Goal: Information Seeking & Learning: Learn about a topic

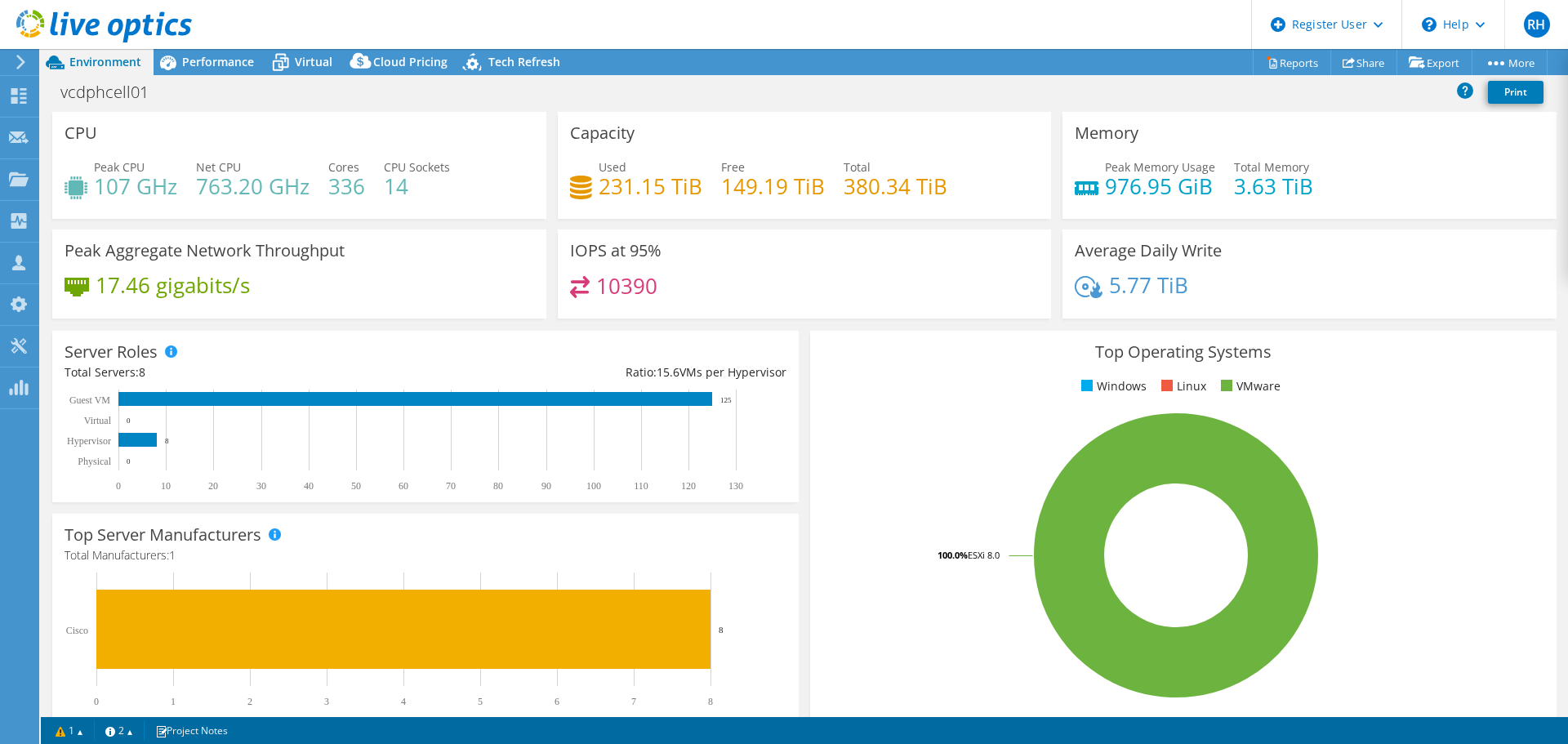
select select "USD"
click at [238, 57] on span "Performance" at bounding box center [218, 62] width 71 height 16
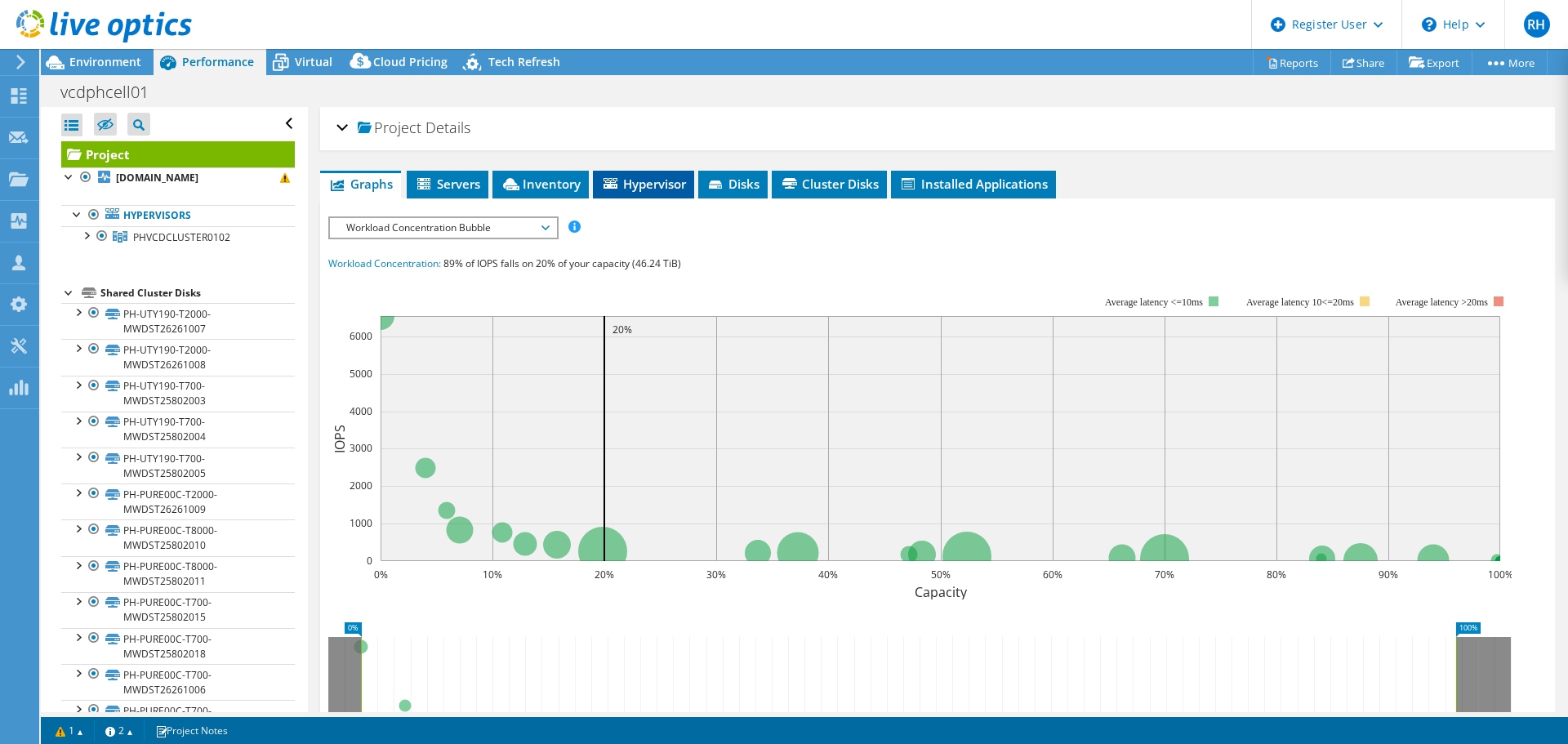
click at [664, 184] on span "Hypervisor" at bounding box center [643, 183] width 85 height 16
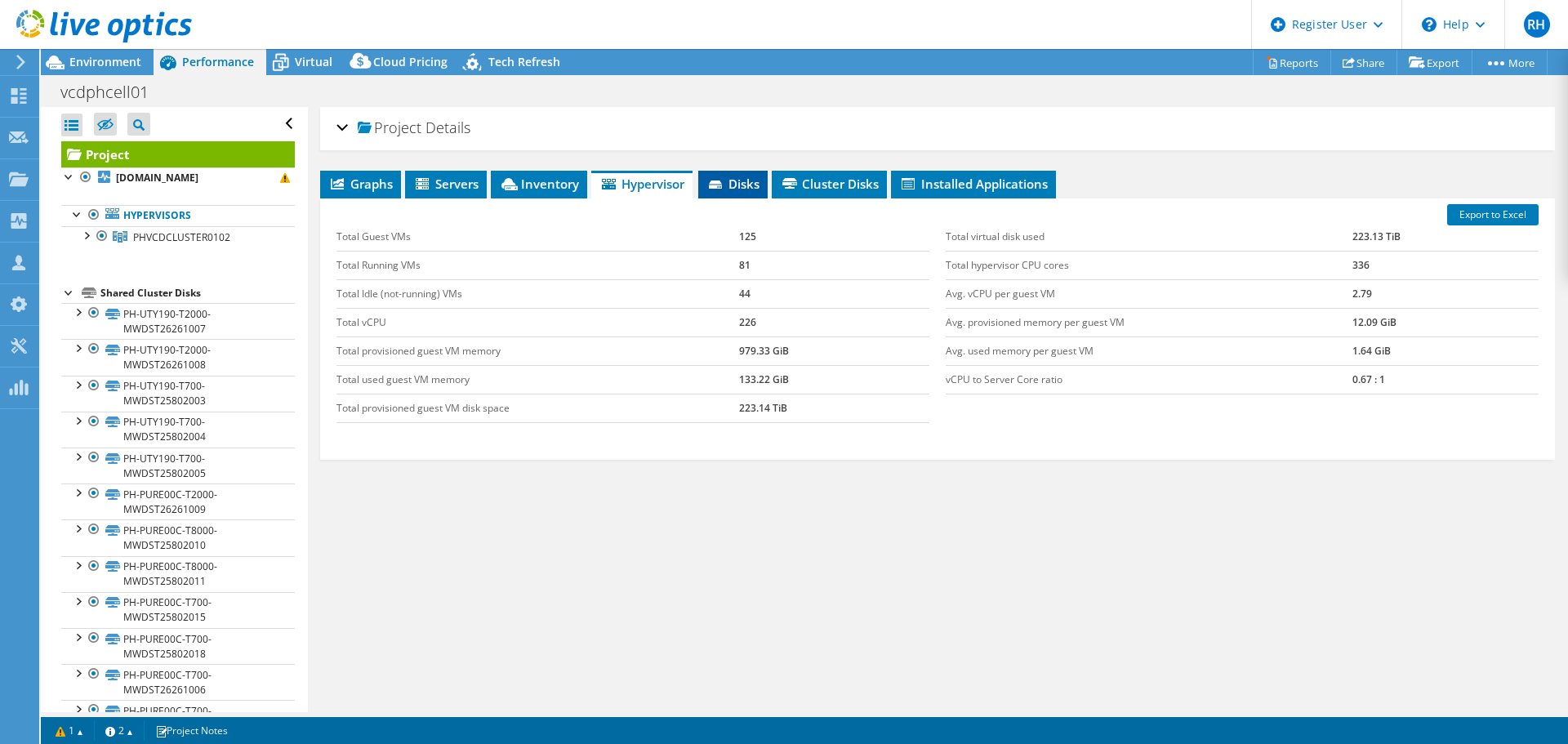
click at [749, 195] on li "Disks" at bounding box center [732, 184] width 70 height 28
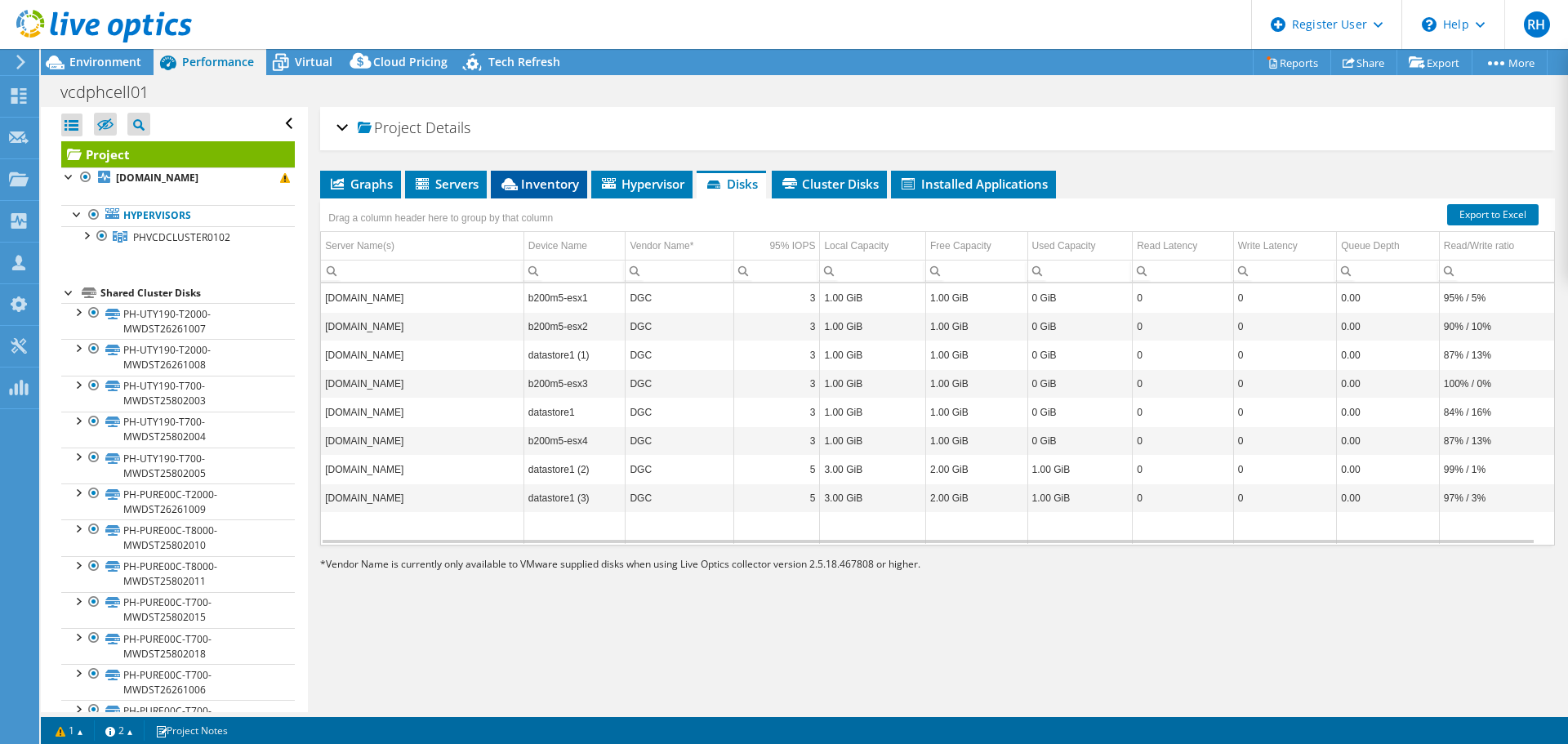
click at [534, 186] on span "Inventory" at bounding box center [539, 183] width 80 height 16
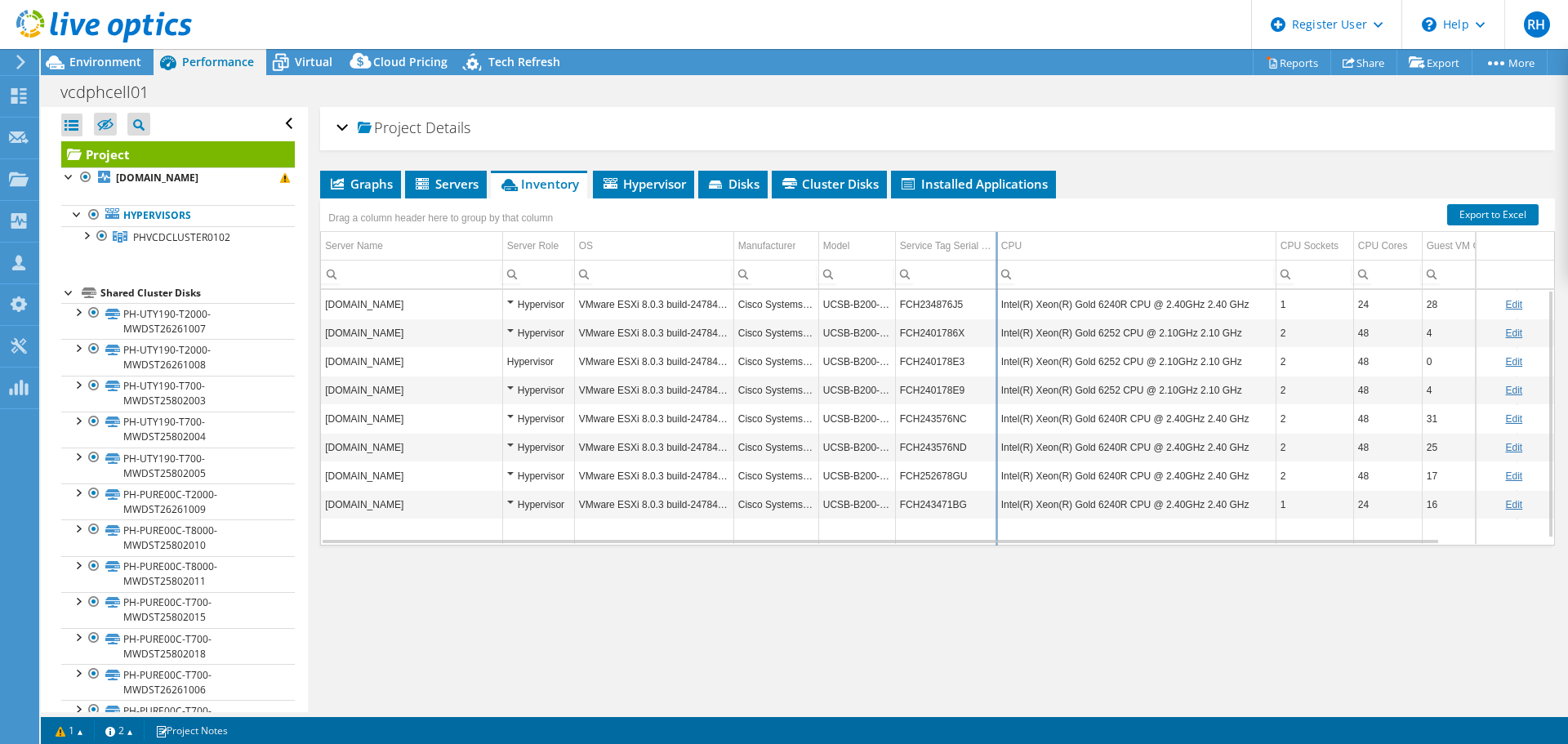
drag, startPoint x: 1031, startPoint y: 240, endPoint x: 996, endPoint y: 251, distance: 36.7
click at [996, 251] on div "Drag a column header here to group by that column Server Name Server Role OS Ma…" at bounding box center [937, 372] width 1234 height 347
click at [441, 189] on span "Servers" at bounding box center [446, 183] width 65 height 16
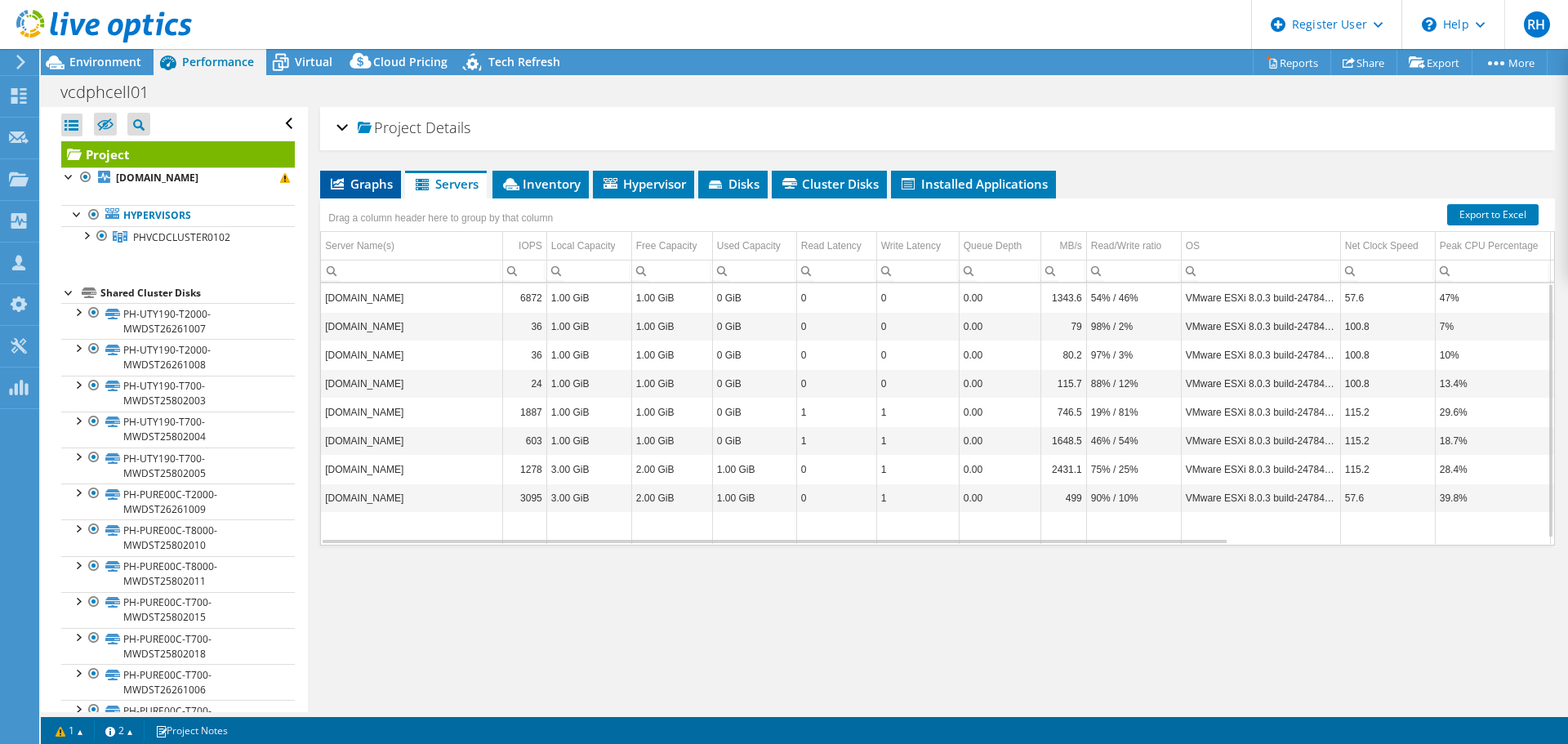
click at [388, 180] on span "Graphs" at bounding box center [360, 183] width 65 height 16
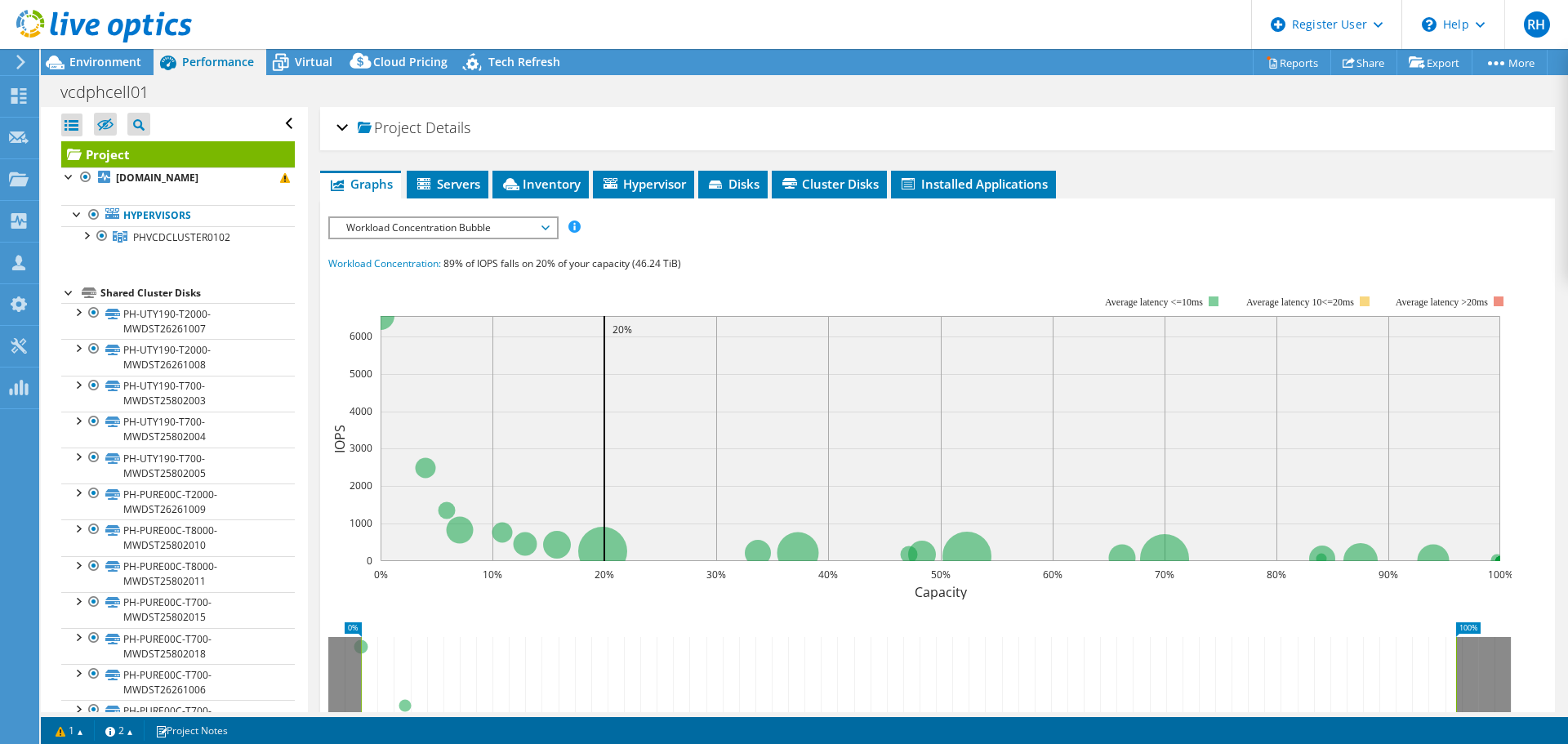
click at [429, 223] on span "Workload Concentration Bubble" at bounding box center [443, 227] width 210 height 20
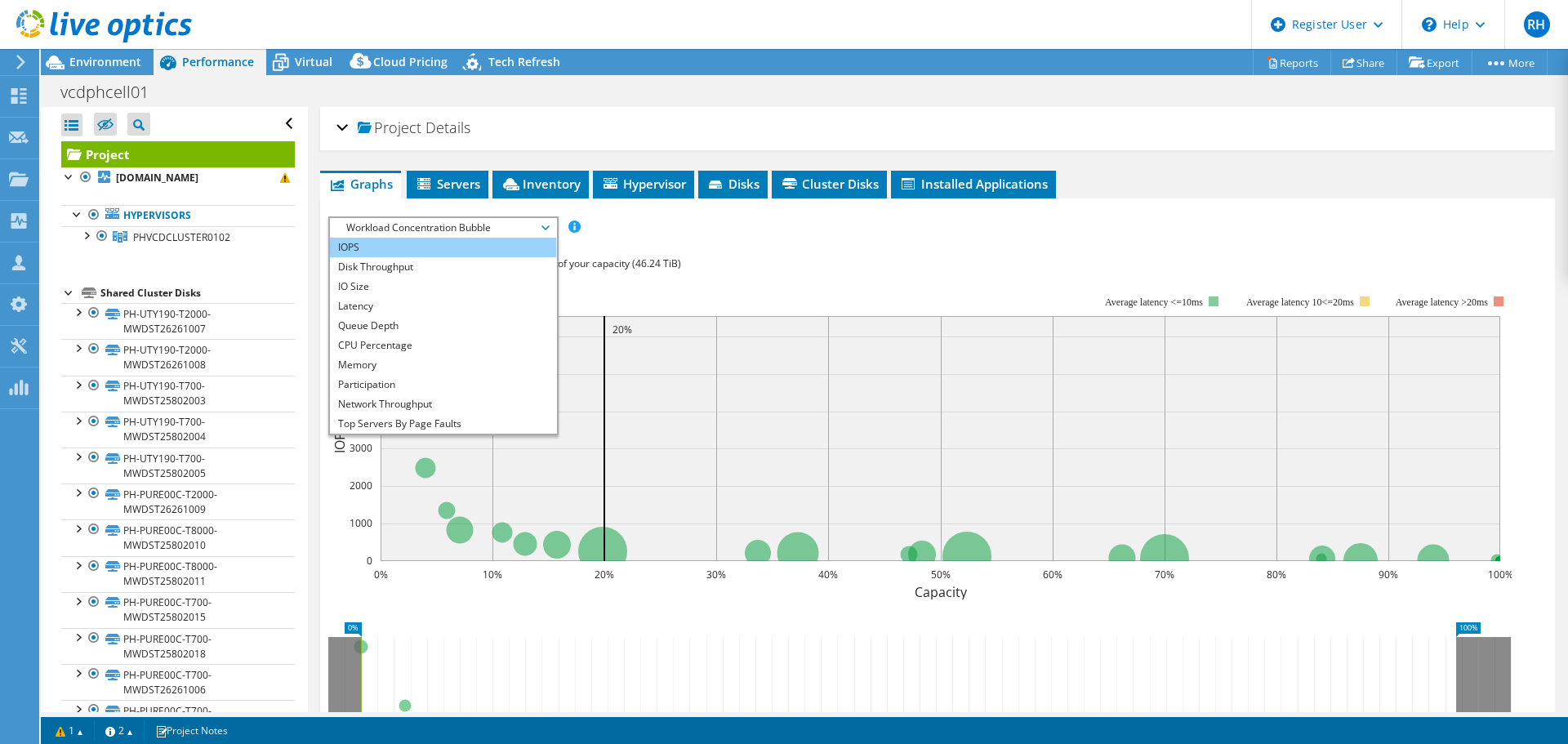
click at [430, 252] on li "IOPS" at bounding box center [442, 247] width 226 height 20
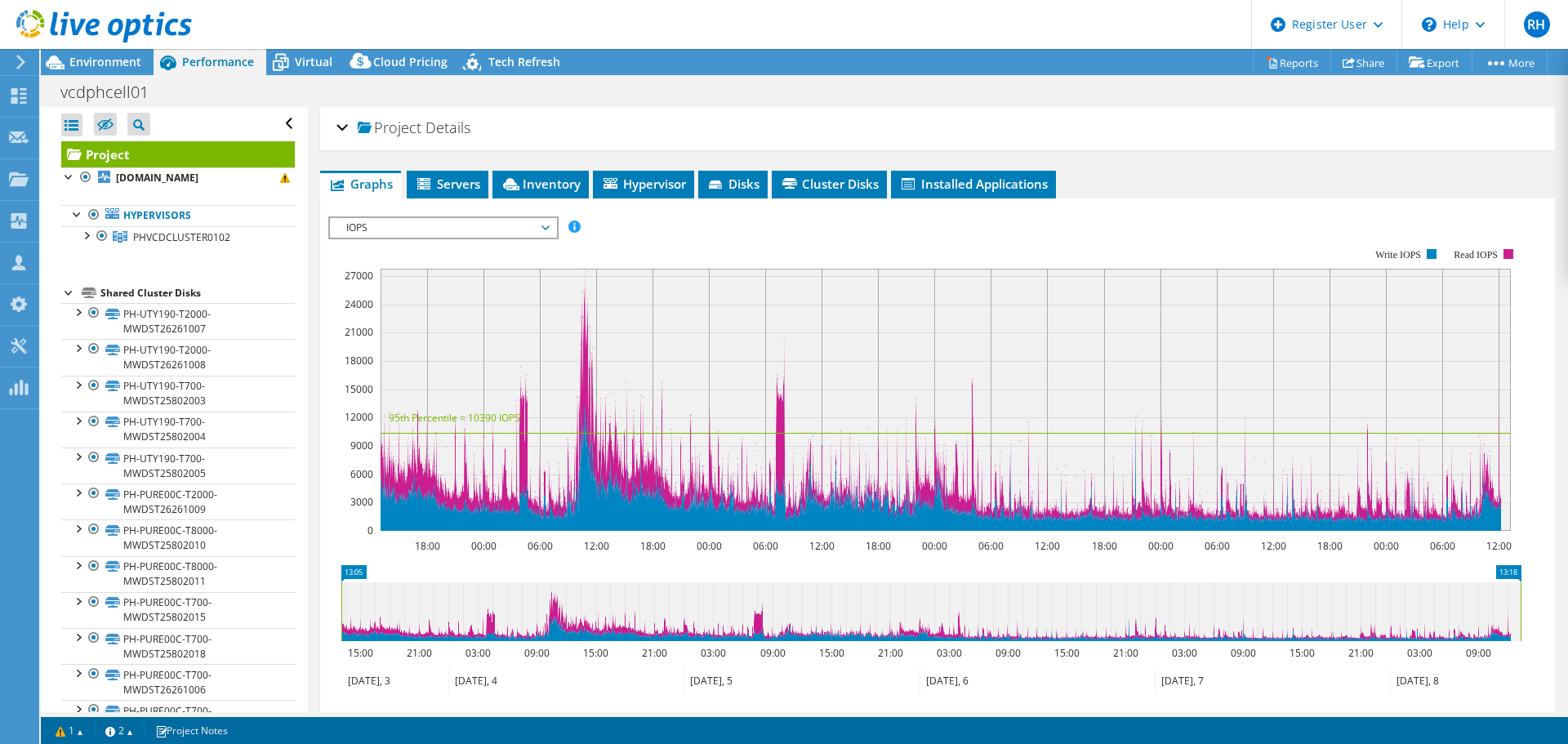
click at [439, 225] on span "IOPS" at bounding box center [443, 227] width 210 height 20
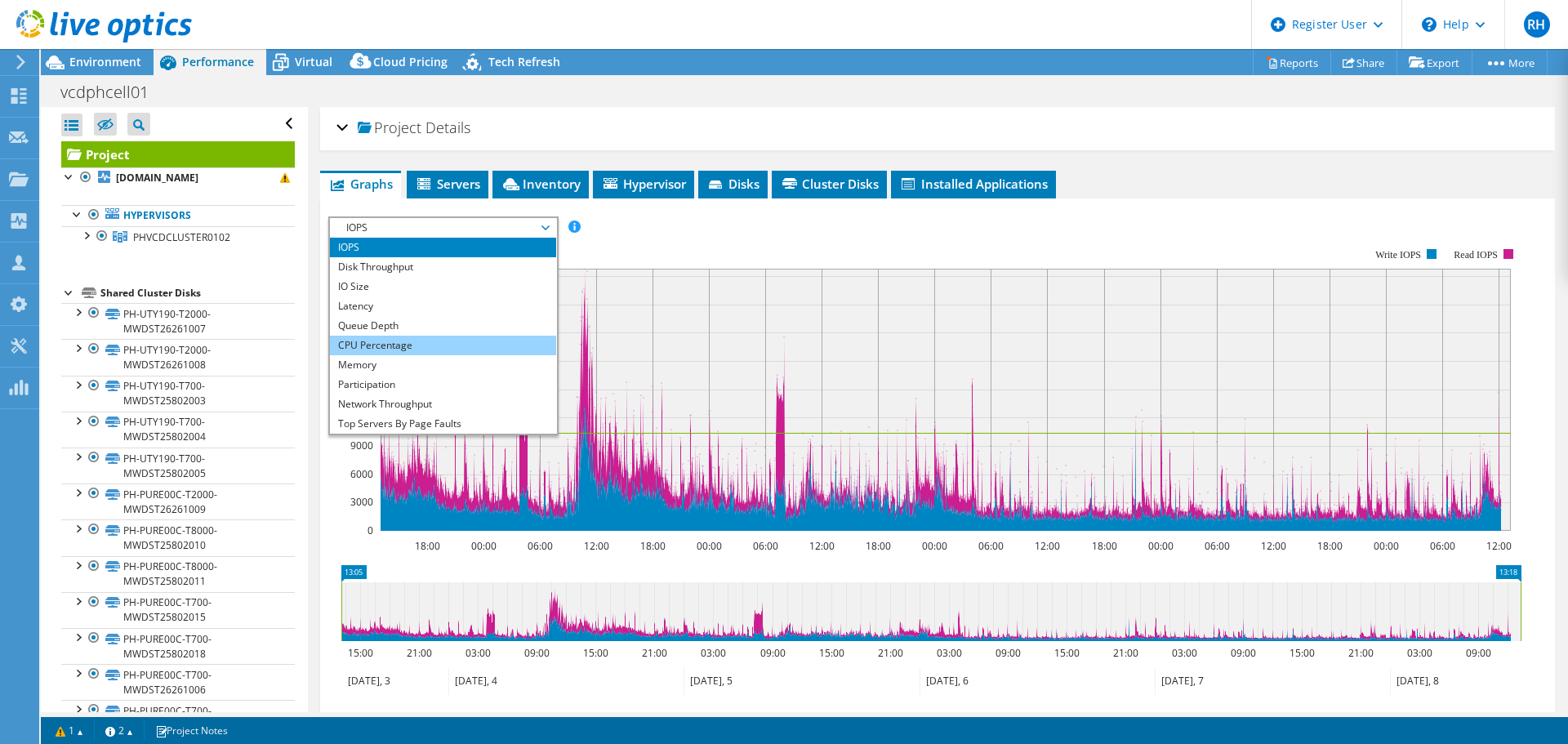
click at [429, 345] on li "CPU Percentage" at bounding box center [442, 345] width 226 height 20
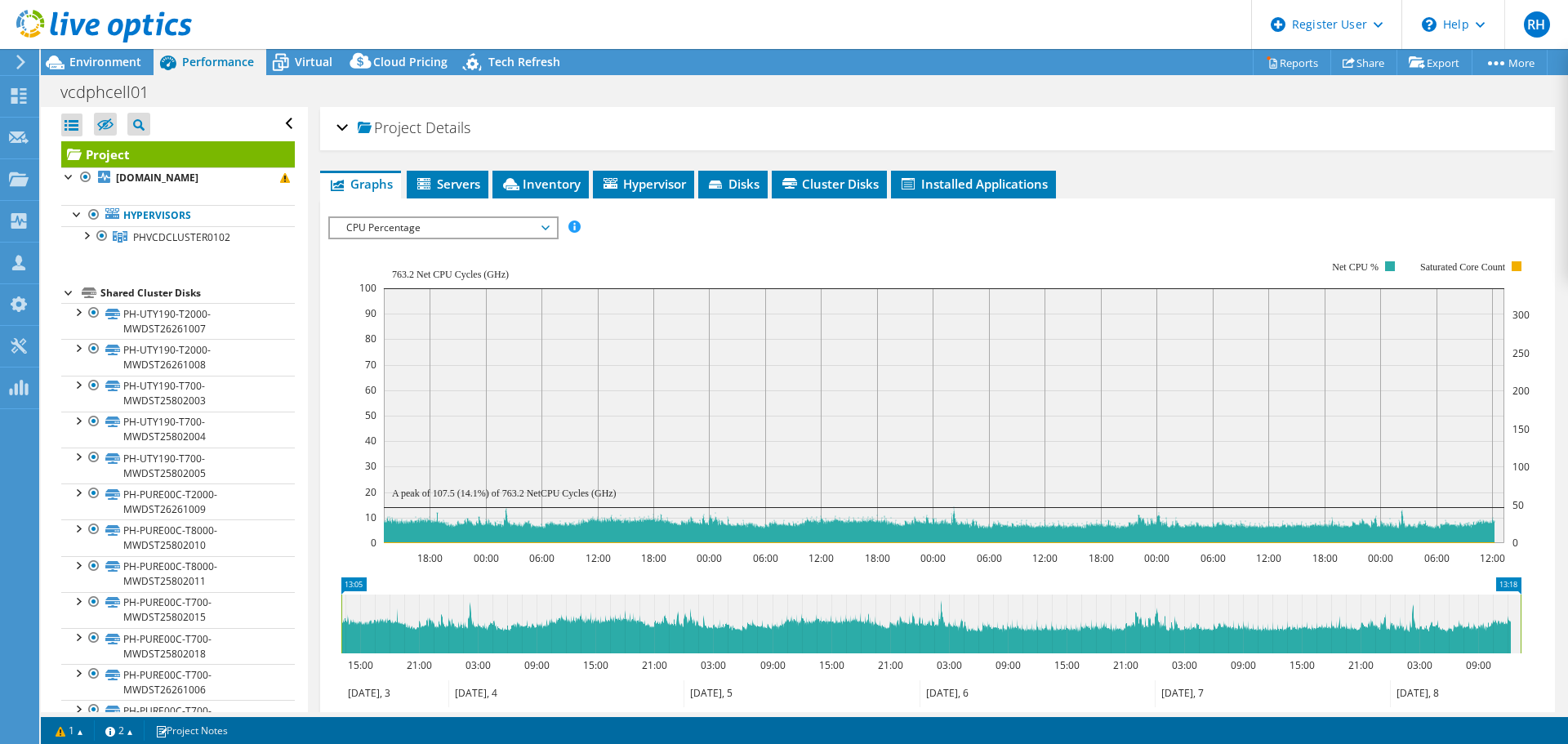
click at [392, 234] on span "CPU Percentage" at bounding box center [443, 227] width 210 height 20
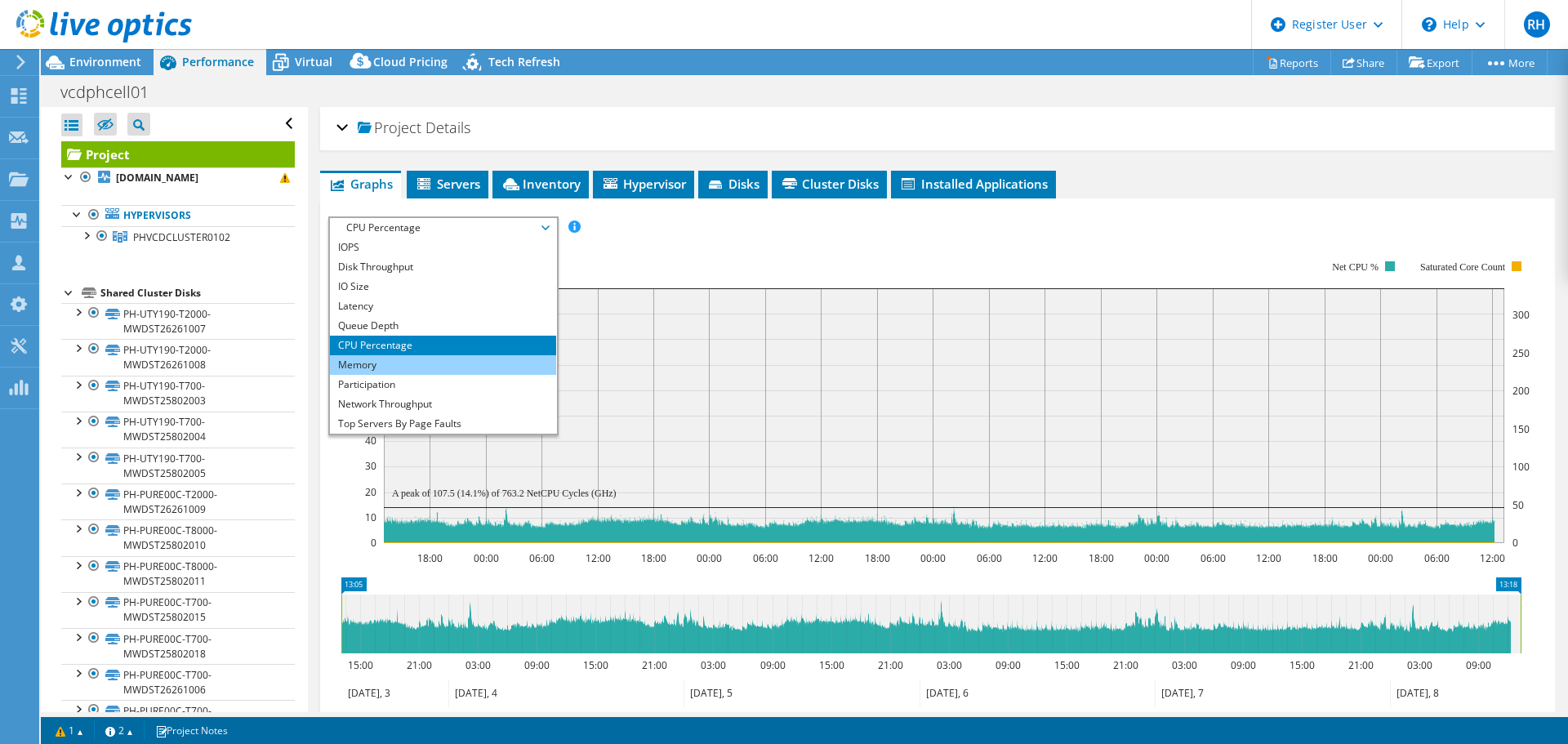
click at [434, 364] on li "Memory" at bounding box center [442, 365] width 226 height 20
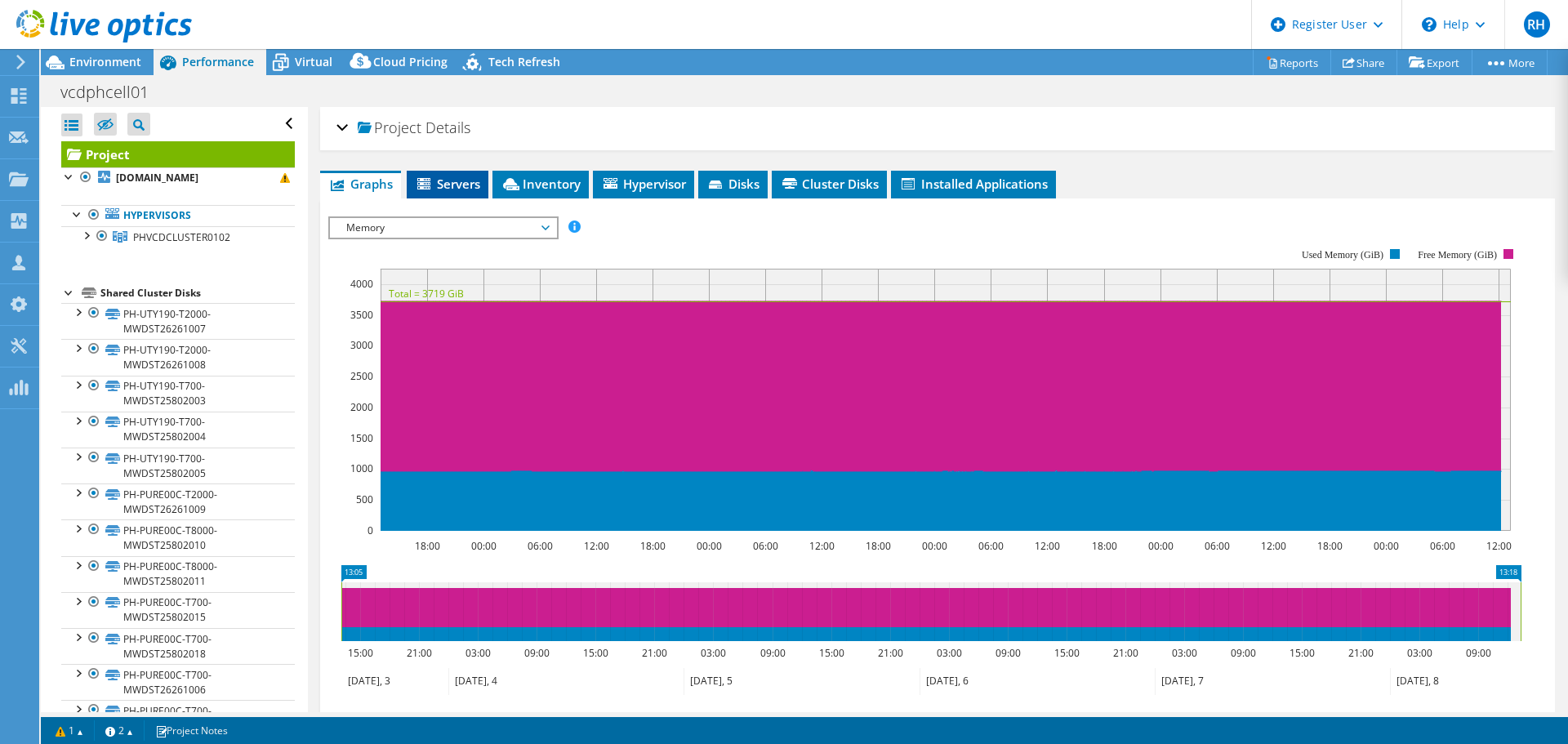
click at [472, 189] on span "Servers" at bounding box center [448, 183] width 65 height 16
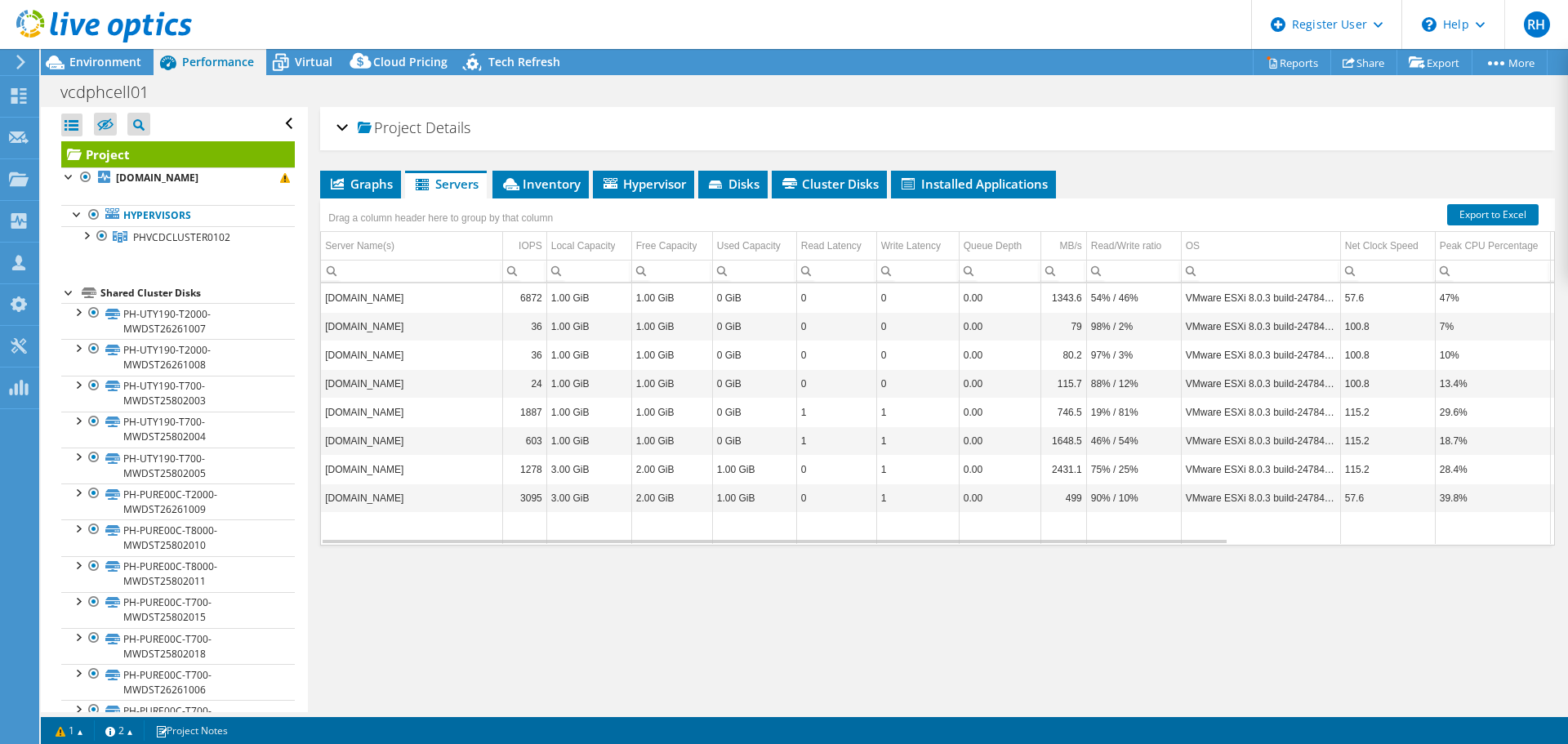
click at [744, 684] on div "Project Details Prepared for: Charles Wei Shao, cshao@macquariecloudservices.co…" at bounding box center [937, 409] width 1259 height 605
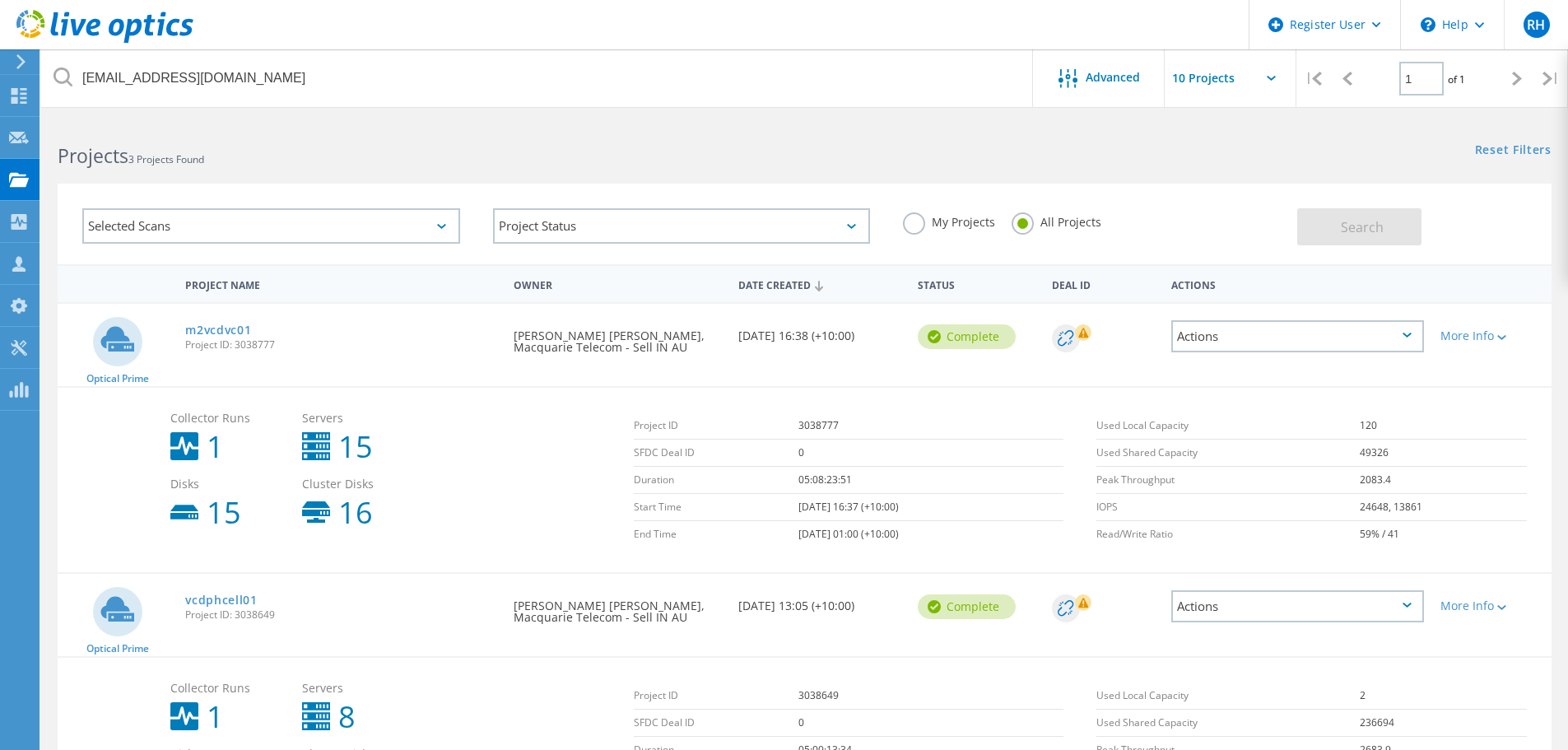
click at [906, 174] on div "Selected Scans Project Status In Progress Complete Published Anonymous Archived…" at bounding box center [804, 214] width 1527 height 102
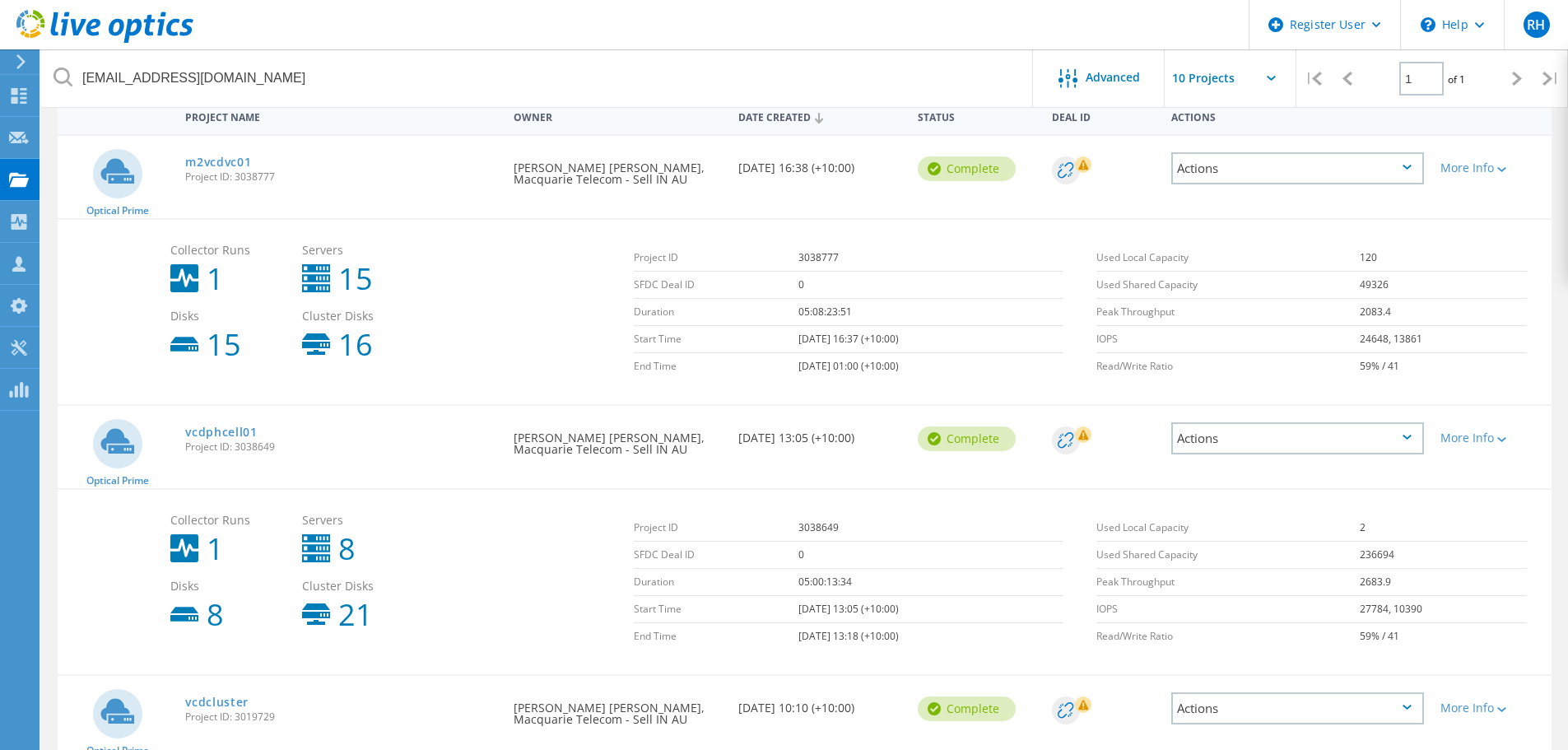
scroll to position [242, 0]
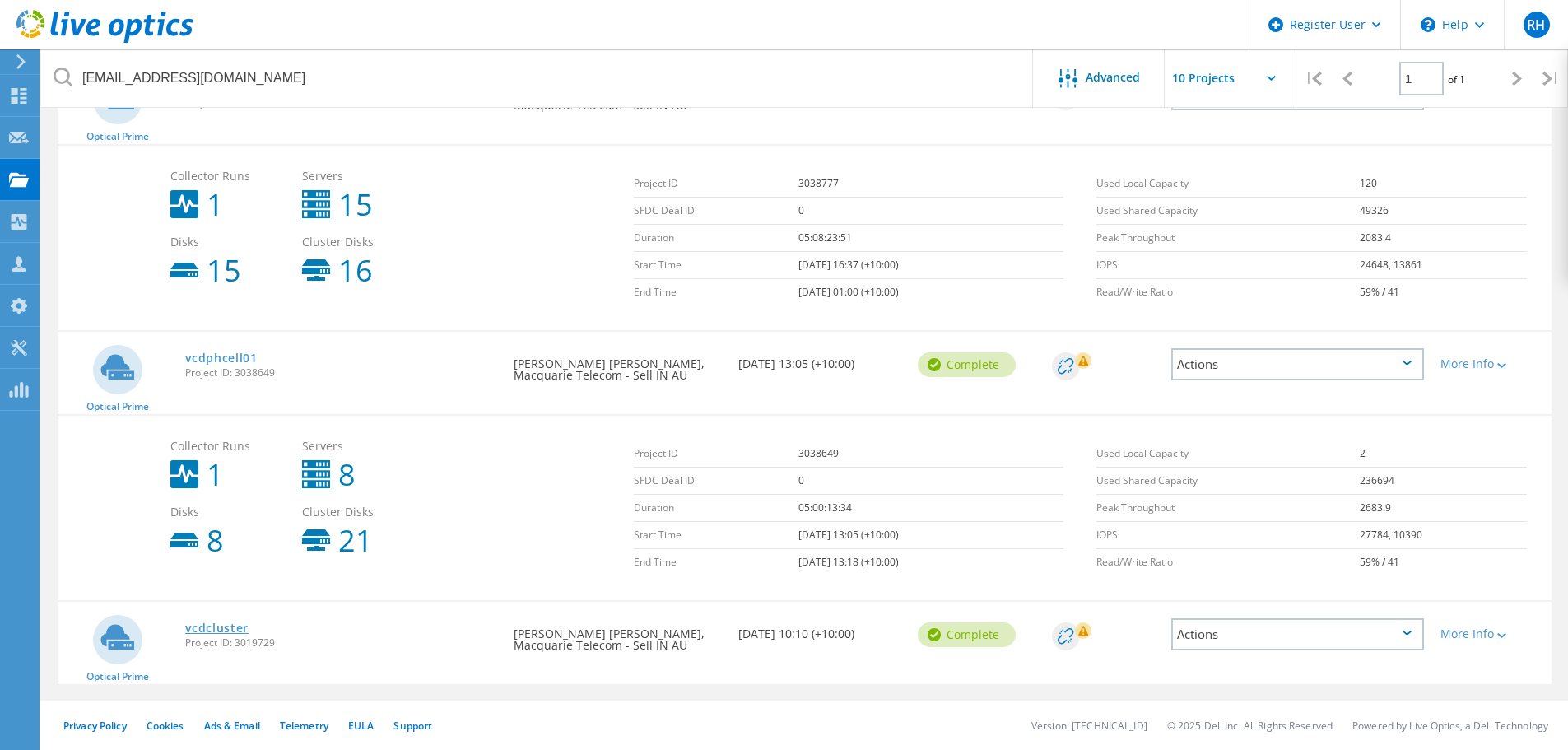
click at [233, 629] on link "vcdcluster" at bounding box center [216, 628] width 63 height 11
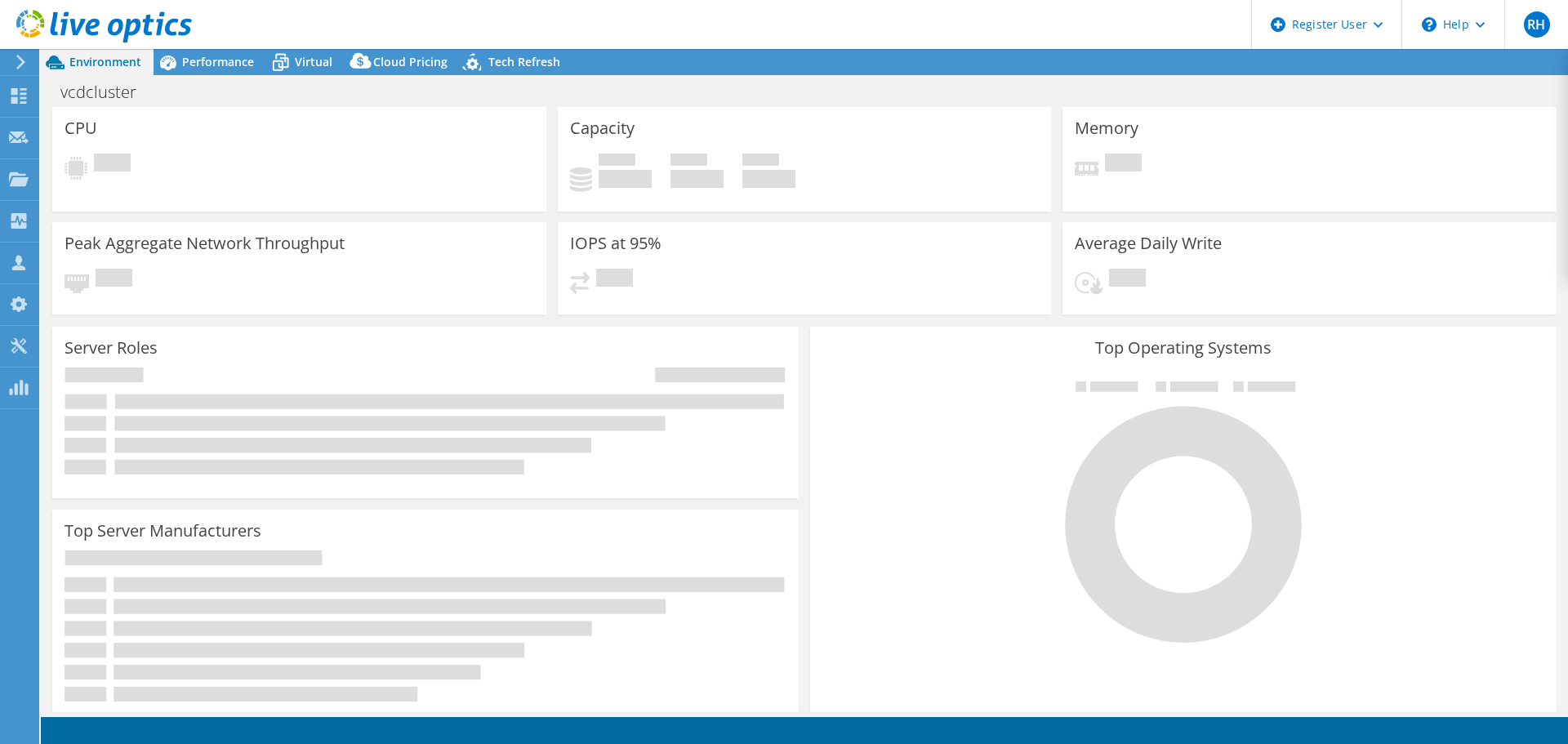
select select "Australia"
select select "AUD"
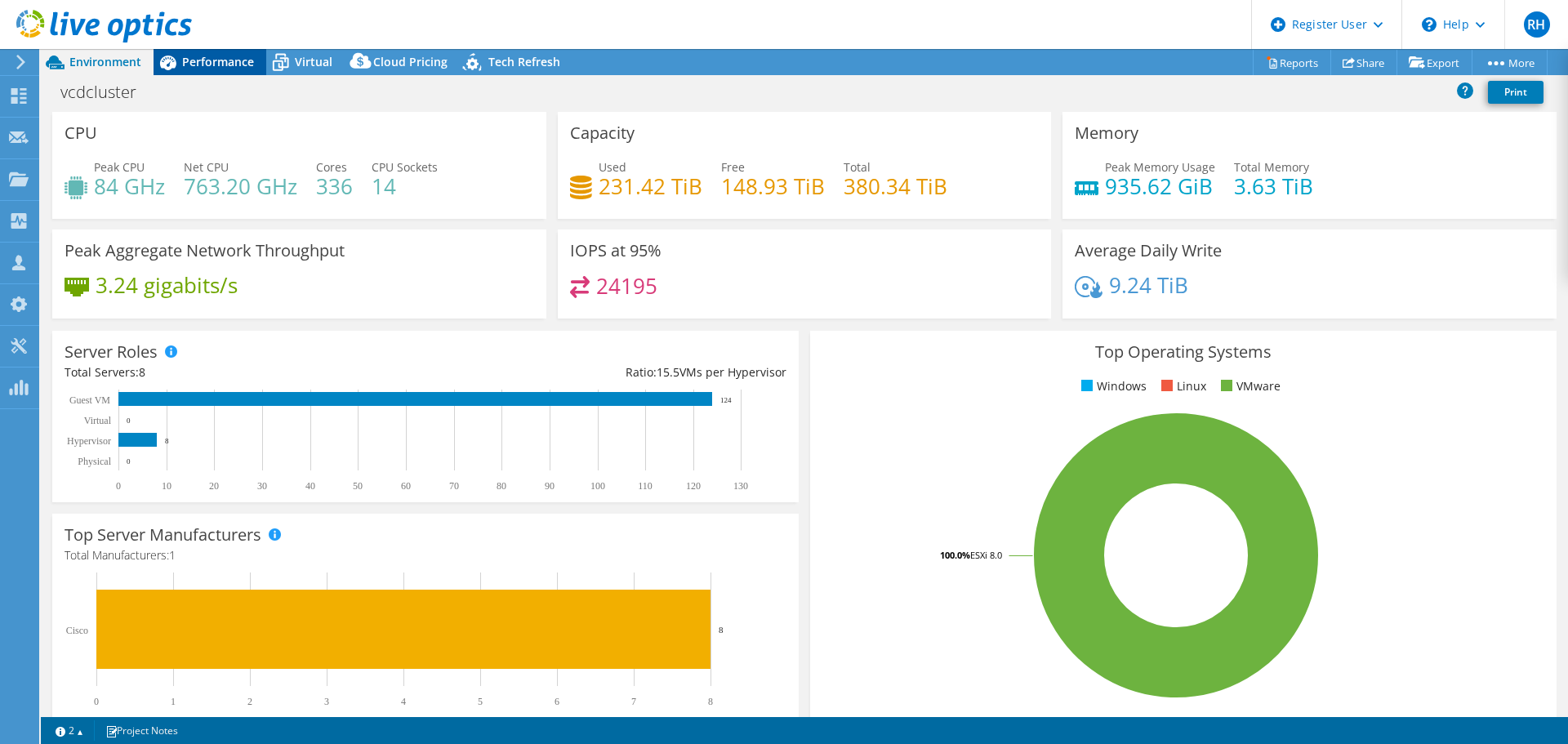
click at [234, 67] on span "Performance" at bounding box center [218, 62] width 71 height 16
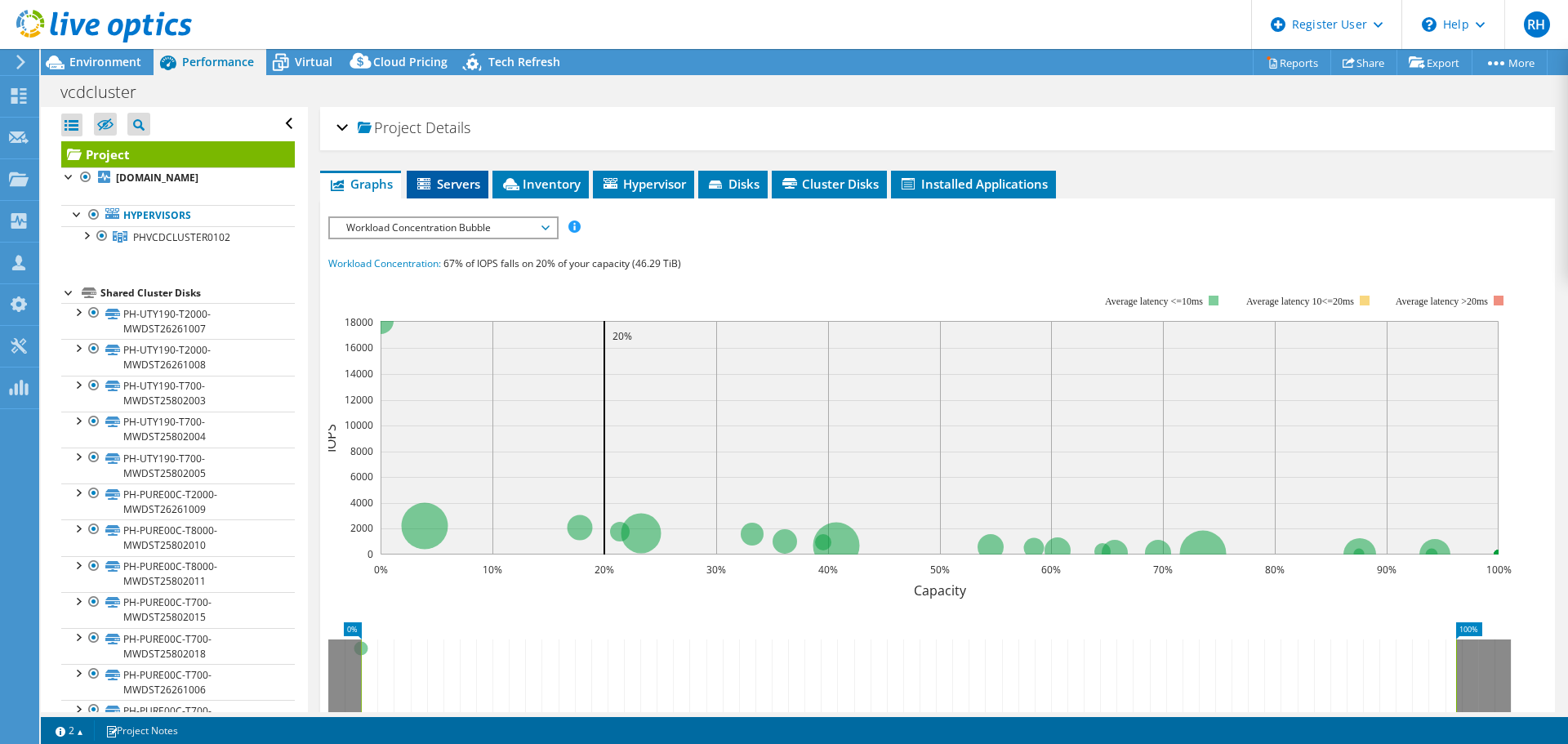
click at [478, 195] on li "Servers" at bounding box center [447, 184] width 82 height 28
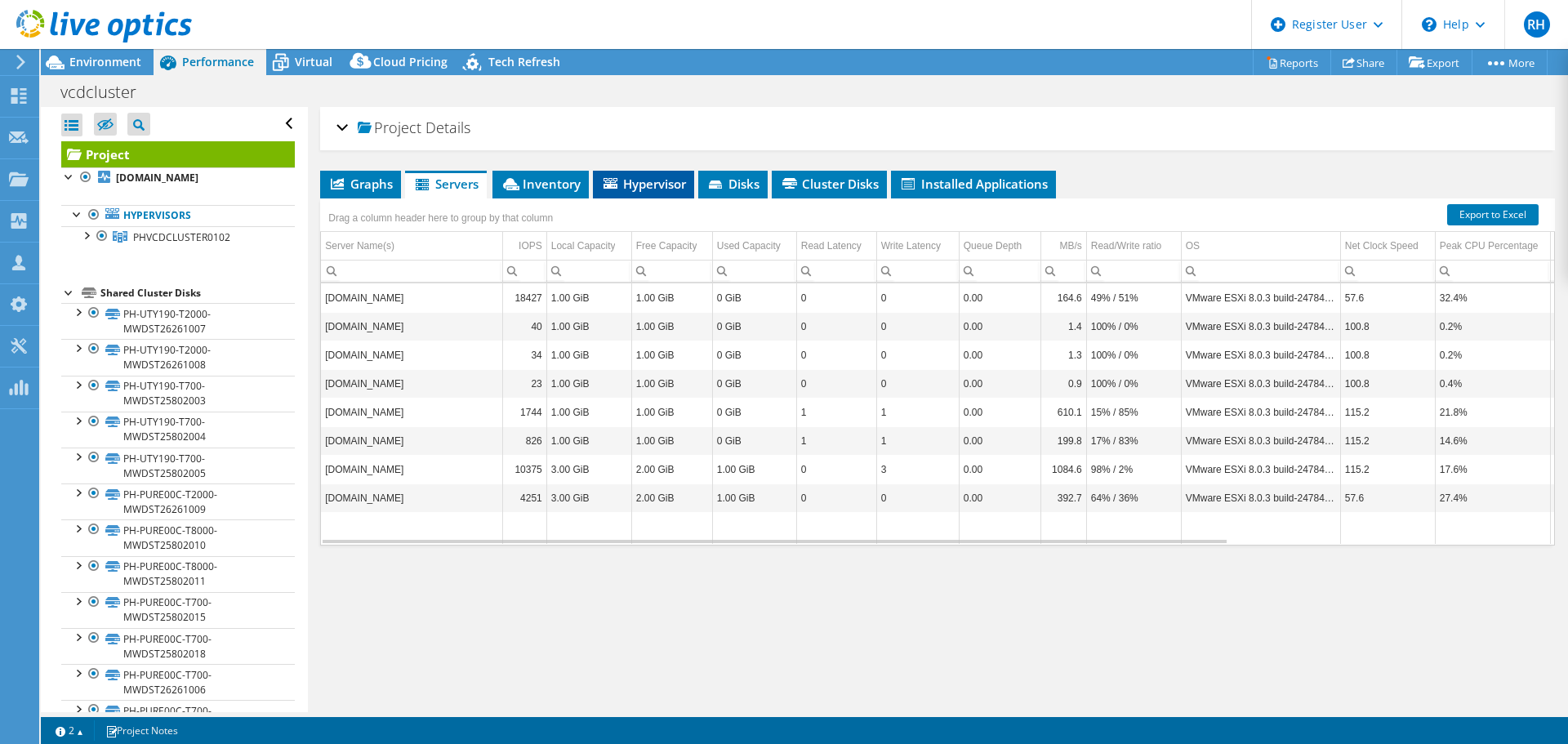
click at [651, 195] on li "Hypervisor" at bounding box center [644, 184] width 102 height 28
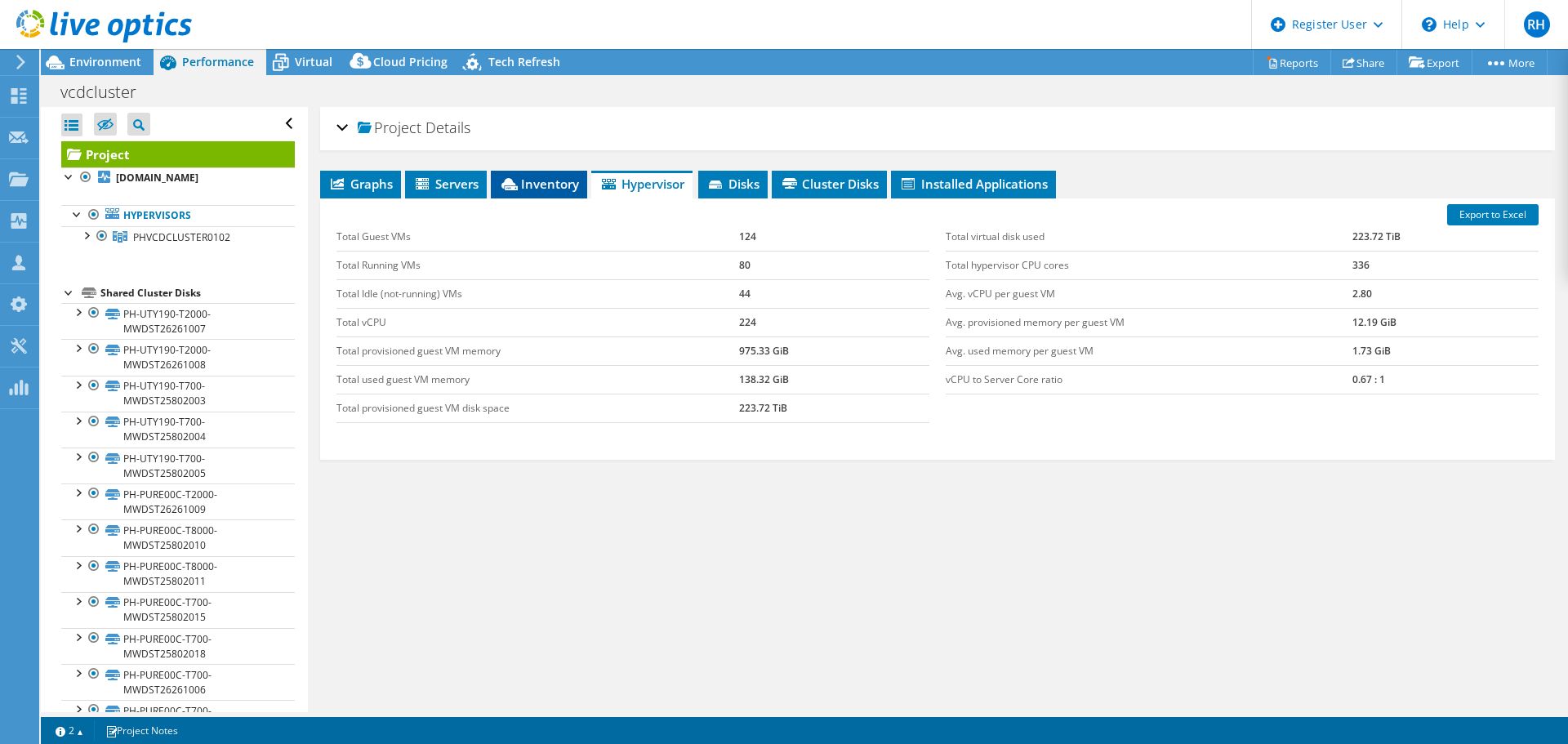
click at [565, 187] on span "Inventory" at bounding box center [539, 183] width 80 height 16
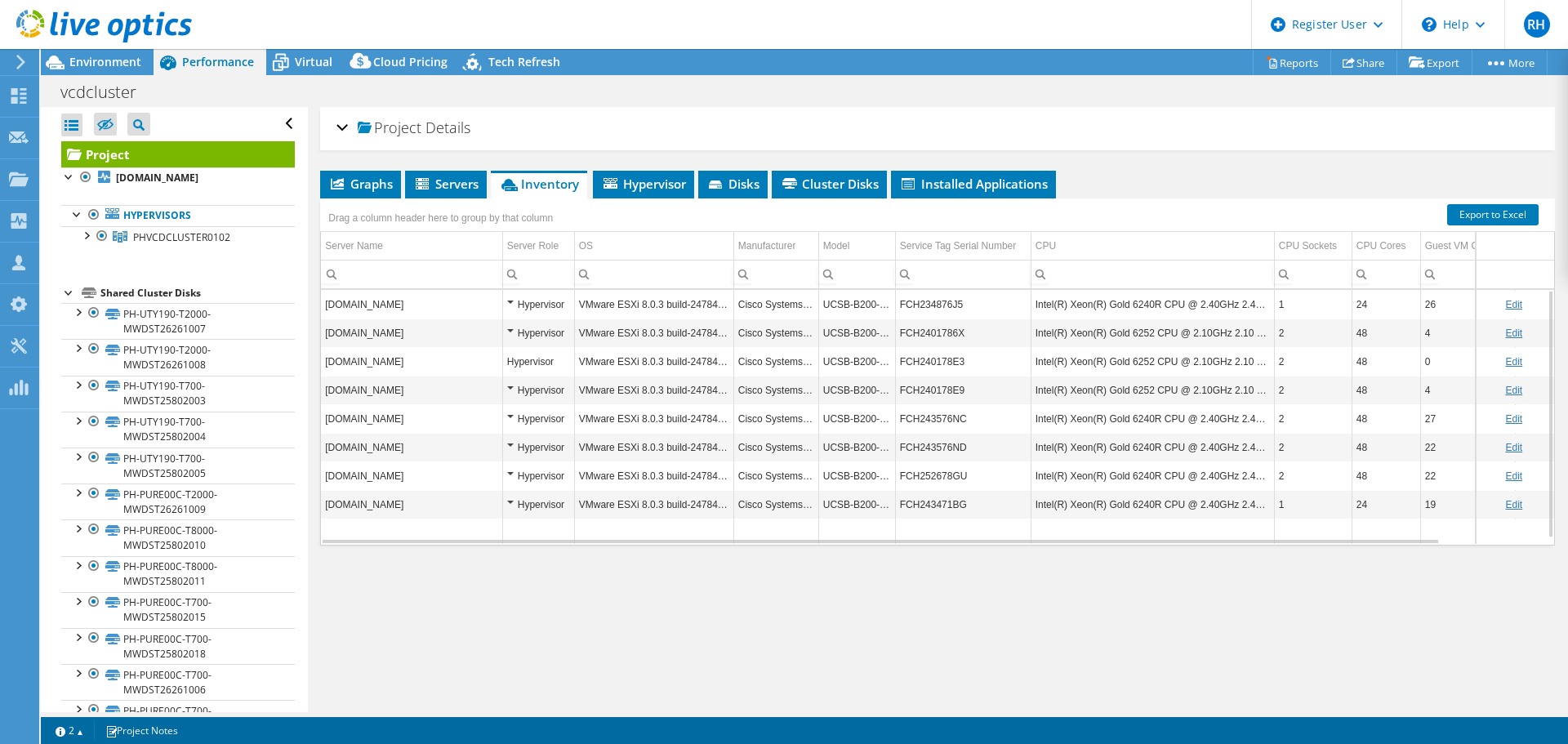
scroll to position [7, 0]
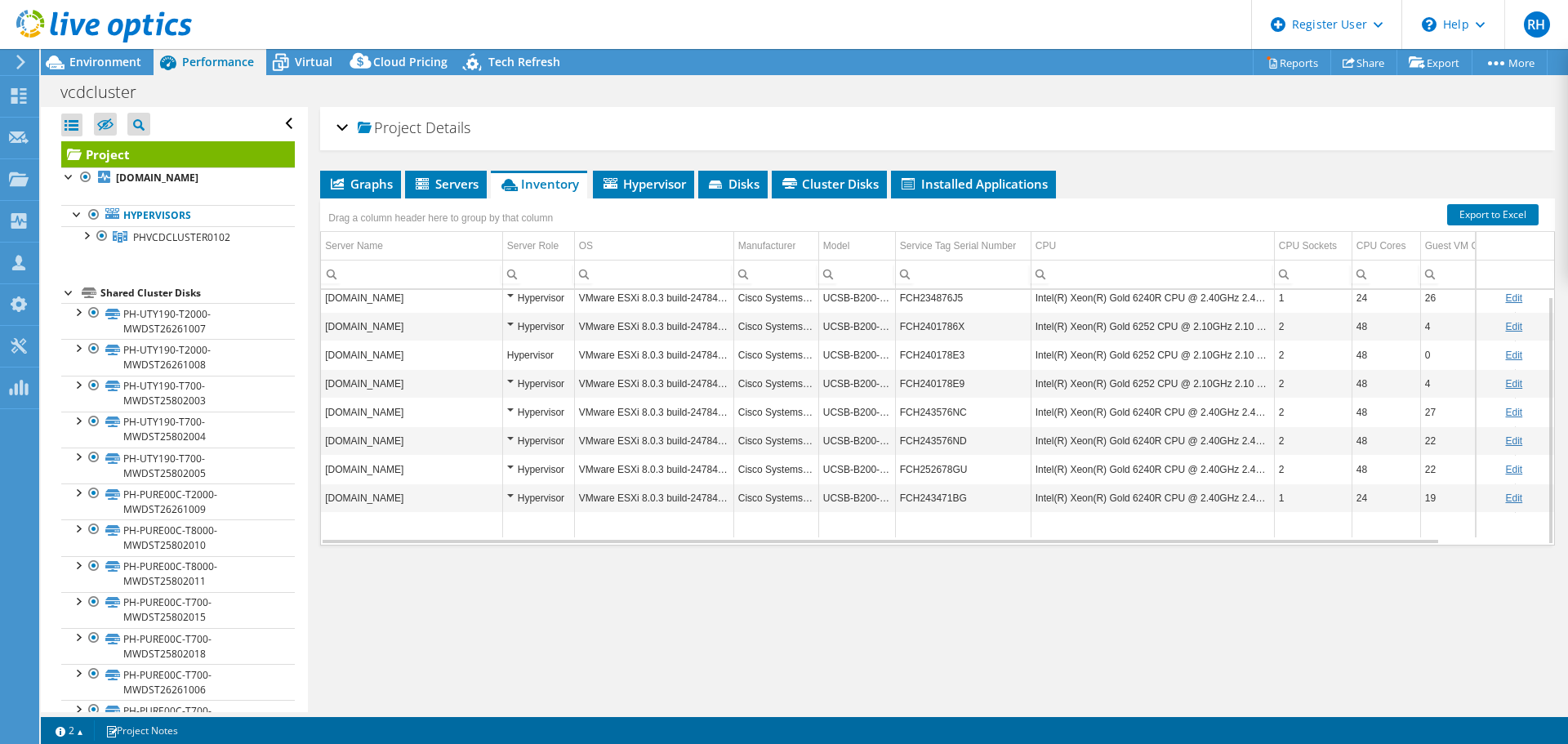
click at [132, 53] on div at bounding box center [96, 28] width 192 height 55
click at [130, 64] on span "Environment" at bounding box center [105, 62] width 71 height 16
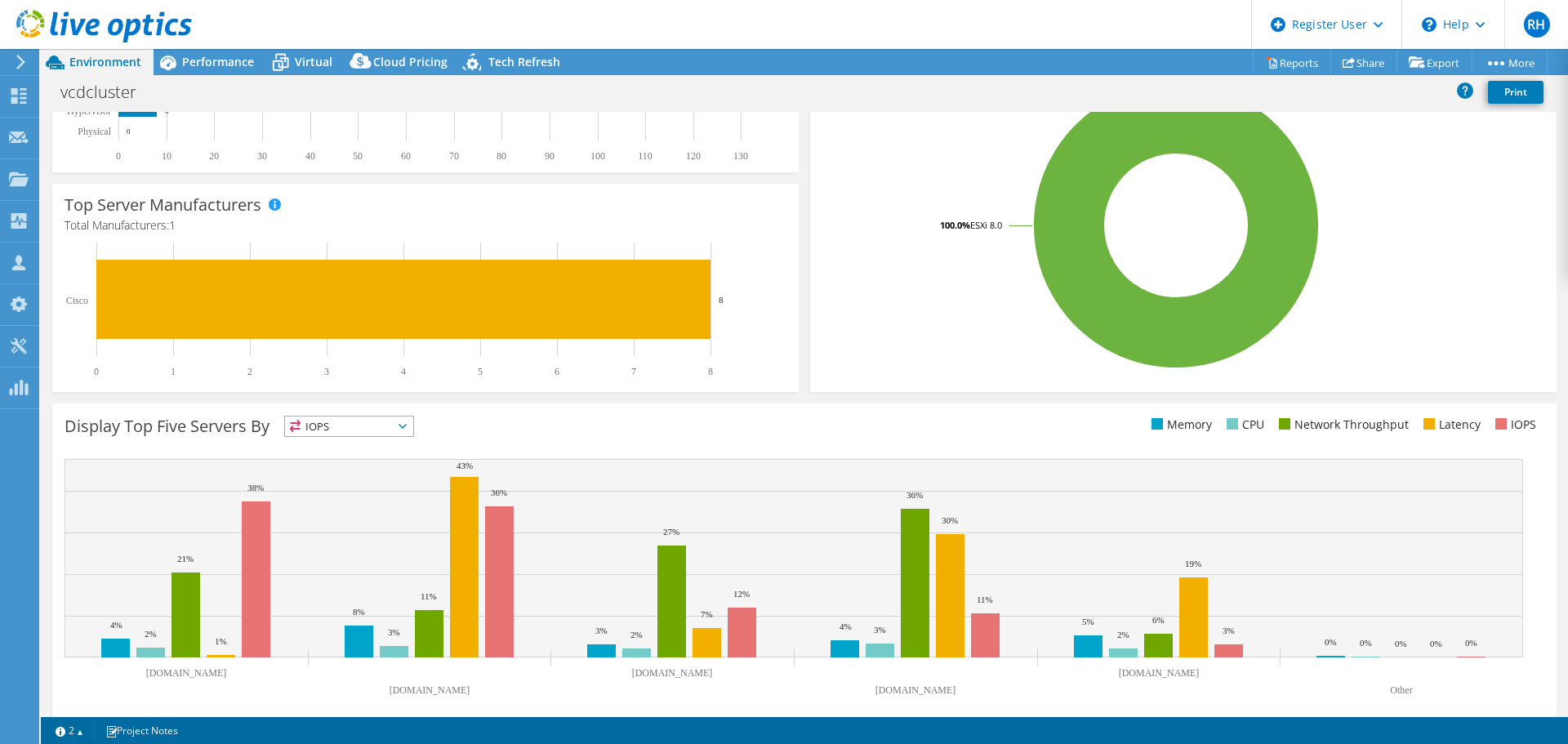
scroll to position [346, 0]
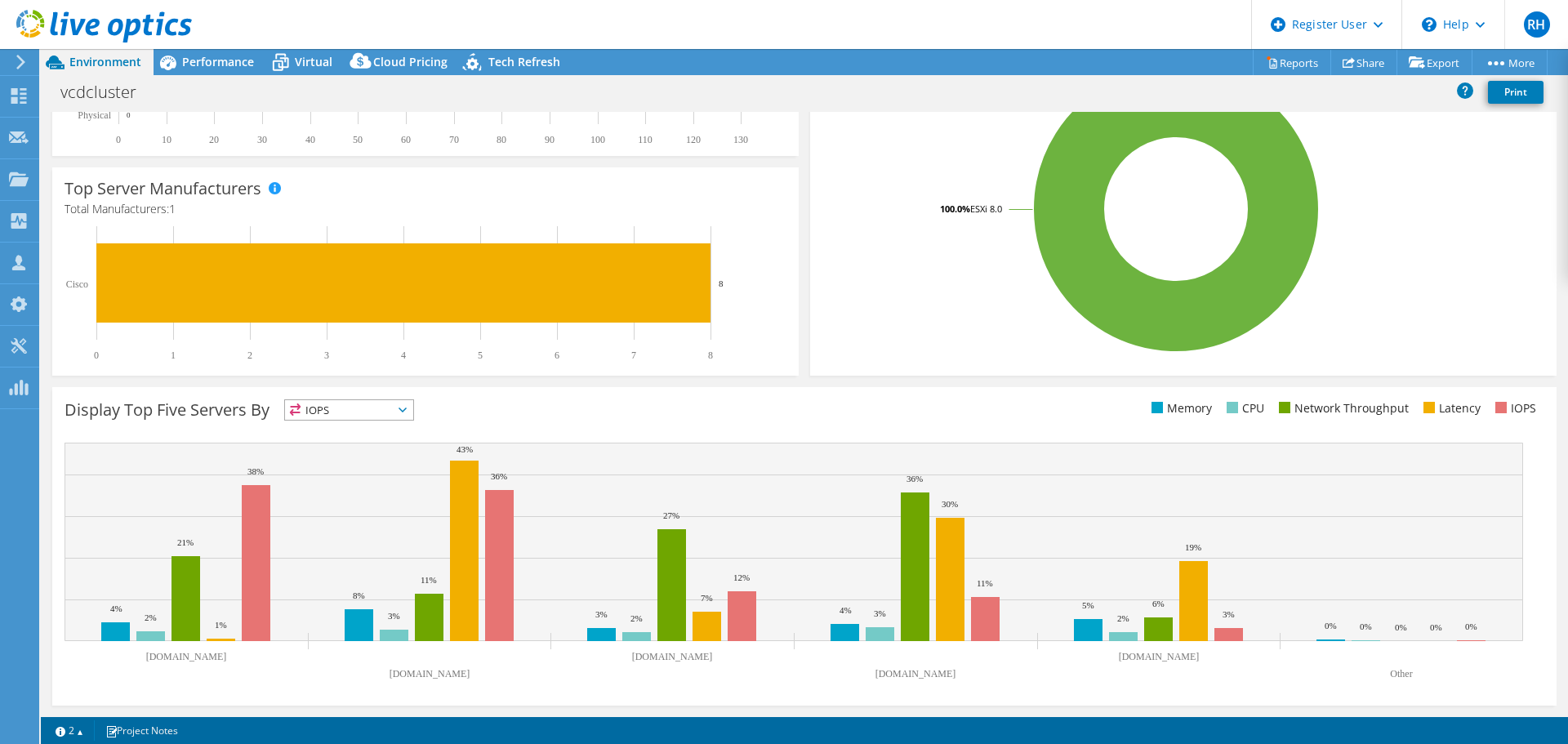
click at [644, 414] on div "Display Top Five Servers By IOPS IOPS" at bounding box center [435, 412] width 740 height 27
click at [361, 405] on span "IOPS" at bounding box center [349, 410] width 128 height 20
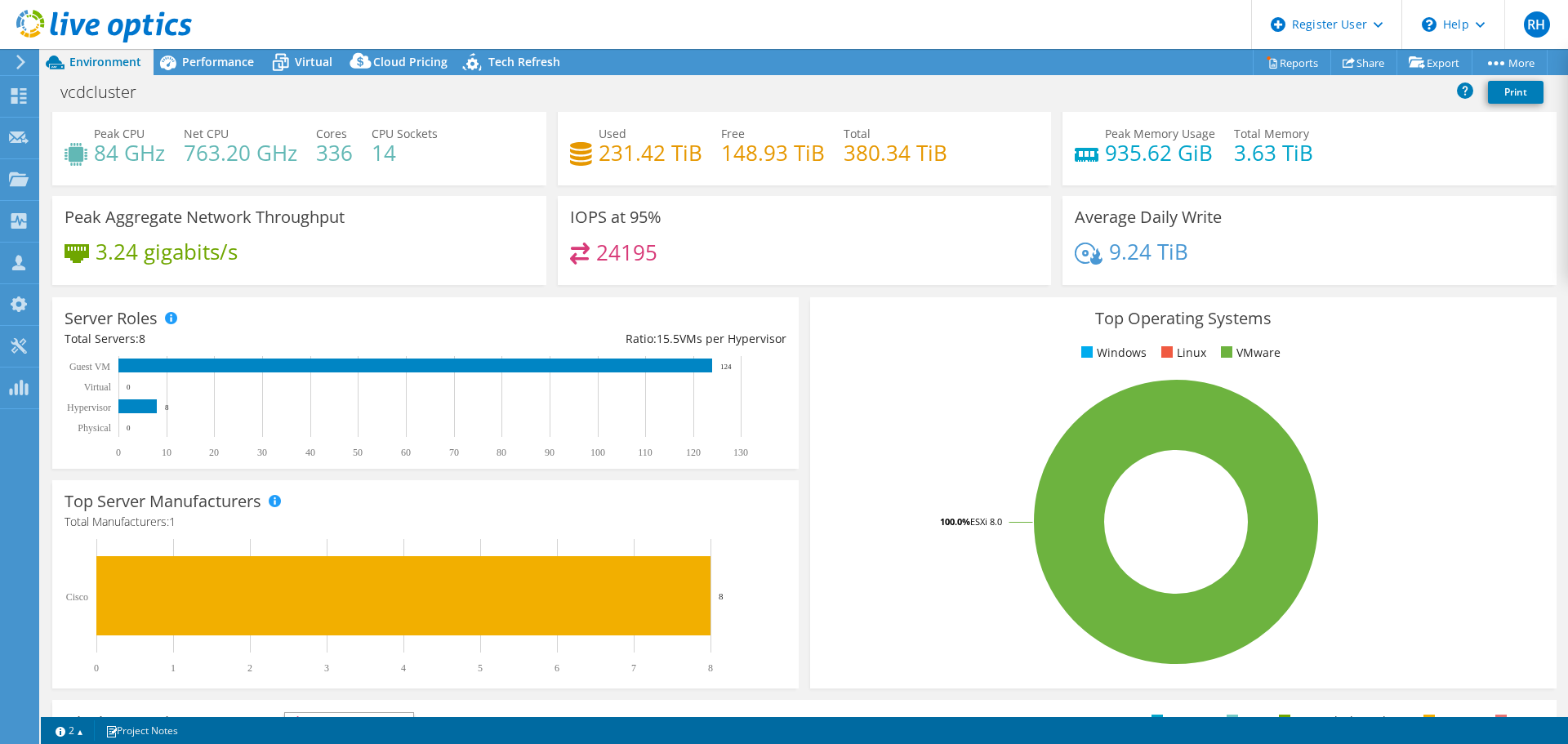
scroll to position [0, 0]
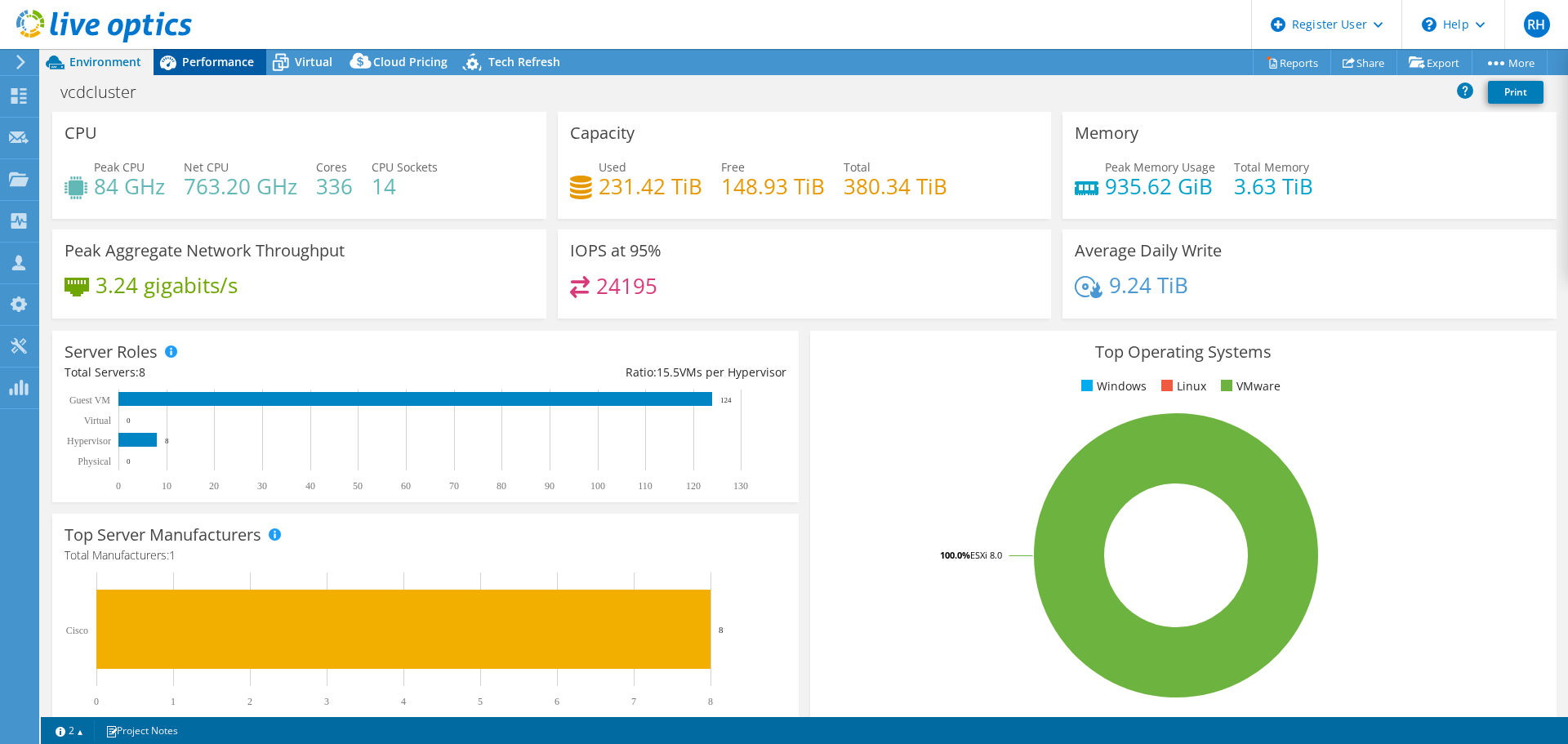
click at [202, 58] on span "Performance" at bounding box center [218, 62] width 71 height 16
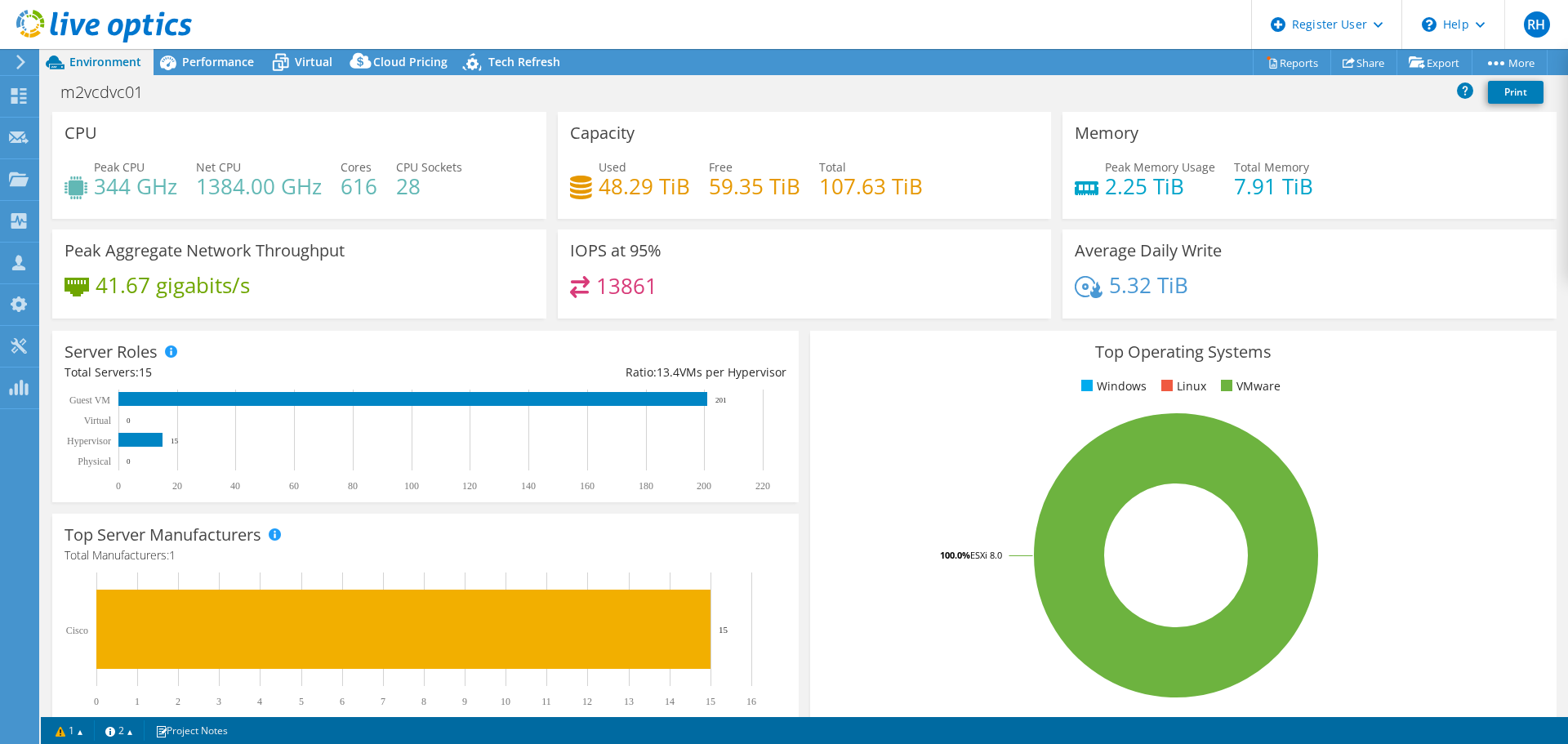
select select "Australia"
select select "AUD"
click at [922, 288] on div "13861" at bounding box center [805, 294] width 470 height 35
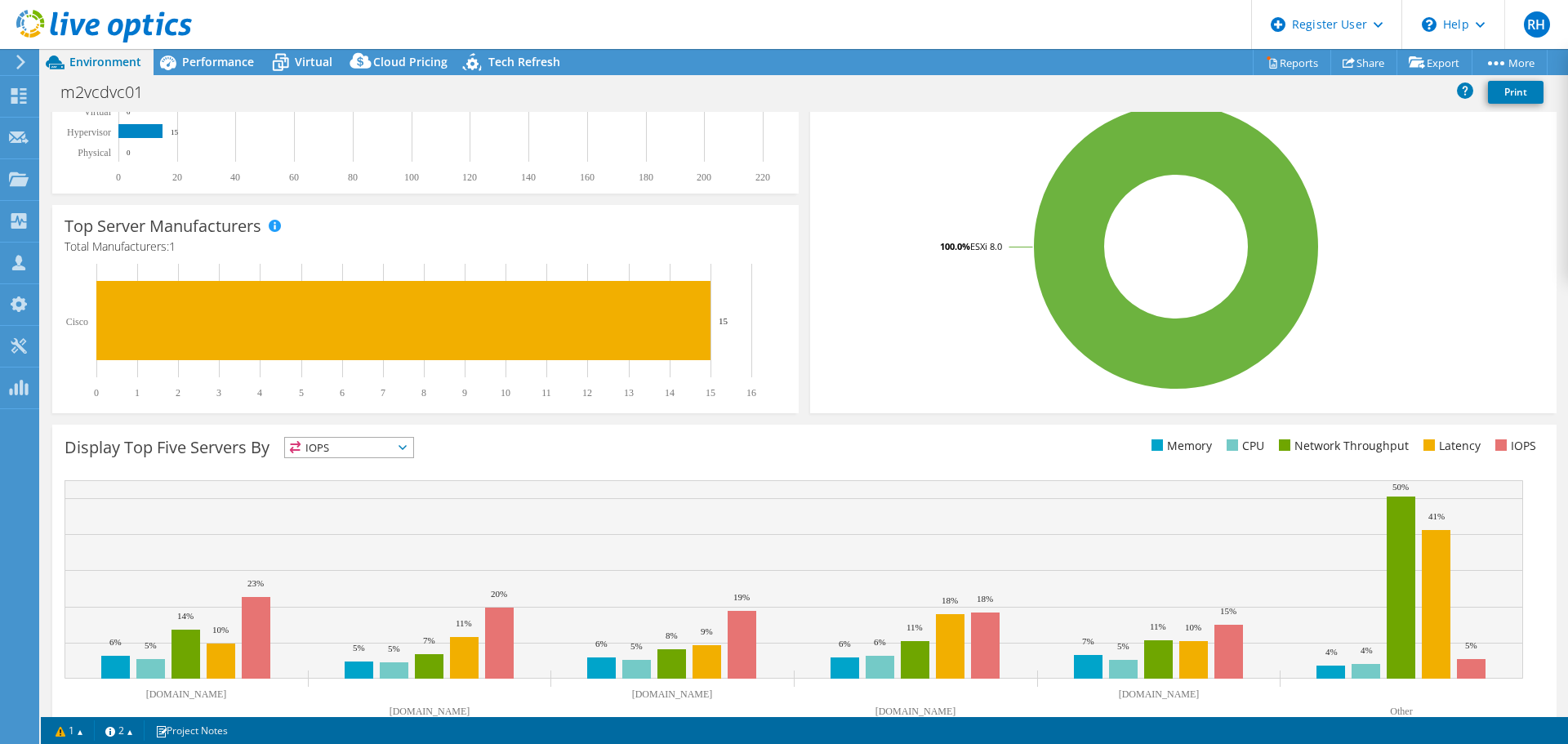
scroll to position [346, 0]
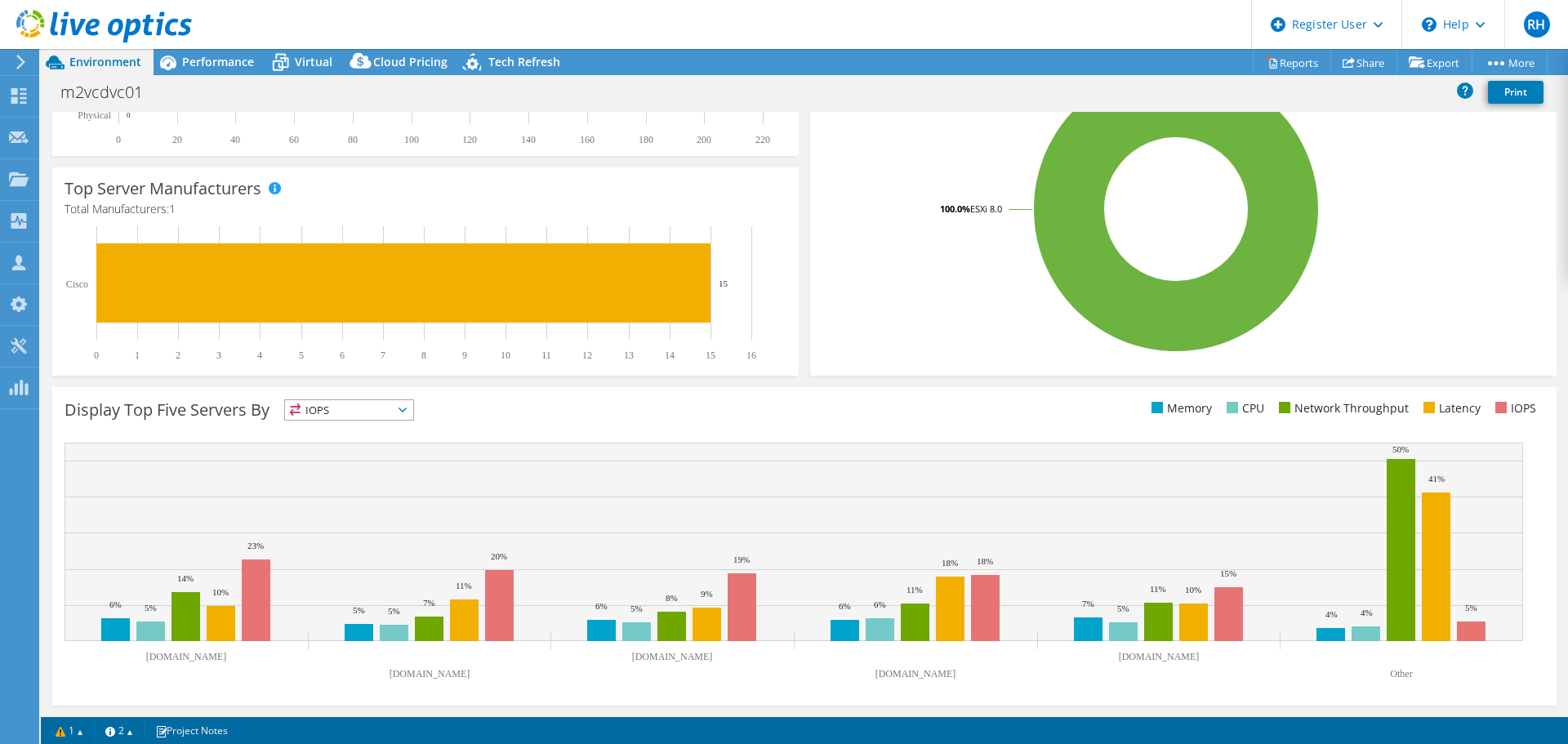
click at [377, 413] on span "IOPS" at bounding box center [349, 410] width 128 height 20
click at [343, 456] on li "Memory" at bounding box center [349, 454] width 128 height 23
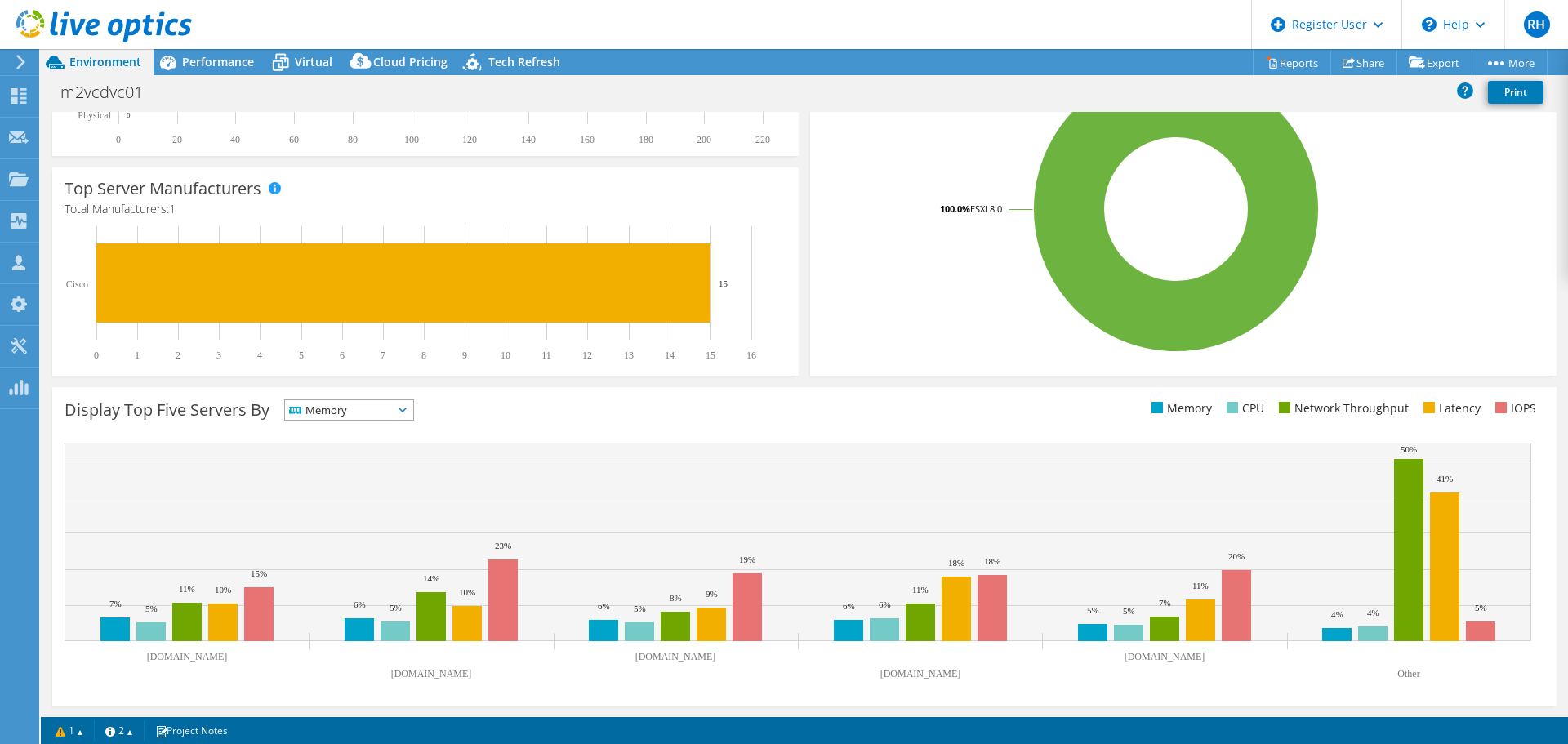
click at [369, 412] on span "Memory" at bounding box center [338, 410] width 108 height 20
click at [351, 479] on li "CPU" at bounding box center [349, 477] width 128 height 23
click at [348, 416] on span "CPU" at bounding box center [338, 410] width 108 height 20
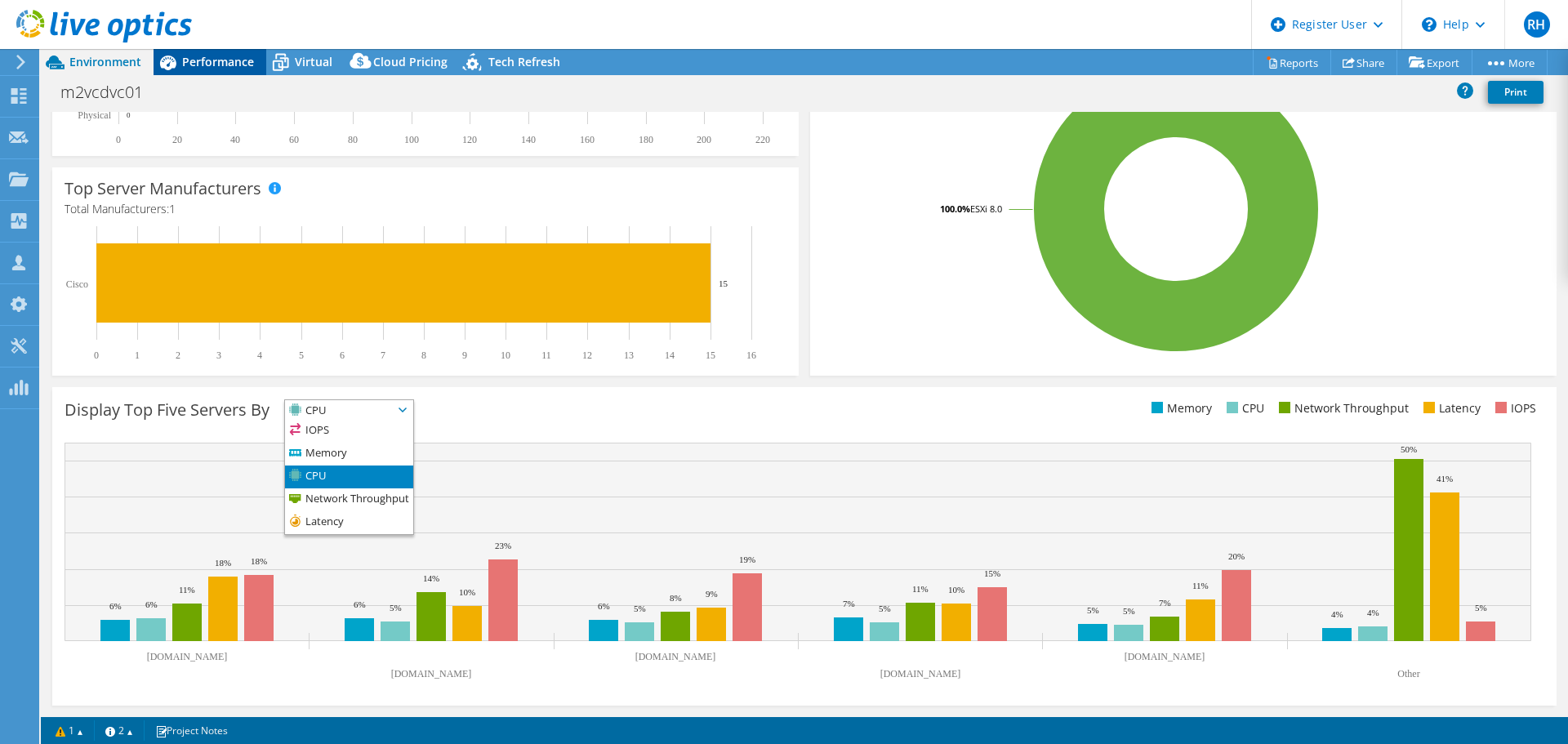
click at [225, 57] on span "Performance" at bounding box center [218, 62] width 71 height 16
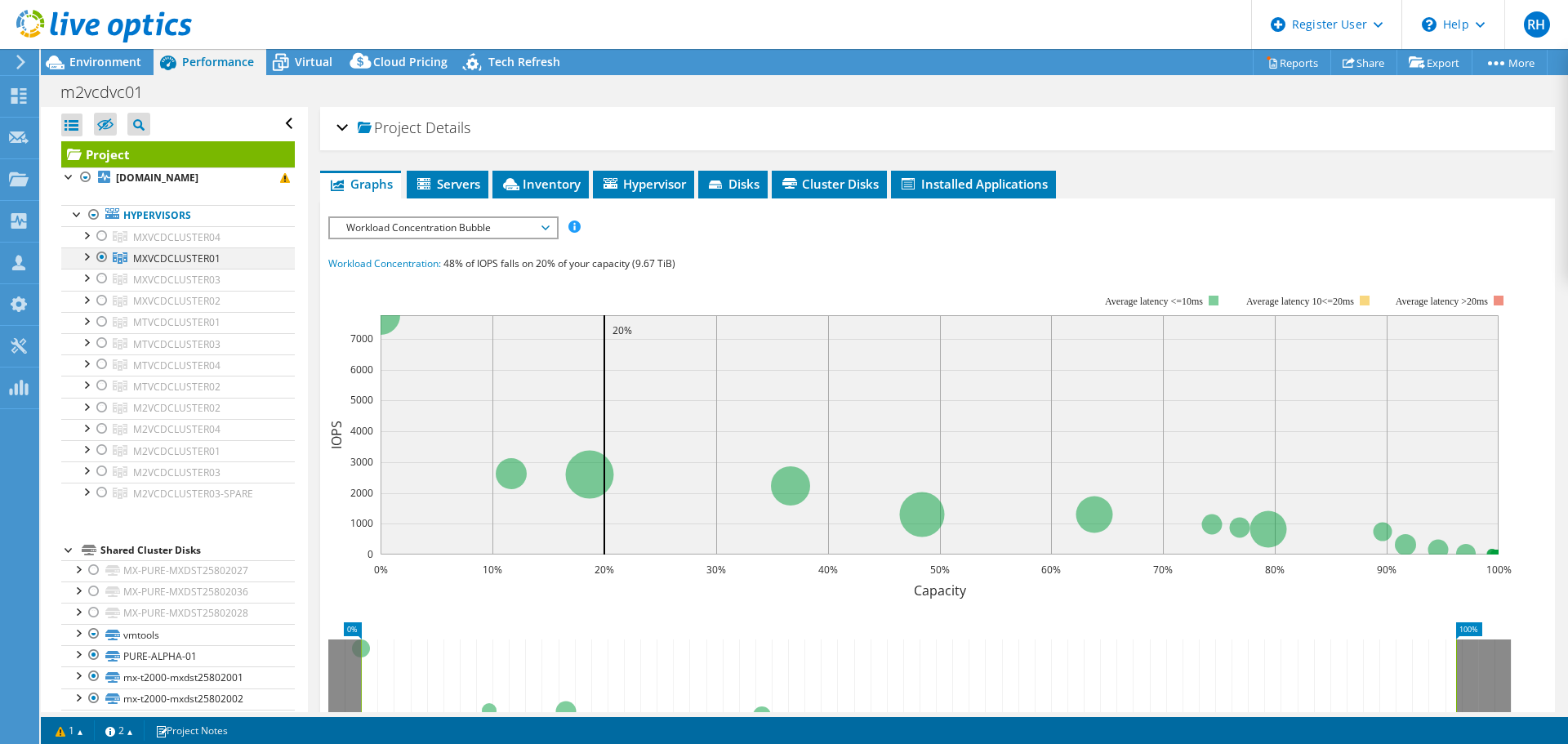
click at [83, 258] on div at bounding box center [85, 255] width 16 height 16
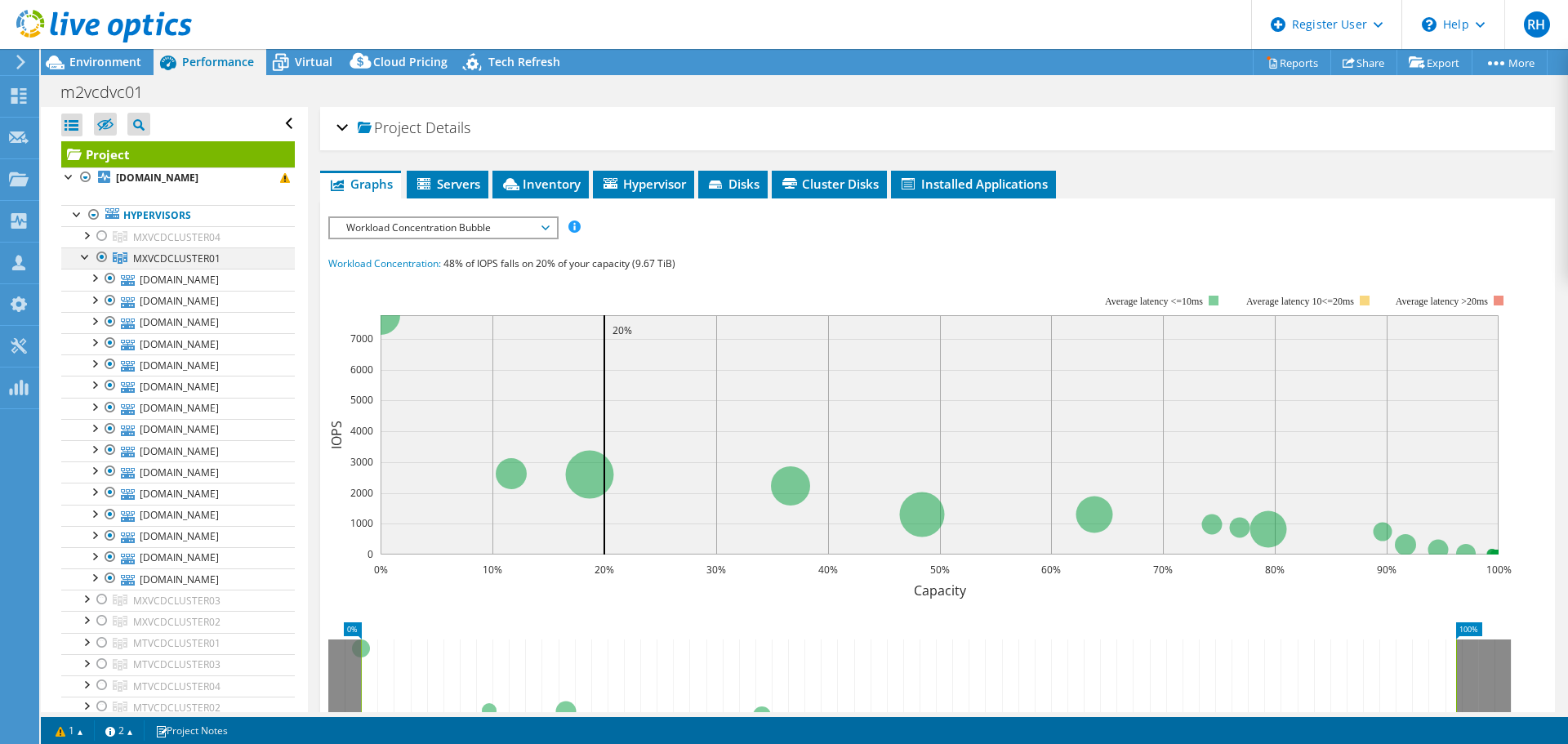
click at [83, 258] on div at bounding box center [85, 255] width 16 height 16
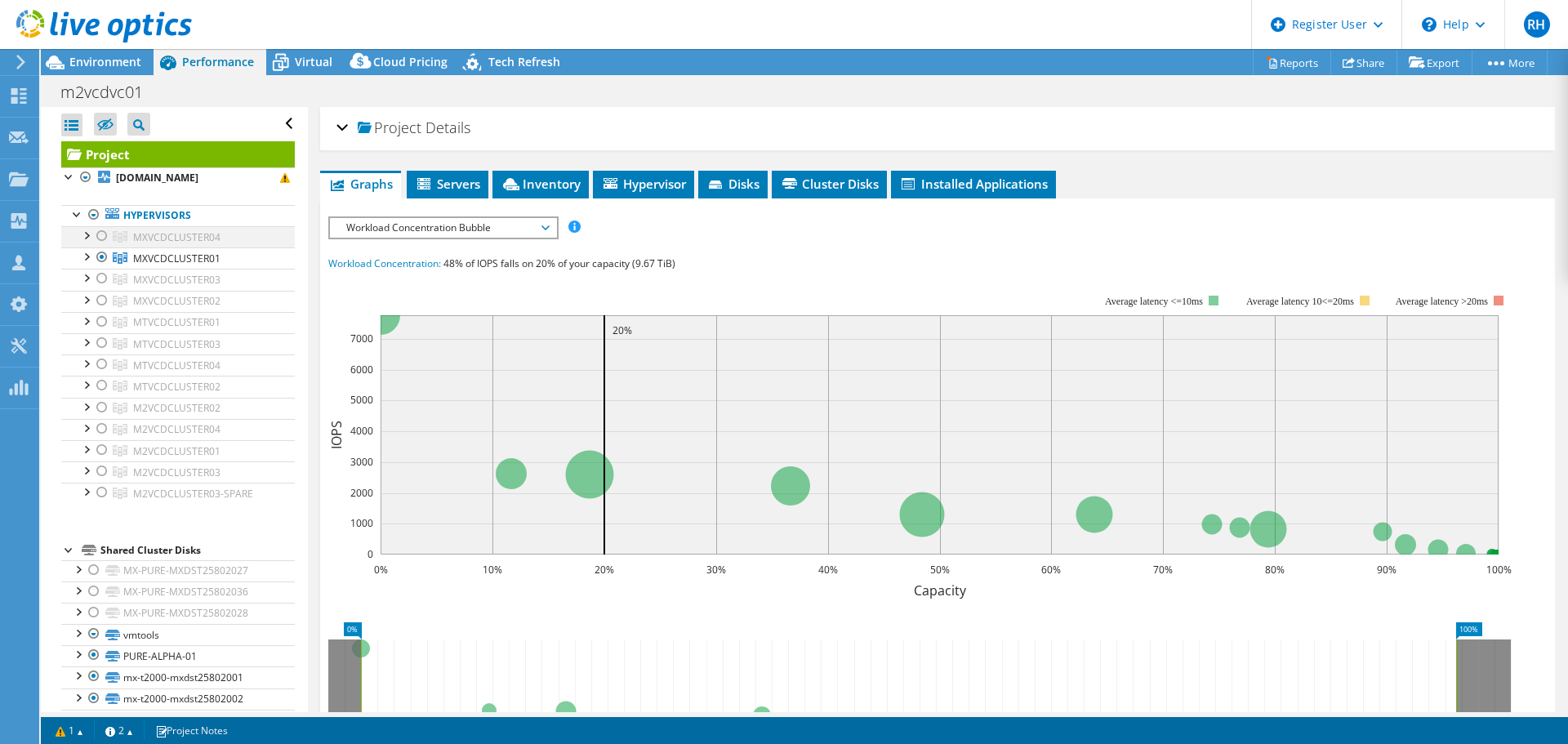
click at [103, 235] on div at bounding box center [102, 236] width 16 height 20
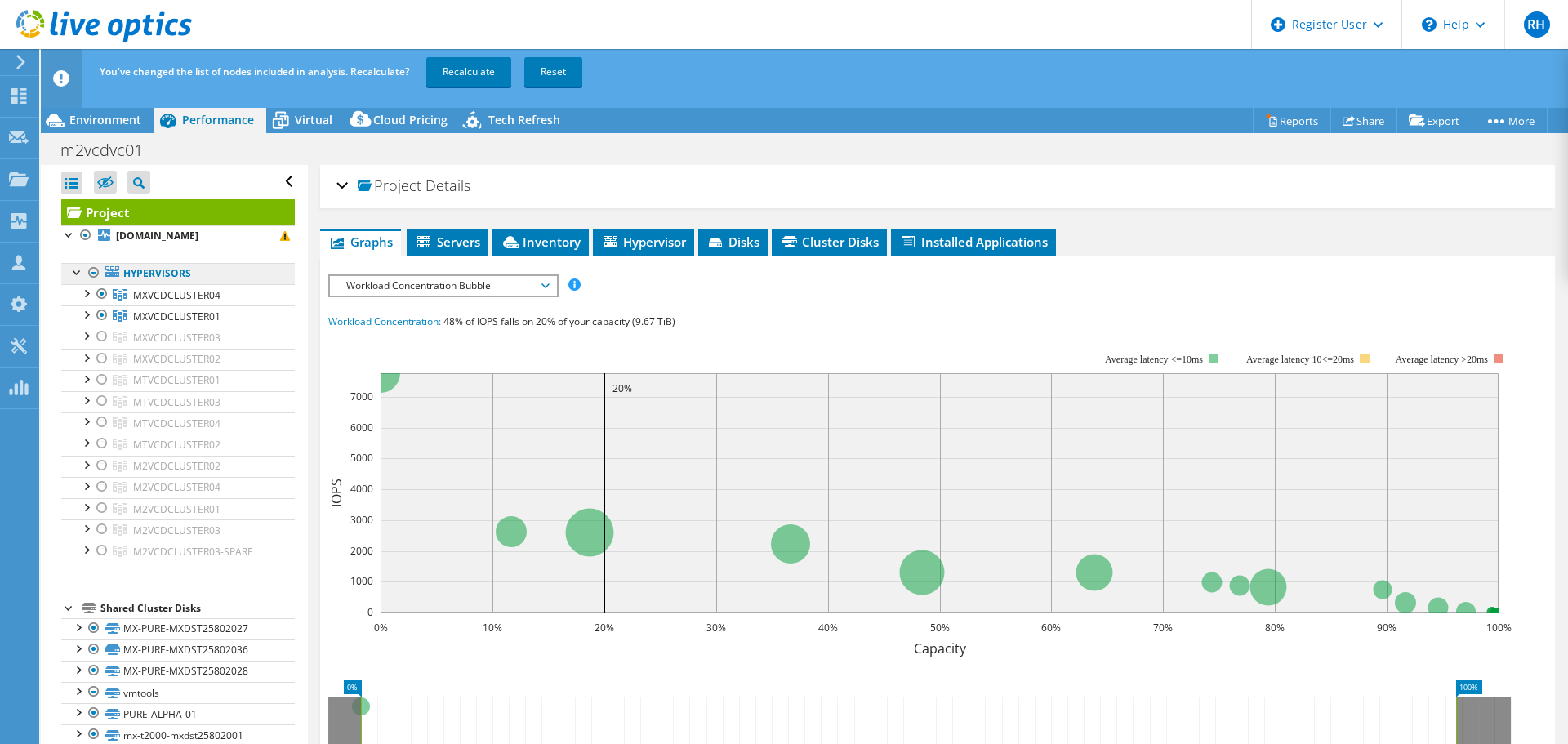
click at [152, 269] on link "Hypervisors" at bounding box center [177, 273] width 233 height 22
click at [152, 278] on link "Hypervisors" at bounding box center [177, 273] width 233 height 22
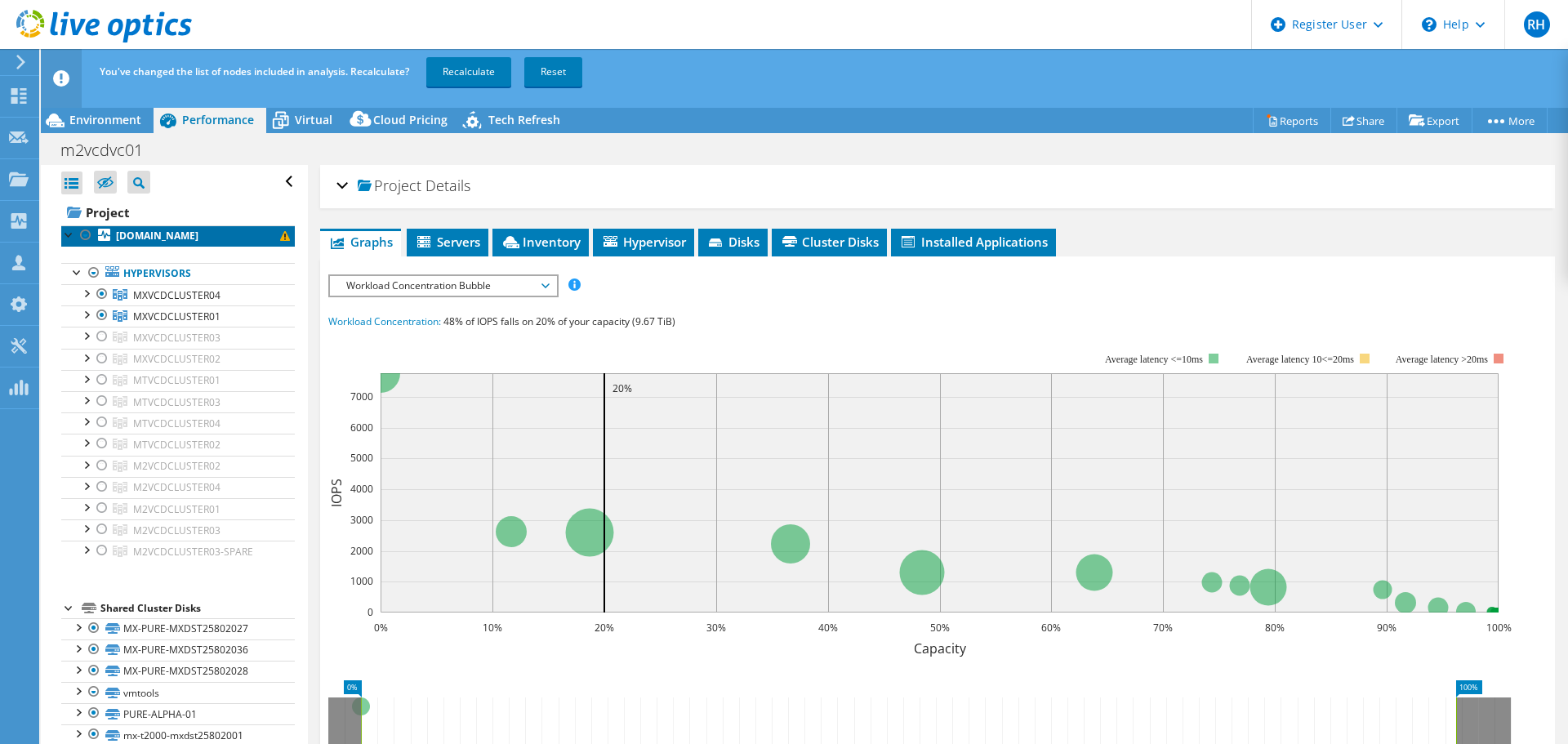
click at [139, 240] on b "m2vcdaaesx51.global.intellicentre.org.au" at bounding box center [157, 236] width 83 height 14
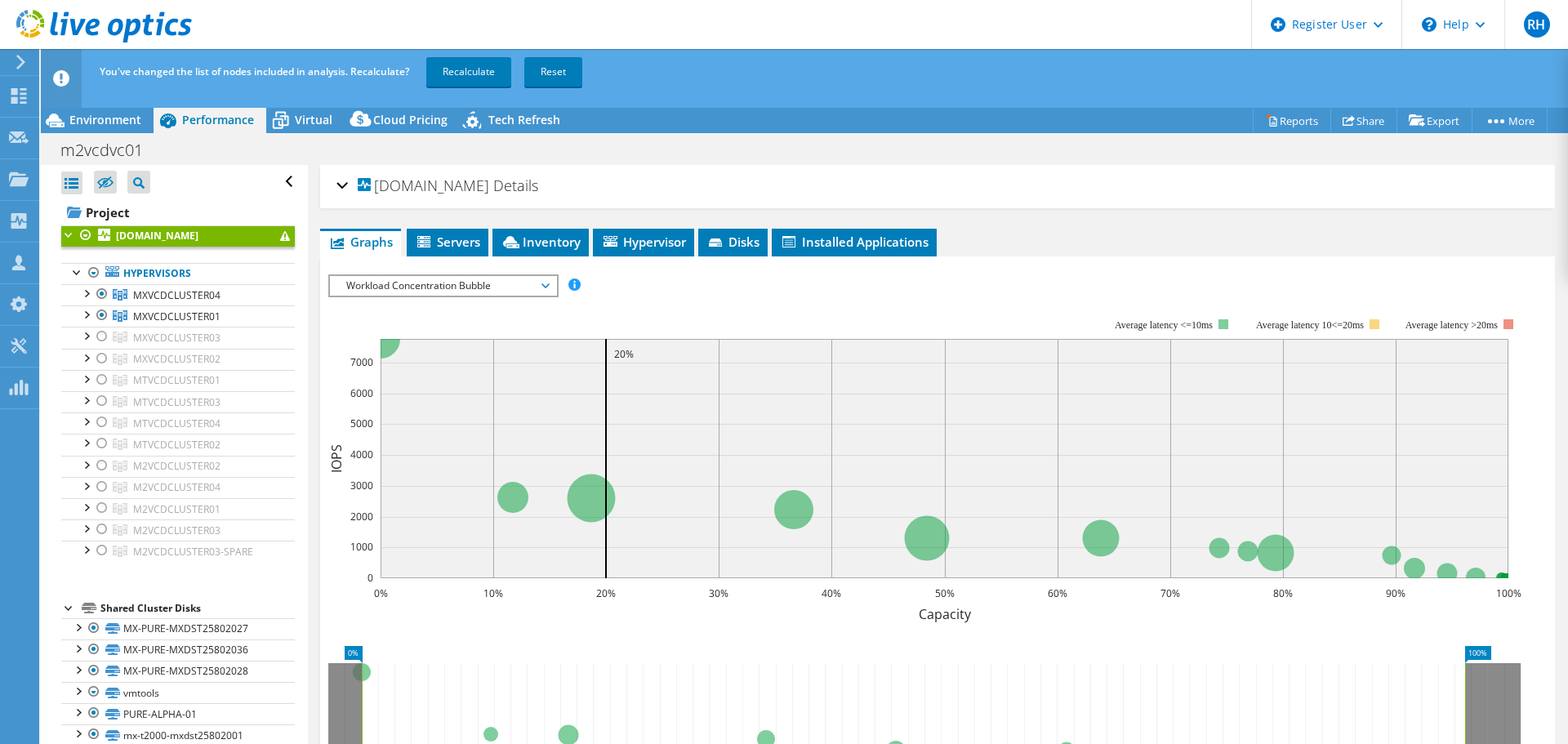
click at [85, 233] on div at bounding box center [85, 235] width 16 height 20
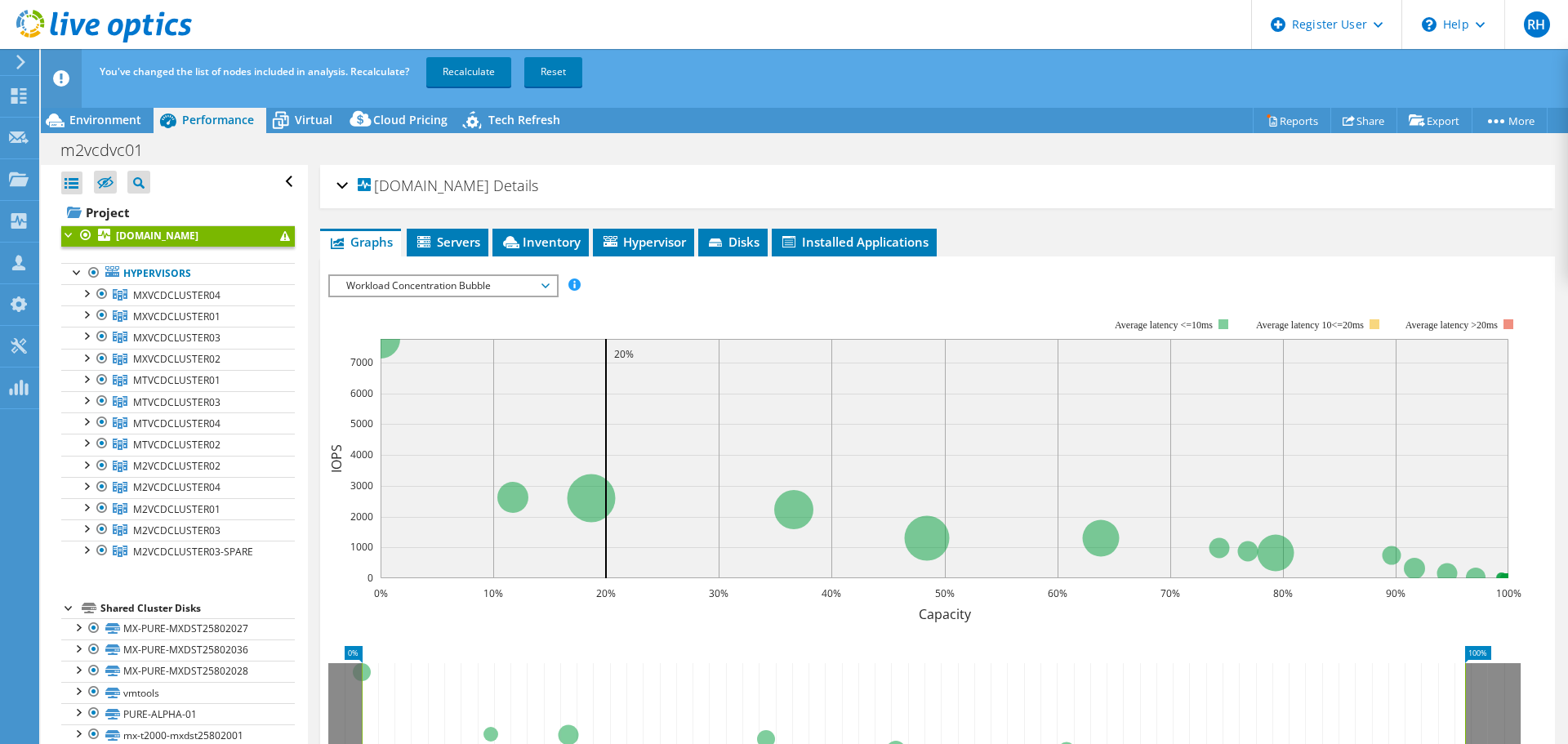
click at [85, 234] on div at bounding box center [85, 235] width 16 height 20
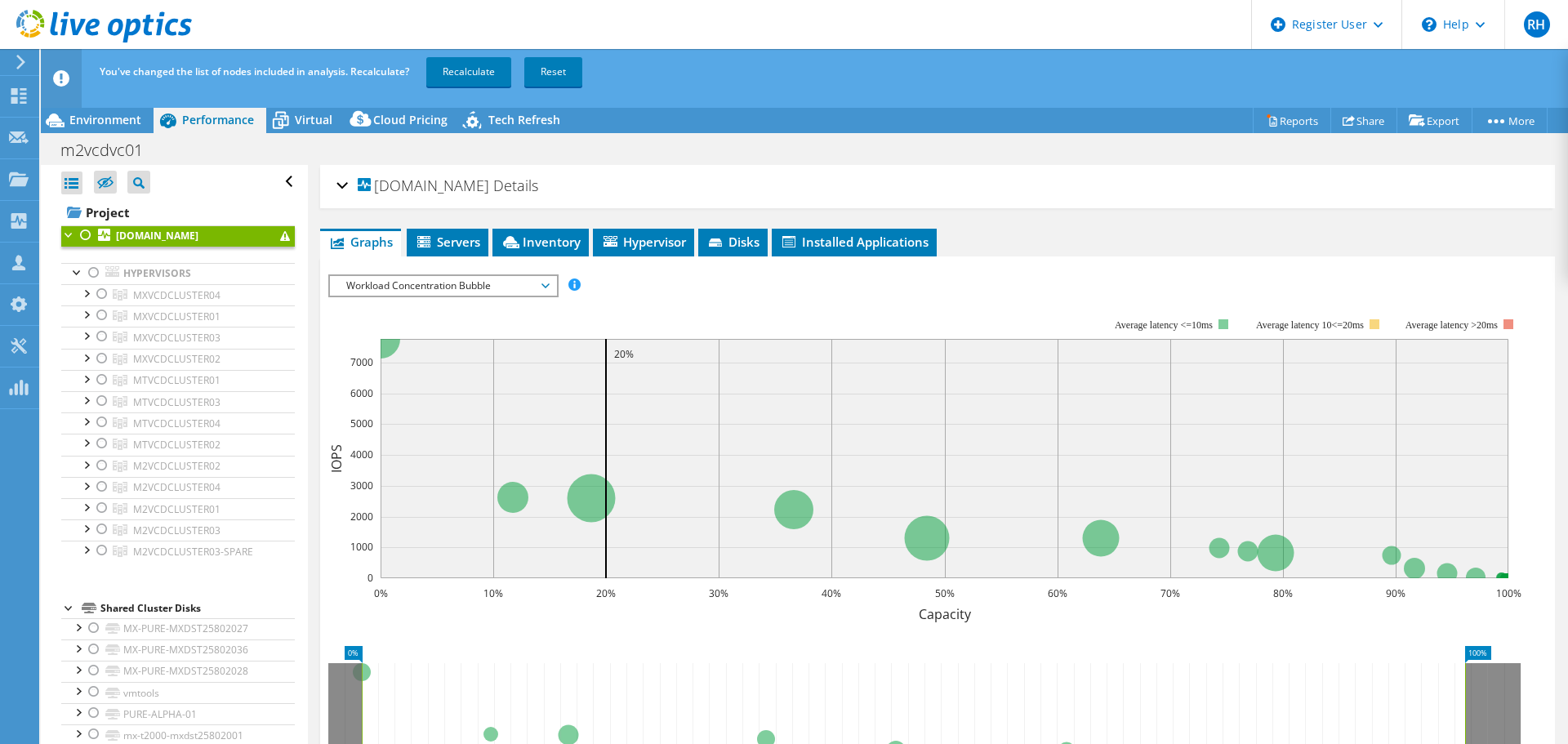
click at [85, 234] on div at bounding box center [85, 235] width 16 height 20
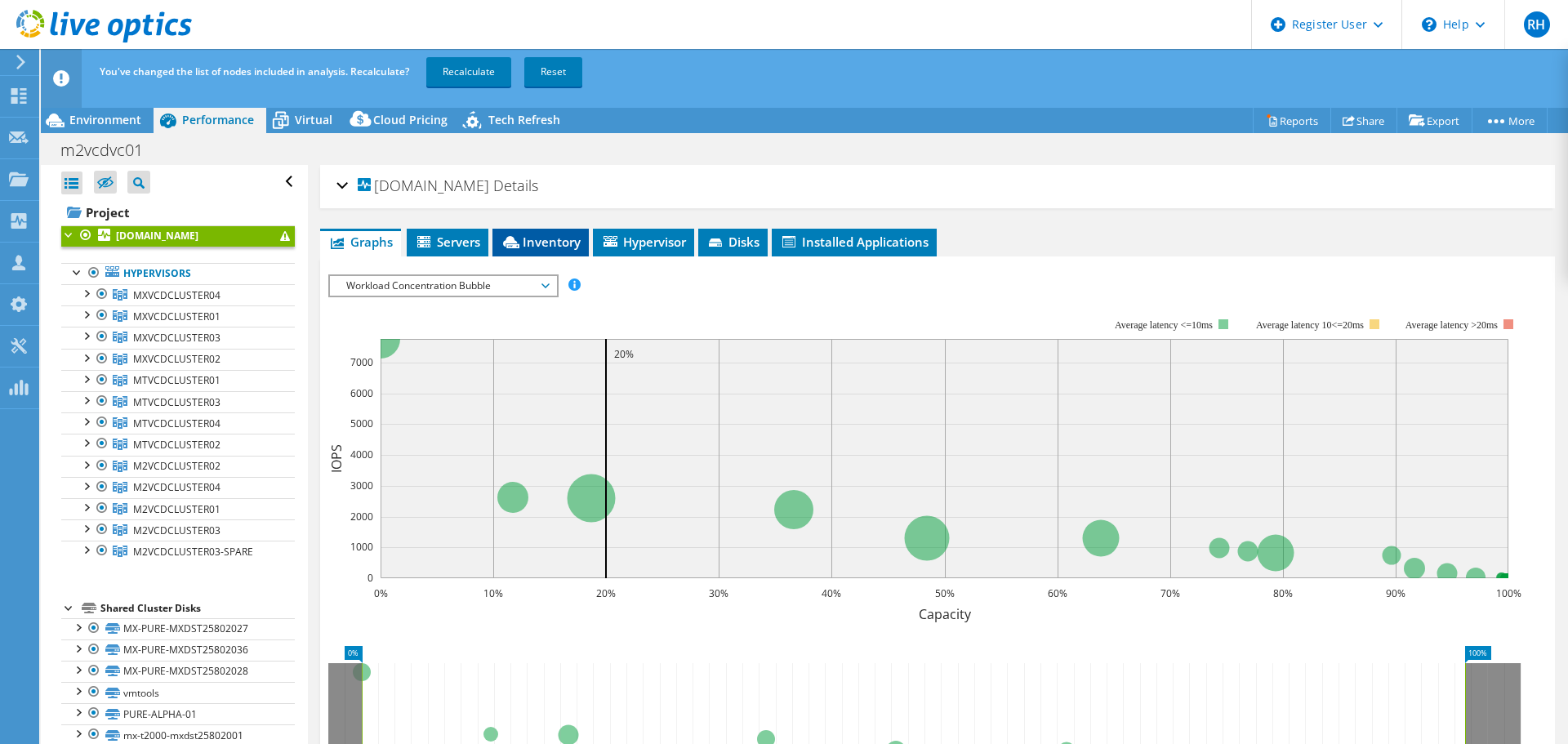
click at [496, 241] on li "Inventory" at bounding box center [540, 243] width 96 height 28
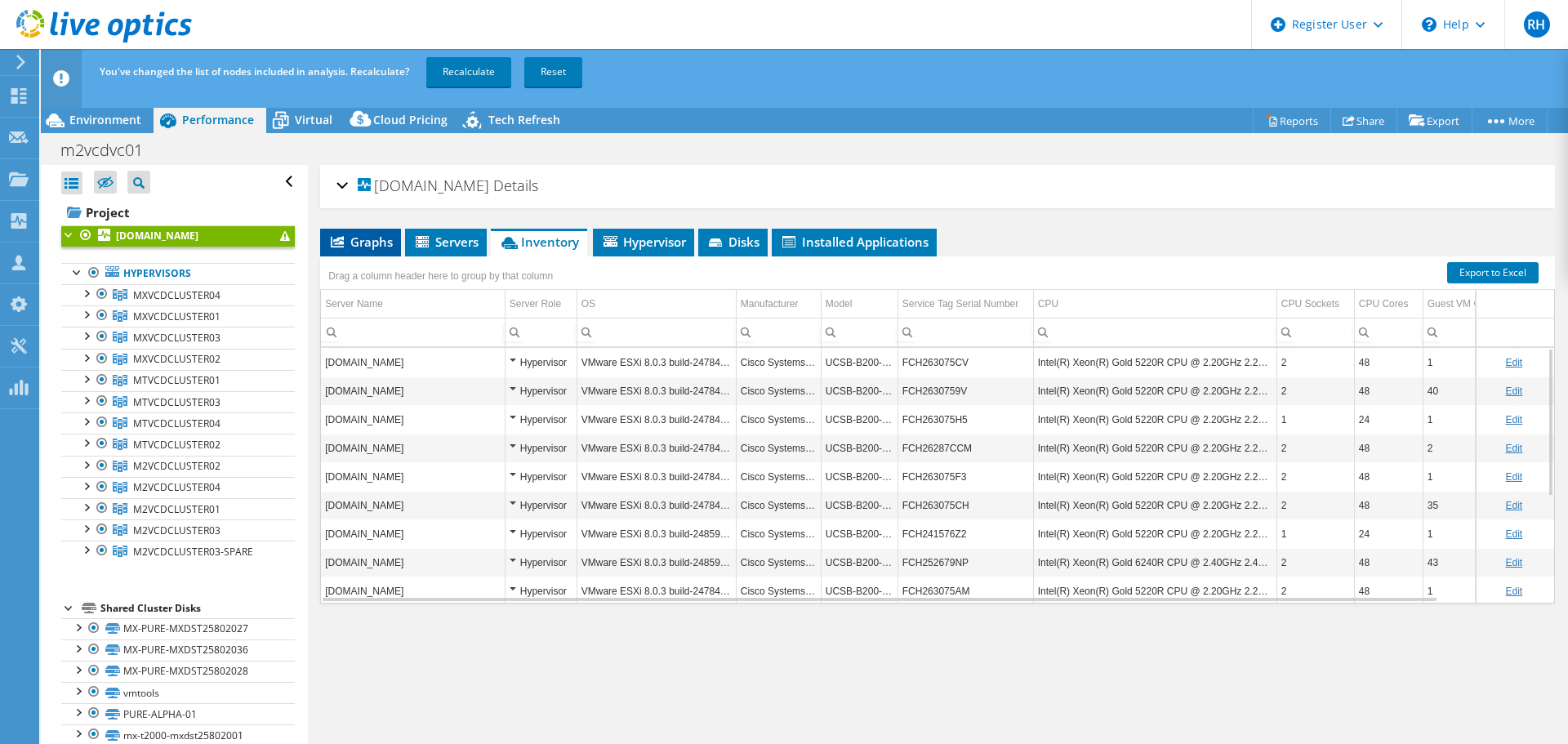
click at [375, 238] on span "Graphs" at bounding box center [360, 241] width 65 height 16
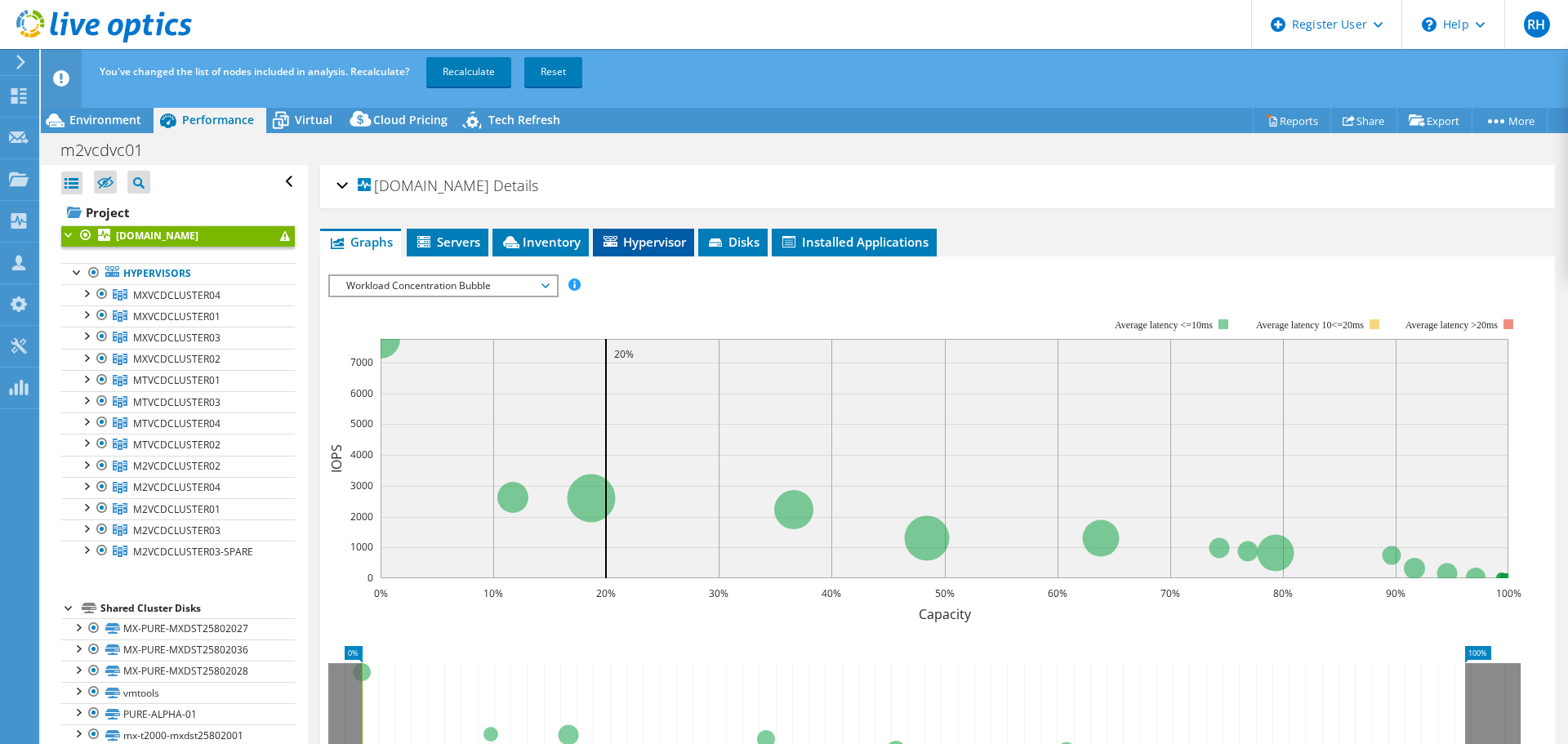
click at [621, 240] on span "Hypervisor" at bounding box center [643, 241] width 85 height 16
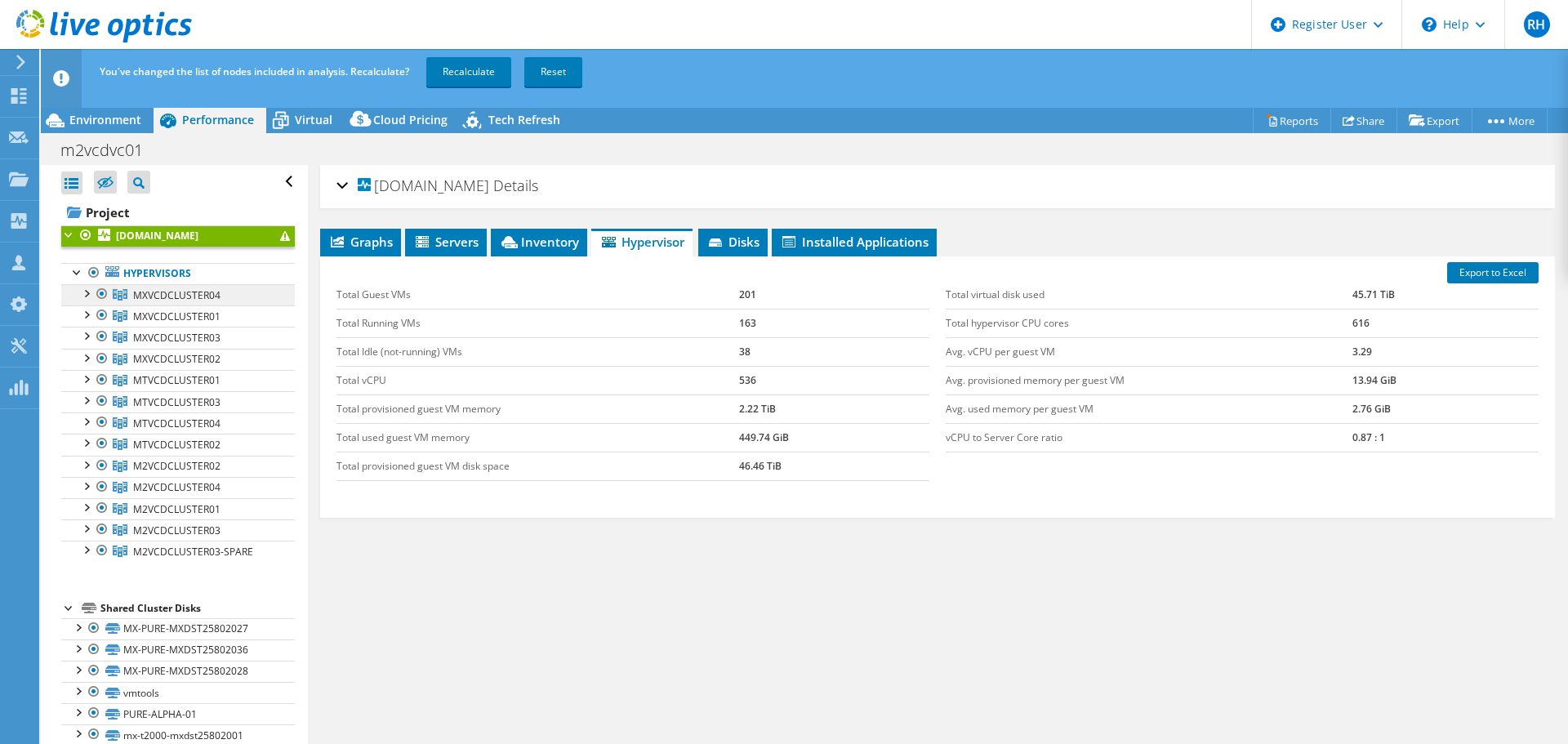
click at [158, 295] on span "MXVCDCLUSTER04" at bounding box center [177, 295] width 88 height 14
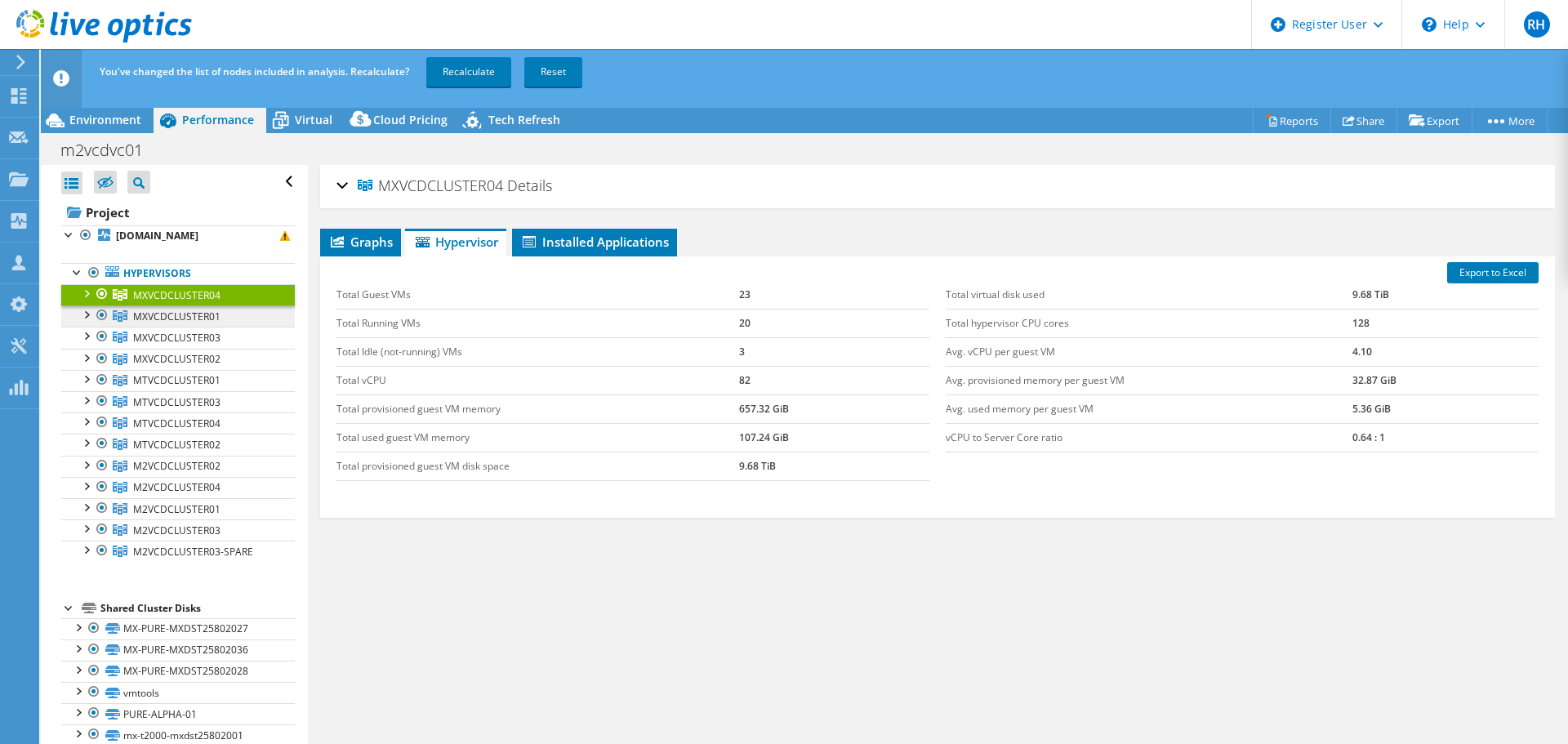
click at [182, 311] on span "MXVCDCLUSTER01" at bounding box center [177, 317] width 88 height 14
click at [175, 338] on span "MXVCDCLUSTER03" at bounding box center [177, 338] width 88 height 14
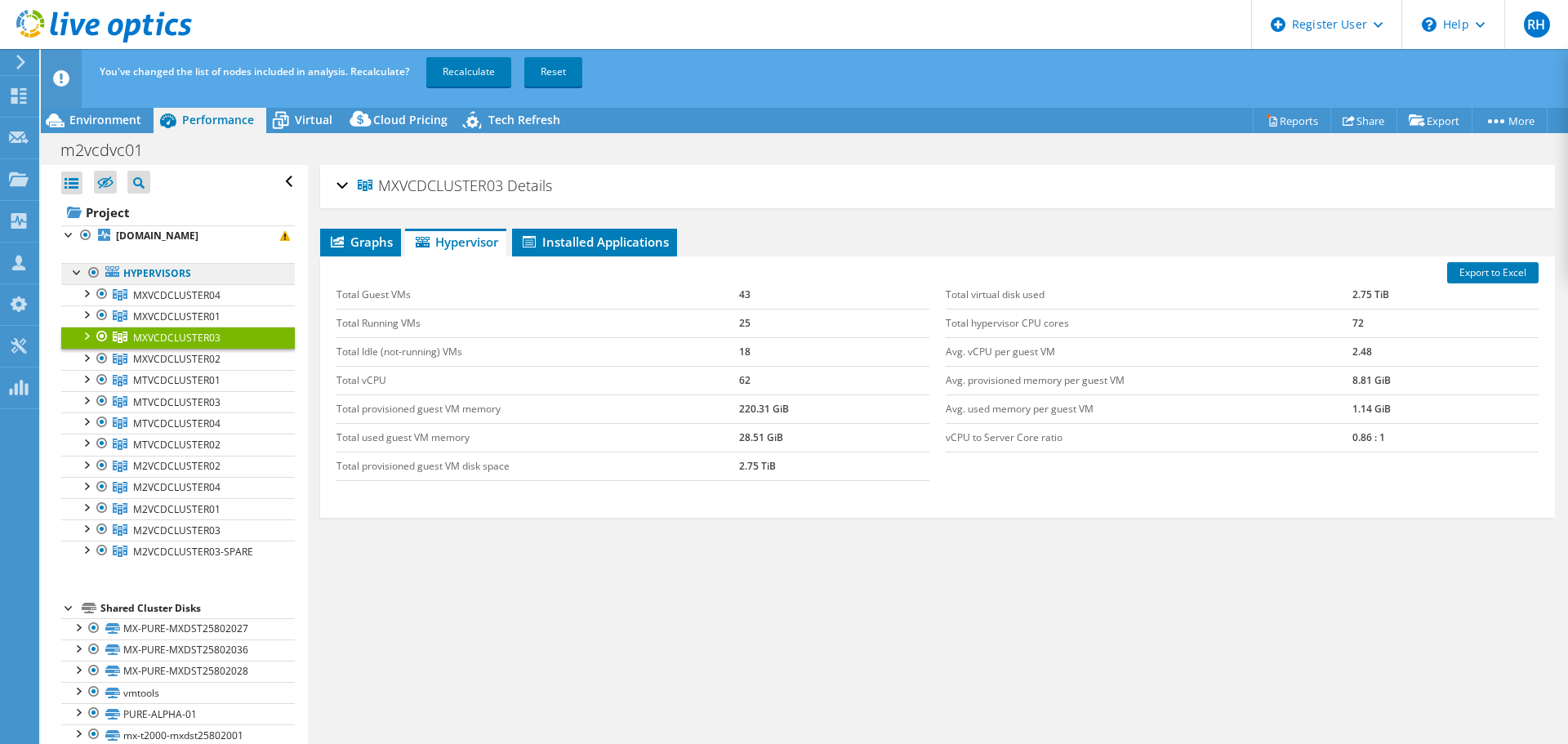
click at [170, 280] on link "Hypervisors" at bounding box center [177, 273] width 233 height 22
click at [185, 297] on span "MXVCDCLUSTER04" at bounding box center [177, 295] width 88 height 14
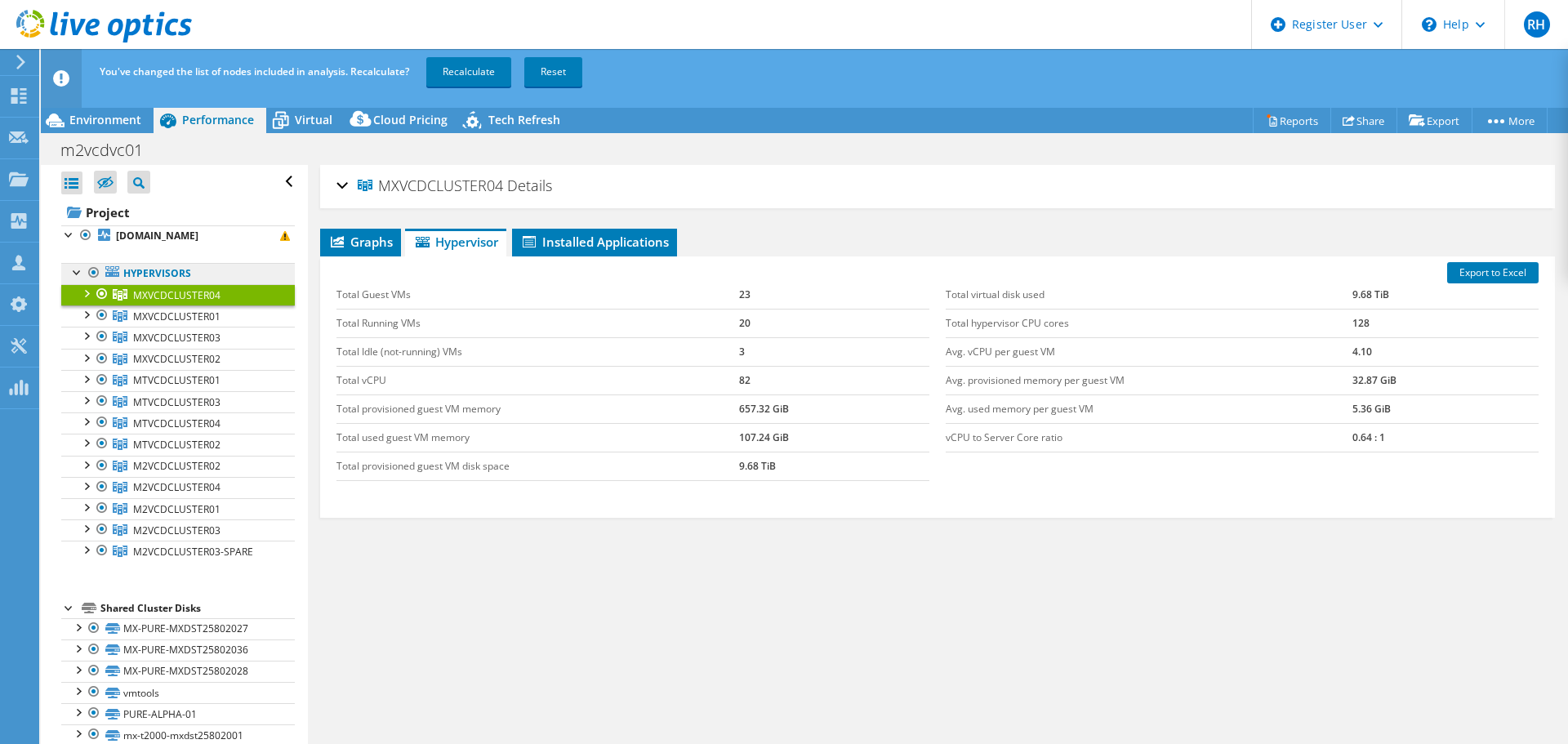
click at [135, 271] on link "Hypervisors" at bounding box center [177, 273] width 233 height 22
drag, startPoint x: 88, startPoint y: 239, endPoint x: 96, endPoint y: 238, distance: 8.1
click at [96, 238] on li "m2vcdaaesx51.global.intellicentre.org.au Hypervisors MXVCDCLUSTER04" at bounding box center [177, 402] width 233 height 354
click at [167, 235] on b "m2vcdaaesx51.global.intellicentre.org.au" at bounding box center [157, 236] width 83 height 14
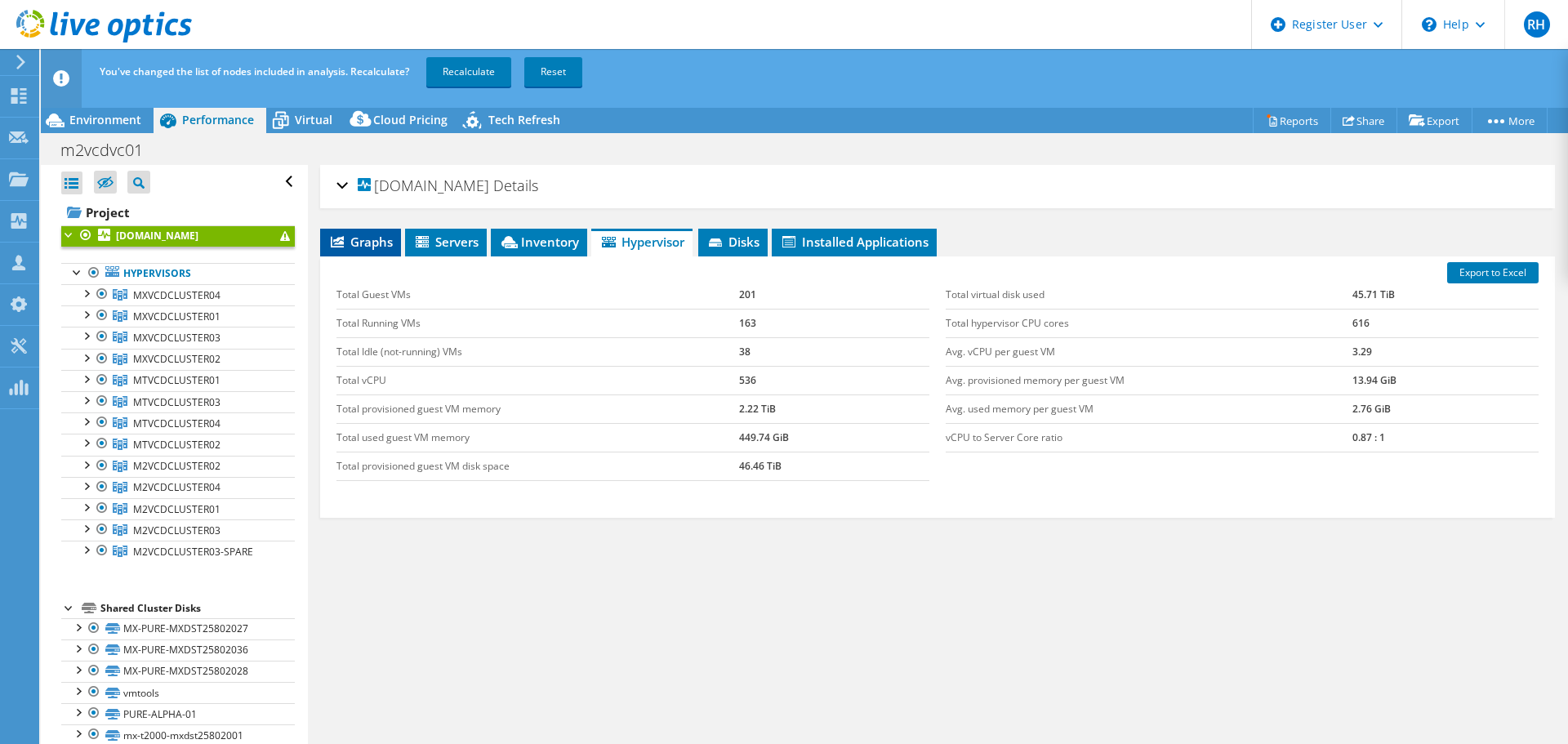
click at [358, 243] on span "Graphs" at bounding box center [360, 241] width 65 height 16
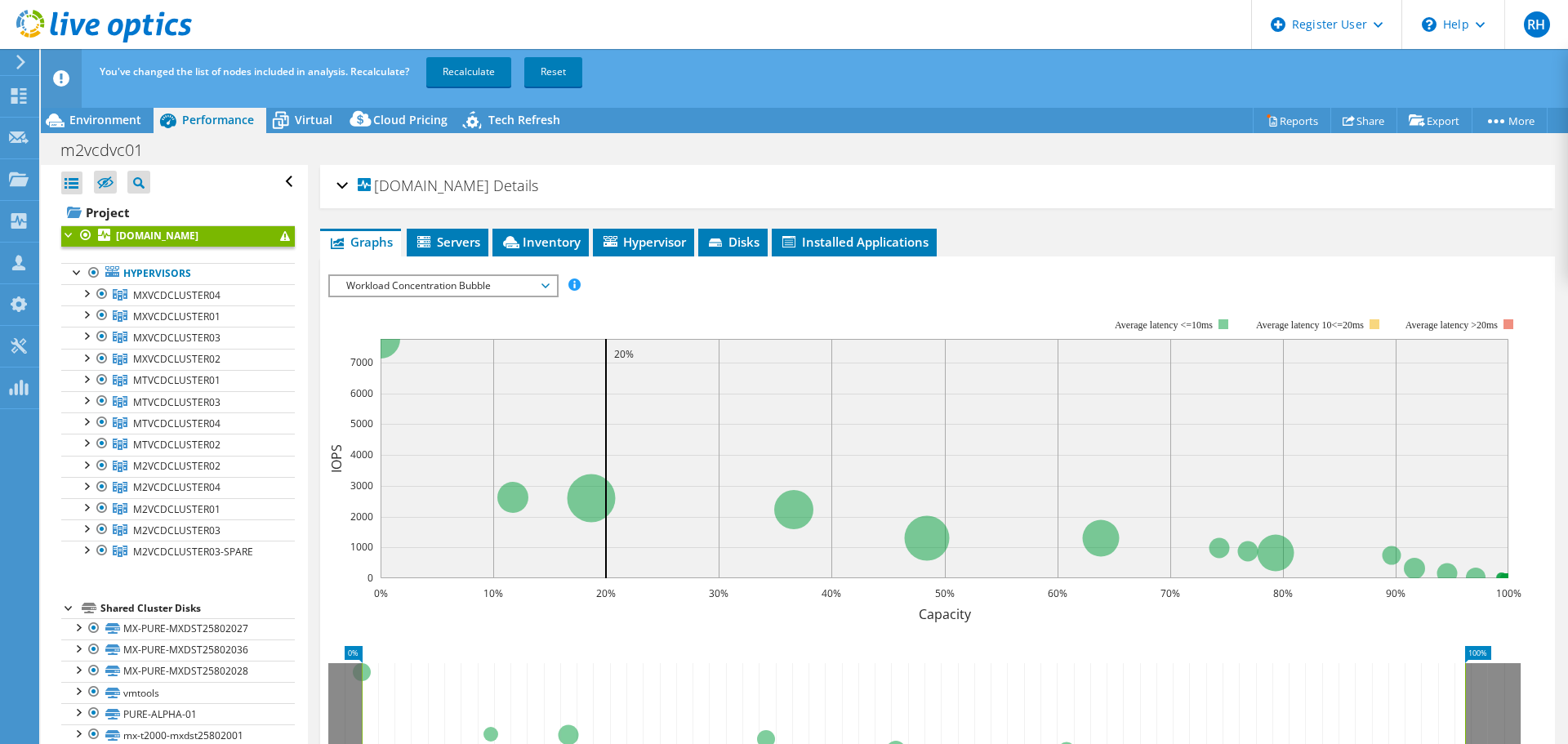
click at [417, 289] on span "Workload Concentration Bubble" at bounding box center [443, 286] width 210 height 20
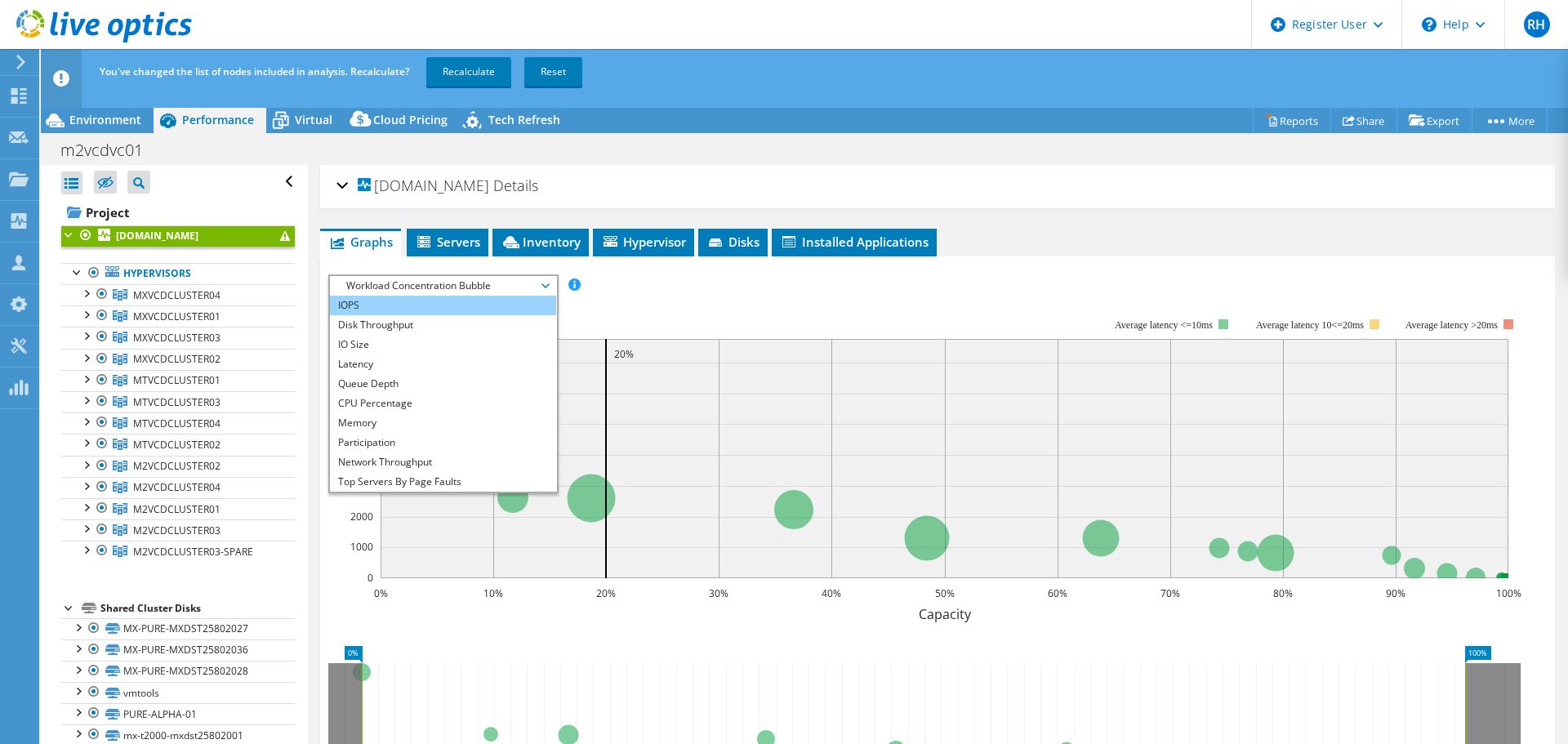
click at [419, 311] on li "IOPS" at bounding box center [442, 305] width 226 height 20
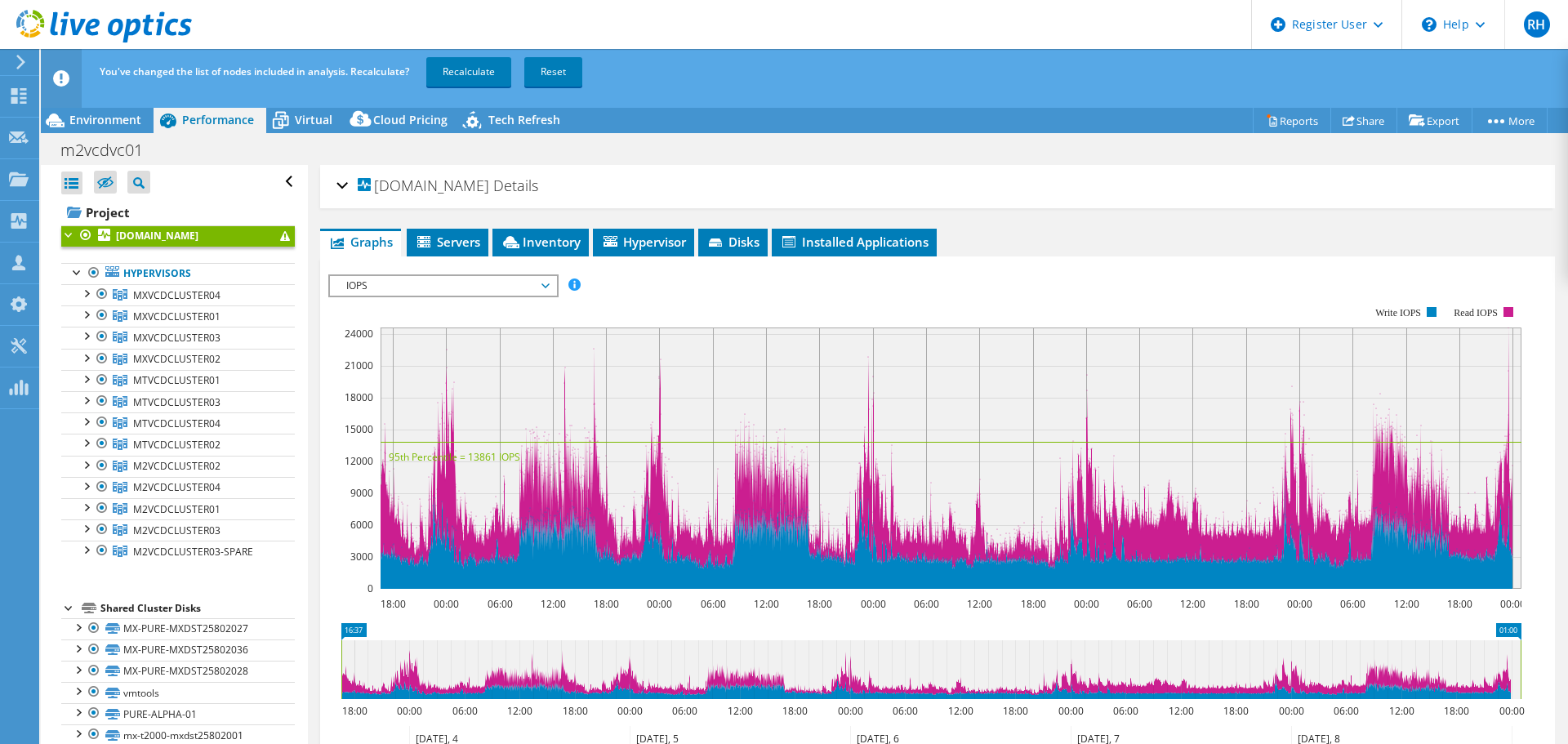
click at [364, 294] on span "IOPS" at bounding box center [443, 286] width 210 height 20
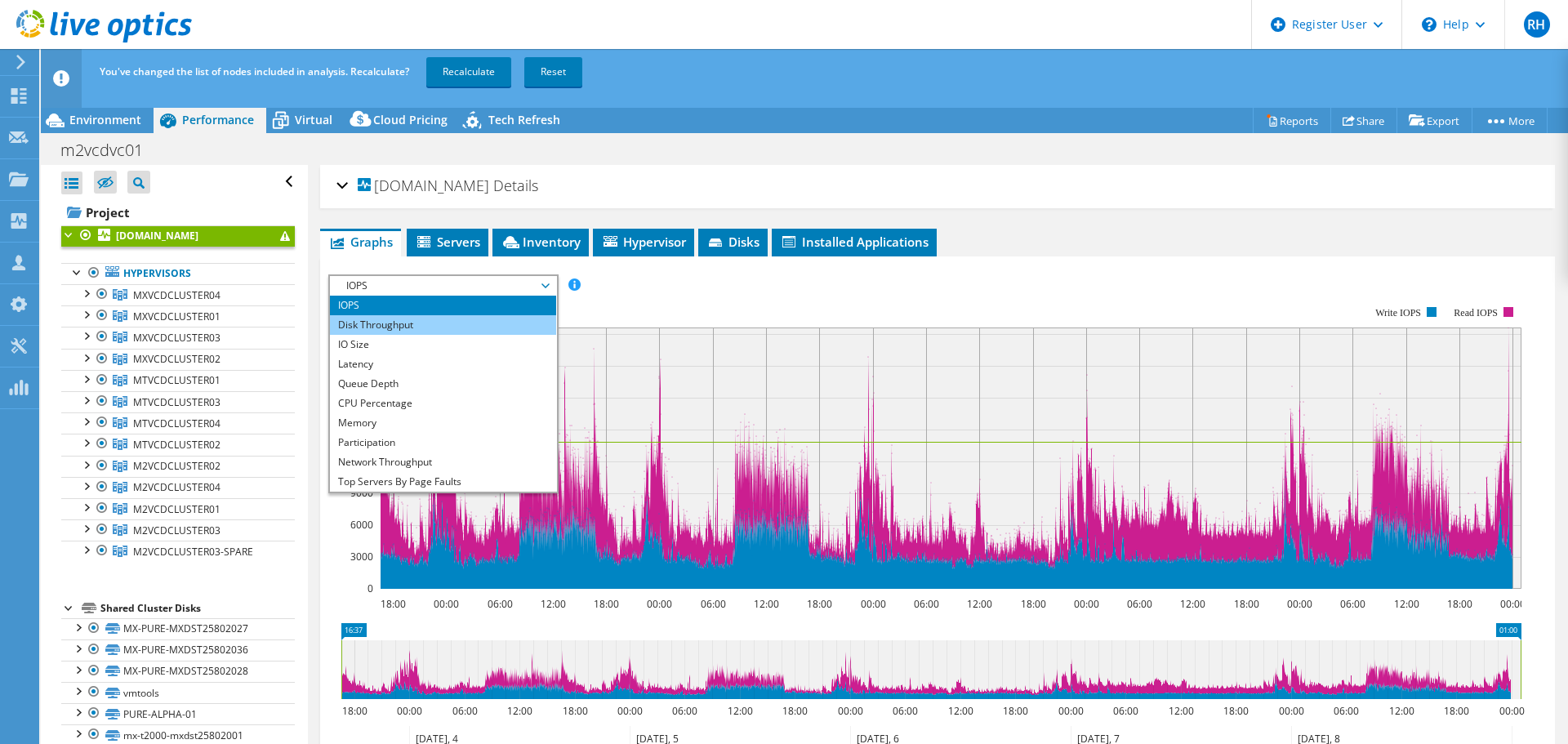
click at [383, 329] on li "Disk Throughput" at bounding box center [442, 325] width 226 height 20
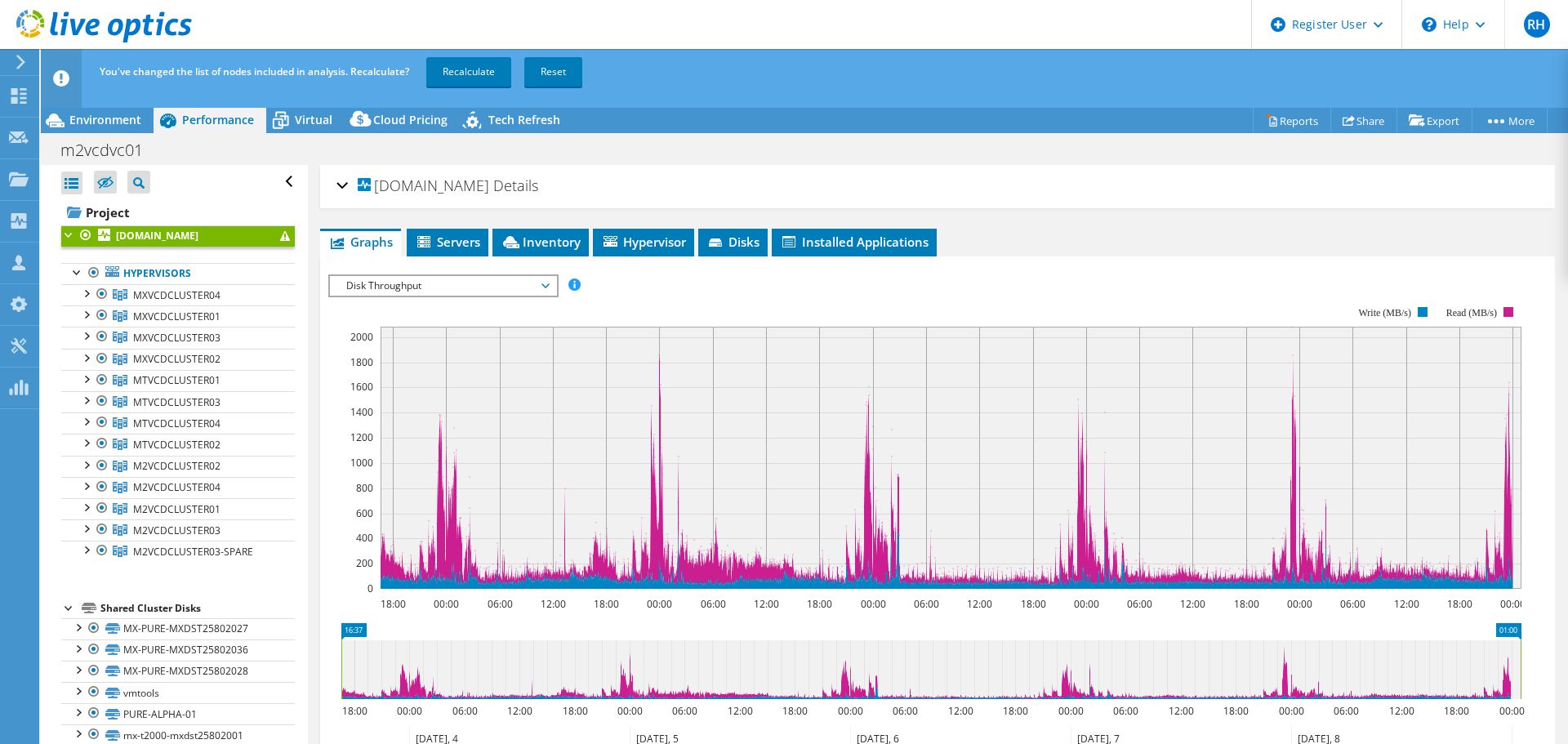
click at [412, 294] on span "Disk Throughput" at bounding box center [443, 286] width 210 height 20
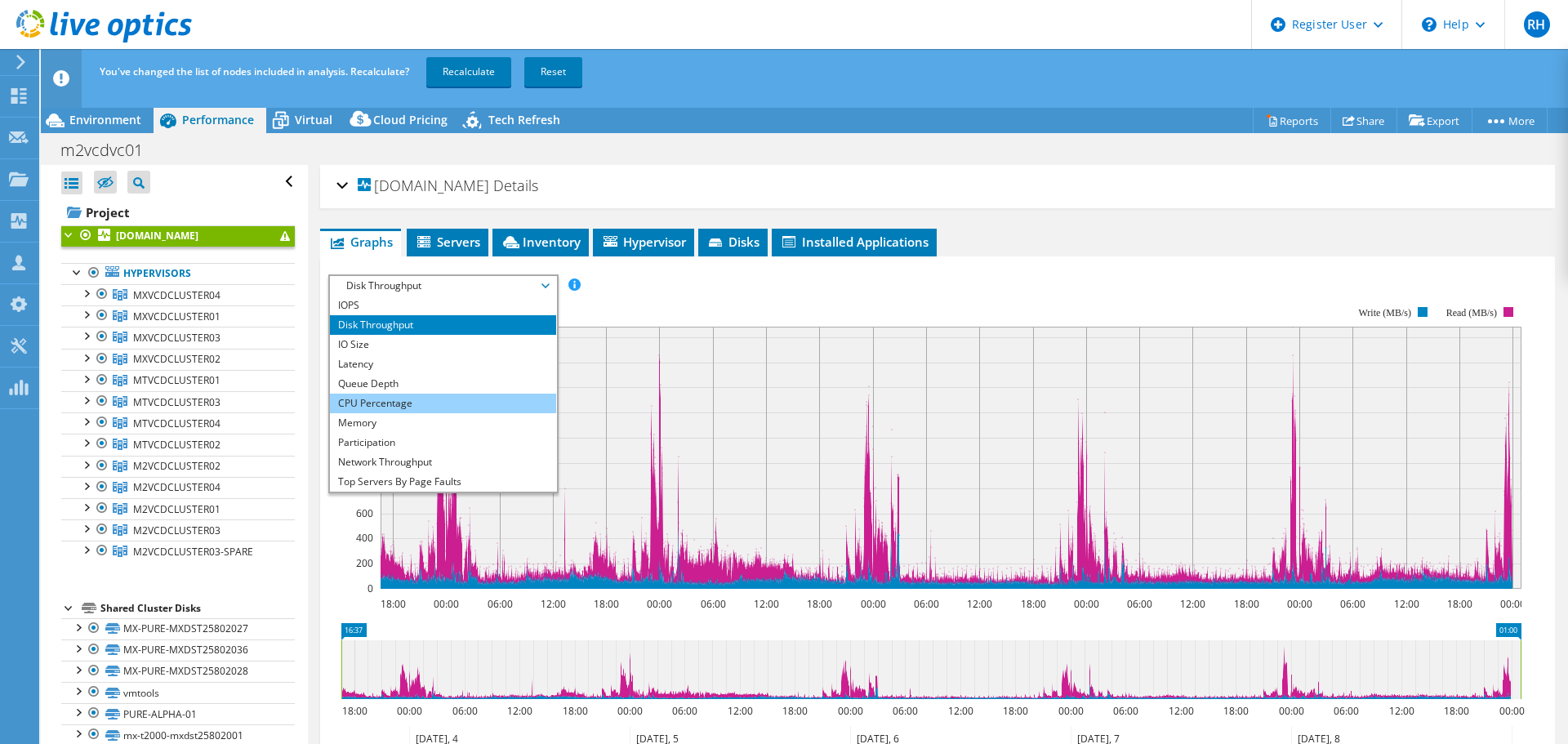
click at [429, 396] on li "CPU Percentage" at bounding box center [442, 403] width 226 height 20
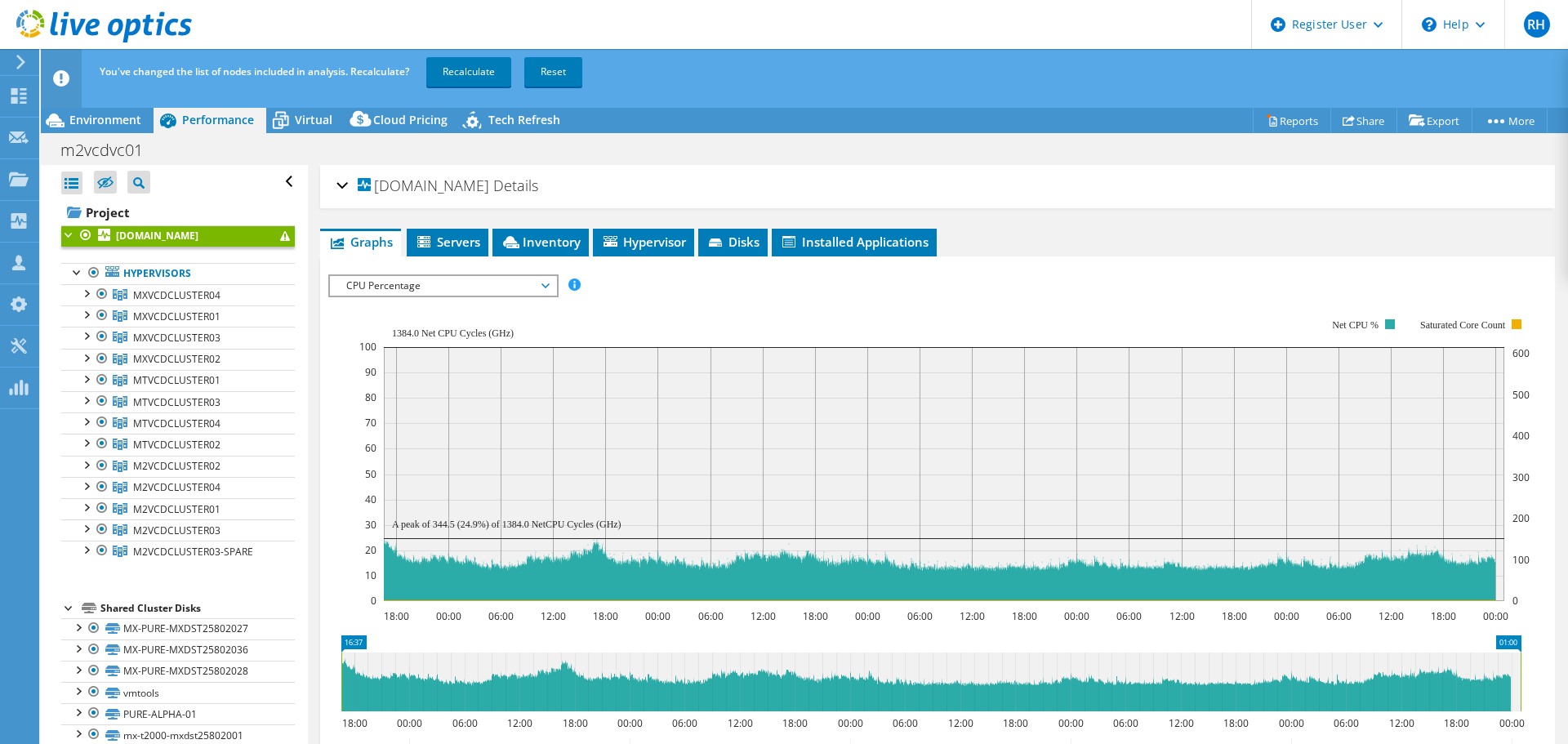
click at [454, 289] on span "CPU Percentage" at bounding box center [443, 286] width 210 height 20
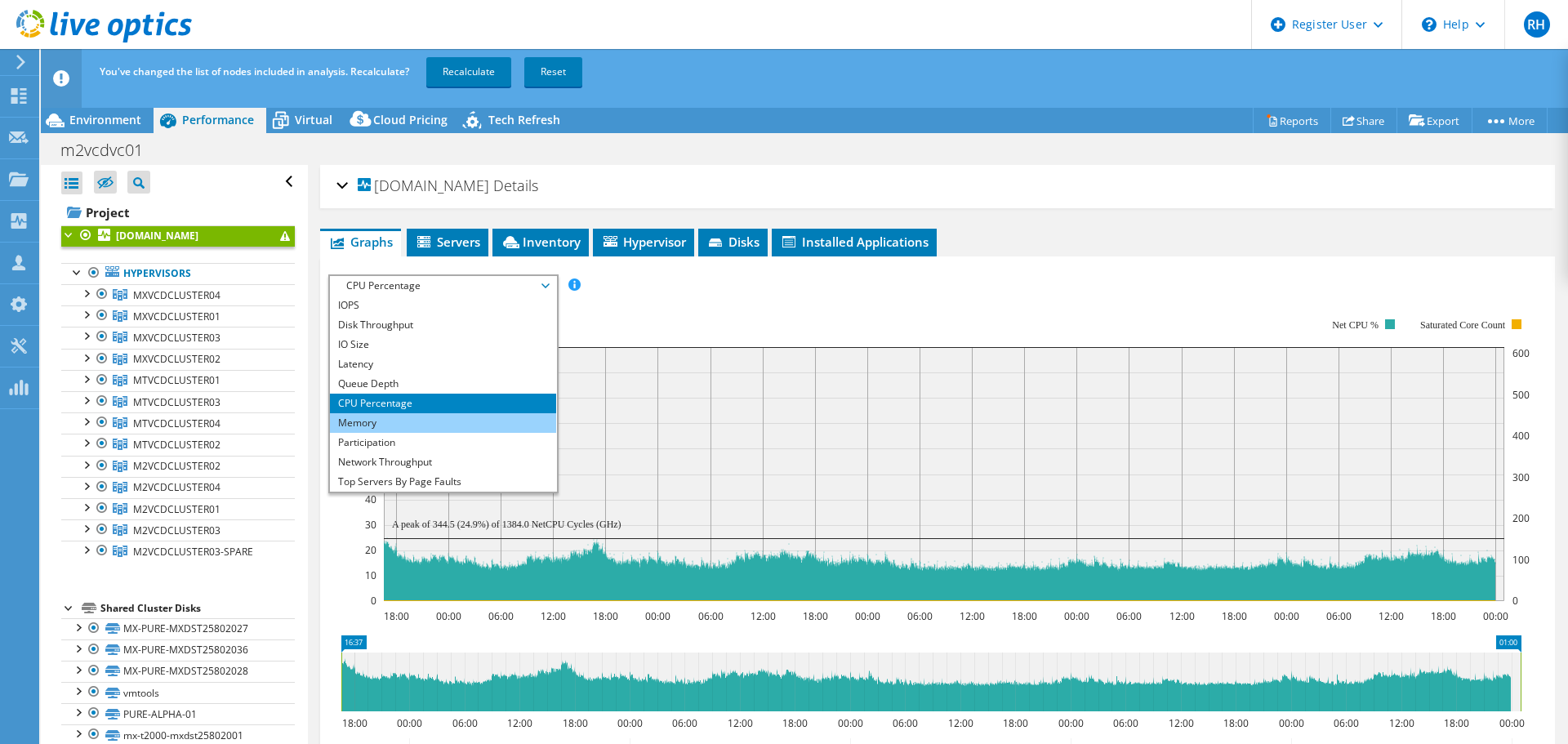
click at [407, 427] on li "Memory" at bounding box center [442, 423] width 226 height 20
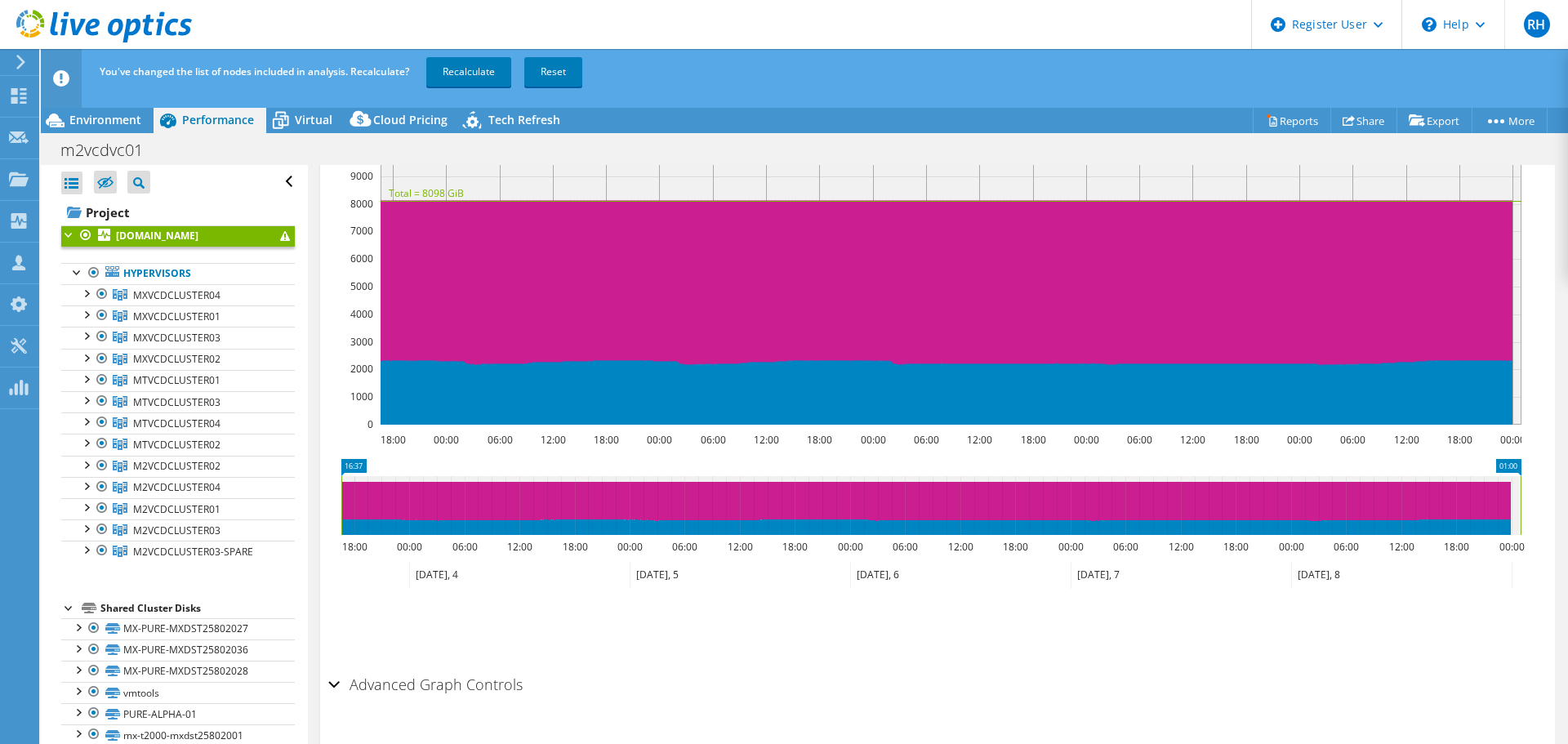
scroll to position [175, 0]
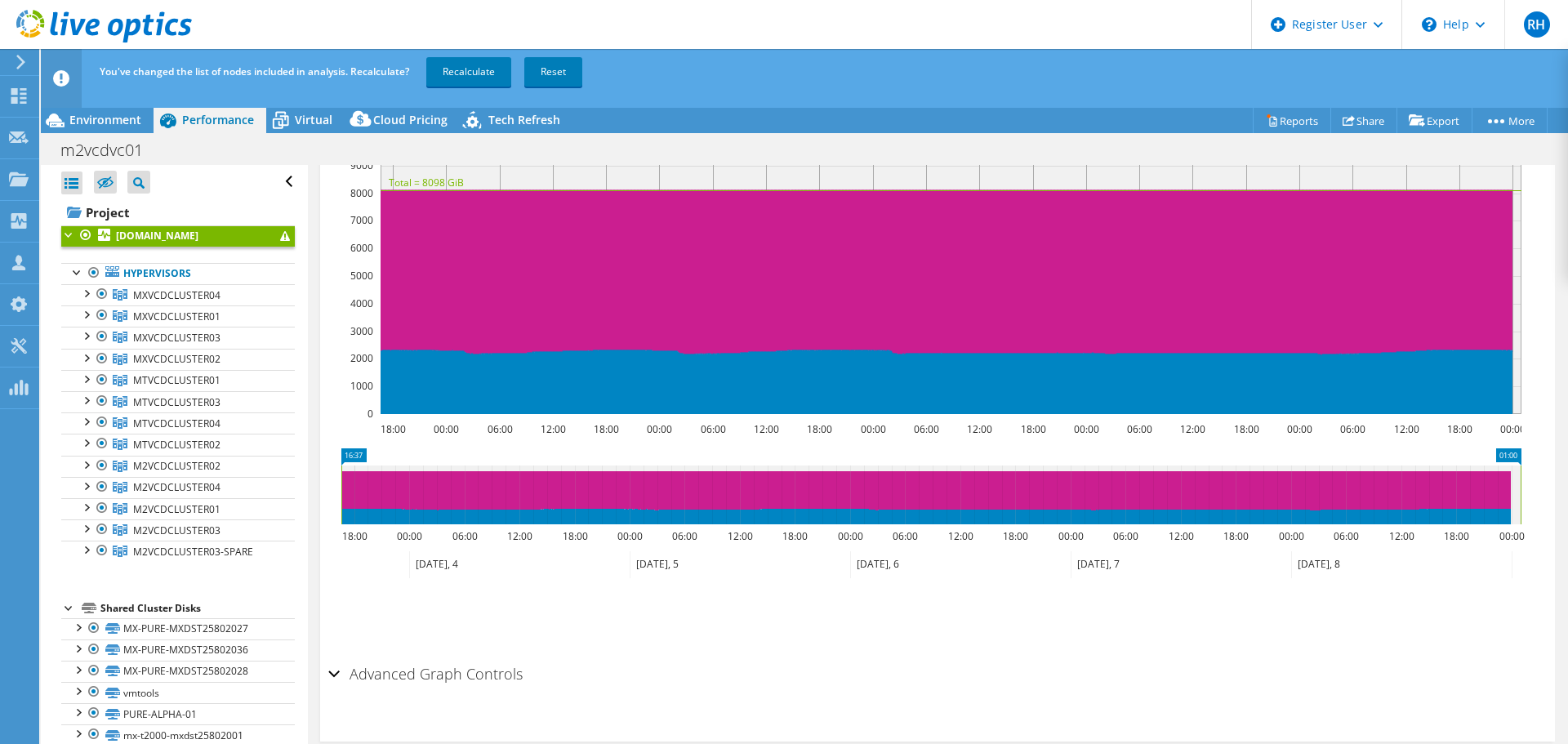
click at [369, 670] on h2 "Advanced Graph Controls" at bounding box center [425, 674] width 194 height 33
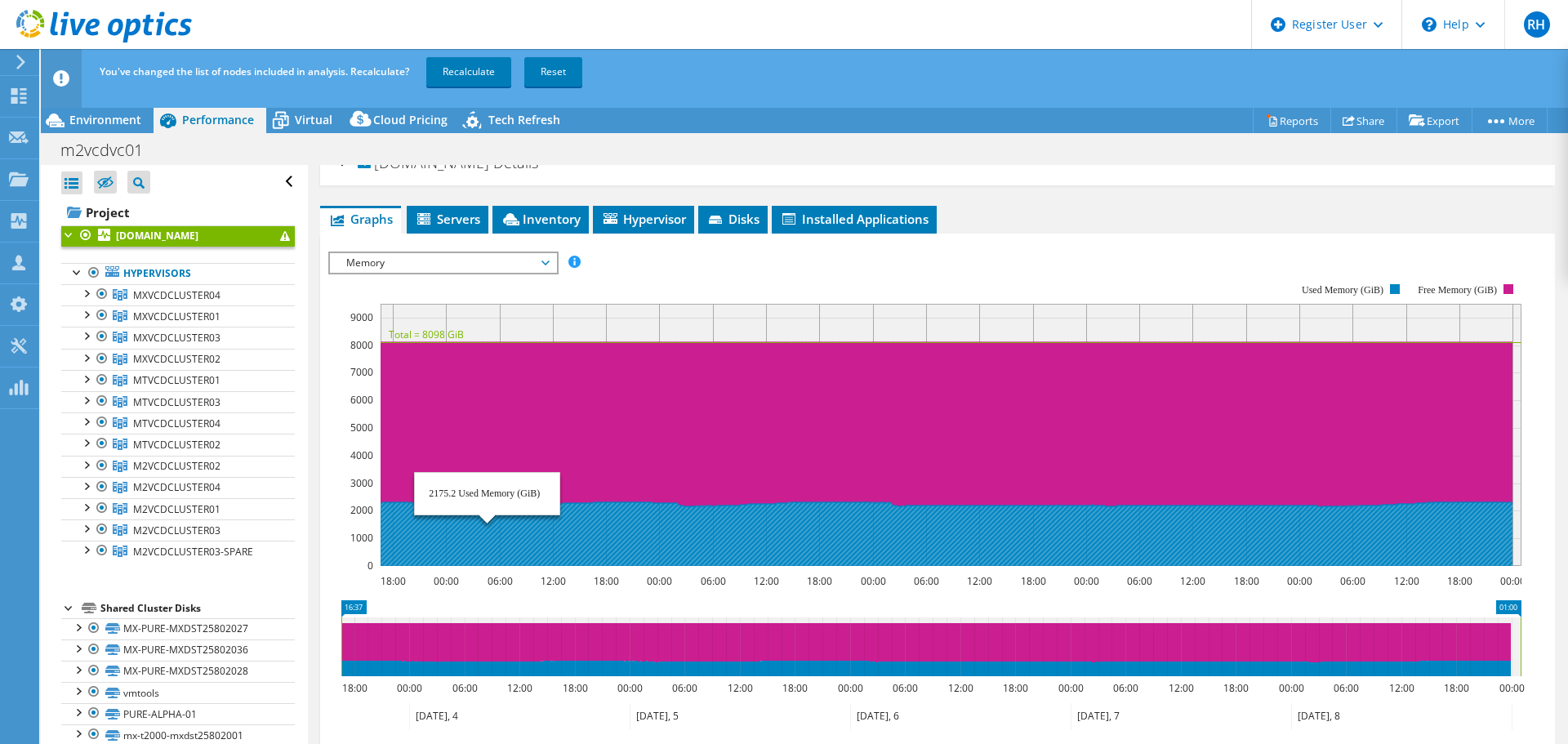
scroll to position [0, 0]
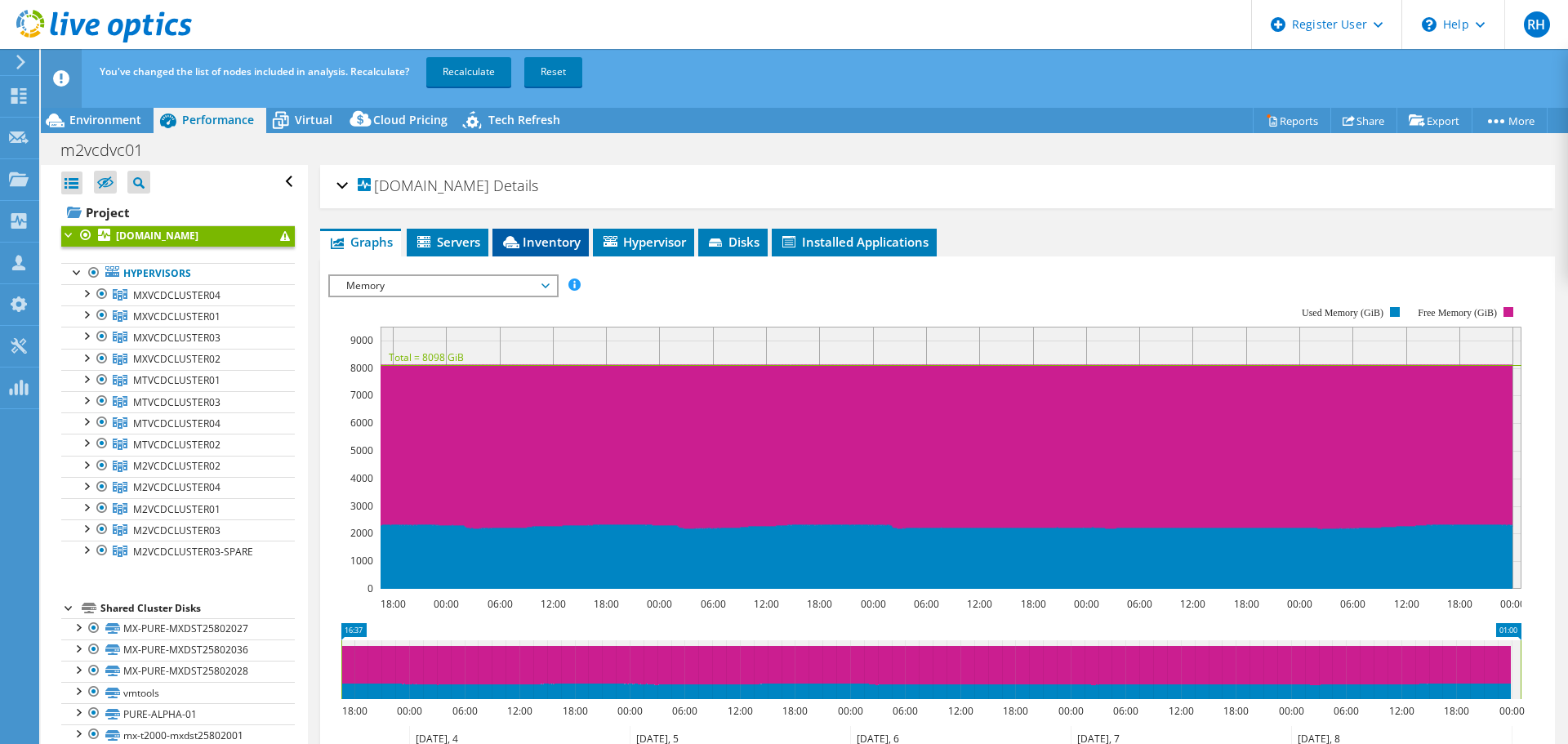
click at [564, 244] on span "Inventory" at bounding box center [540, 241] width 80 height 16
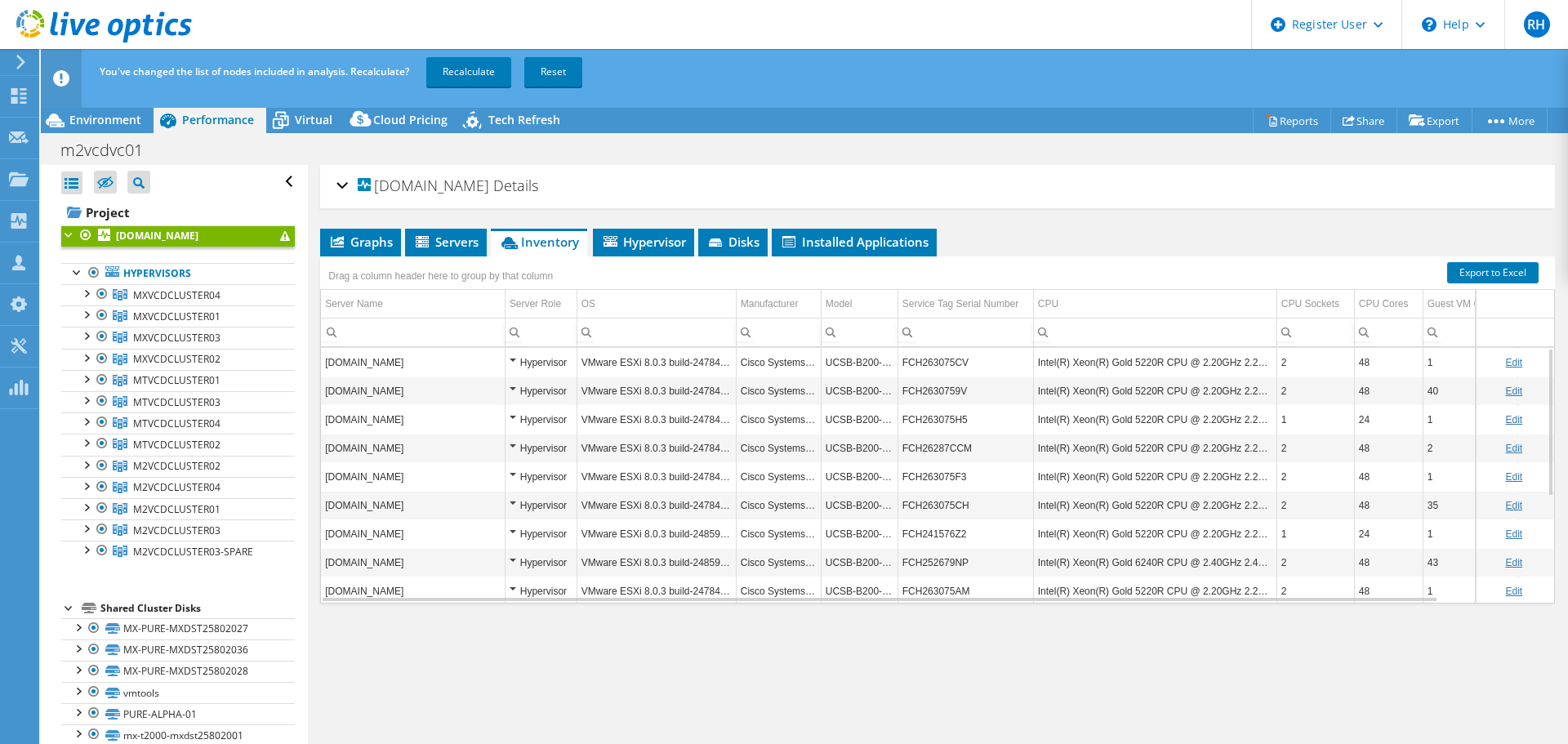
scroll to position [182, 0]
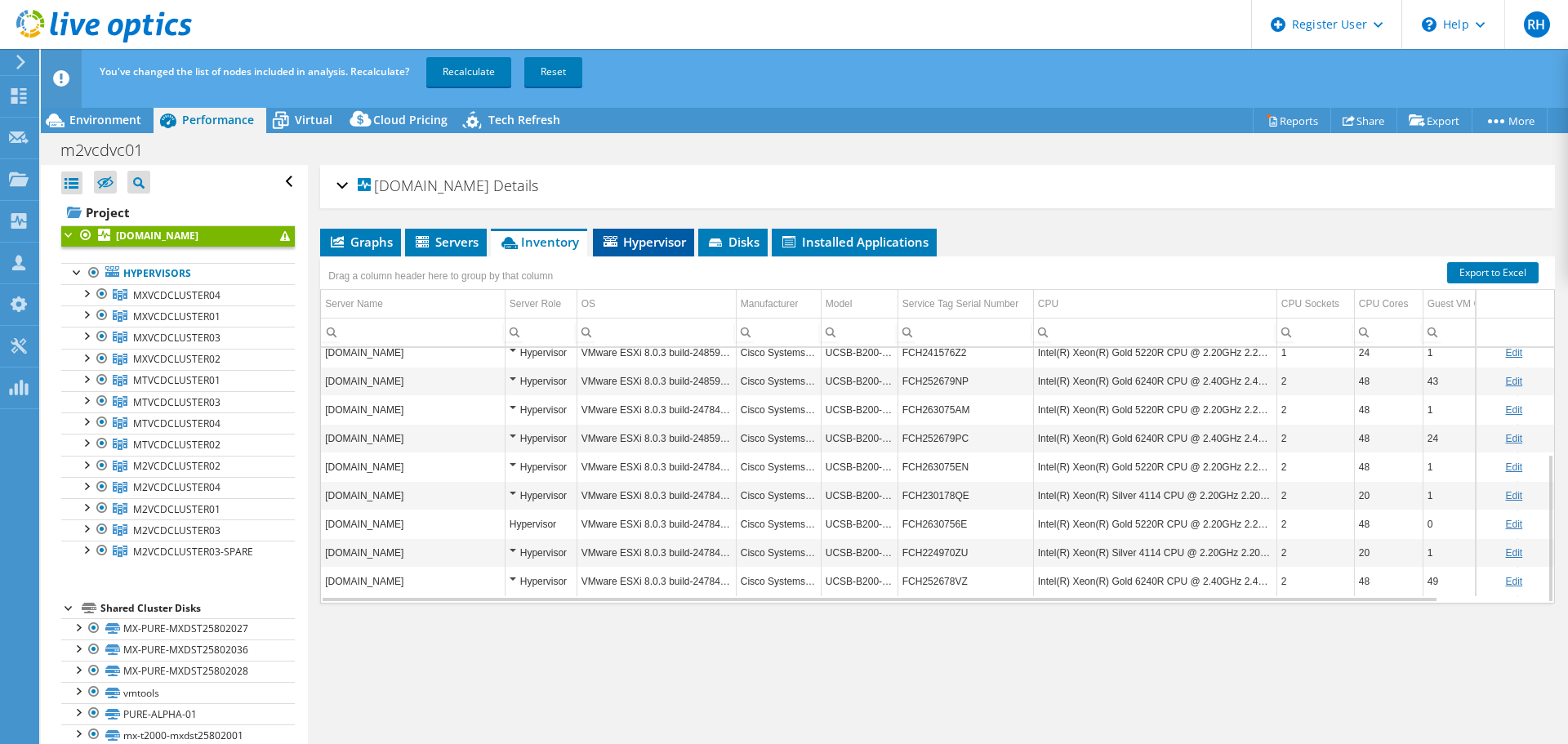
click at [650, 240] on span "Hypervisor" at bounding box center [643, 241] width 85 height 16
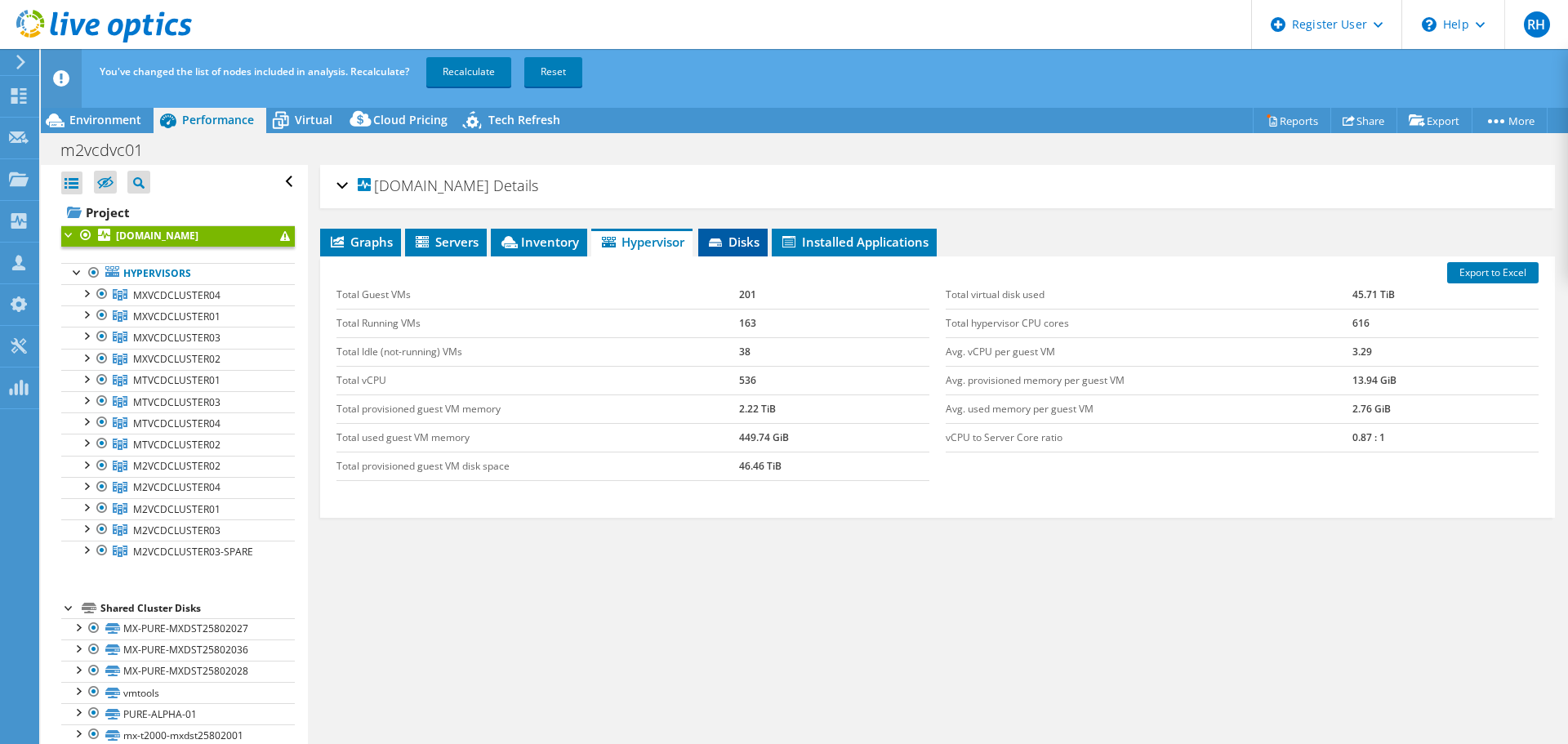
click at [751, 247] on span "Disks" at bounding box center [733, 241] width 53 height 16
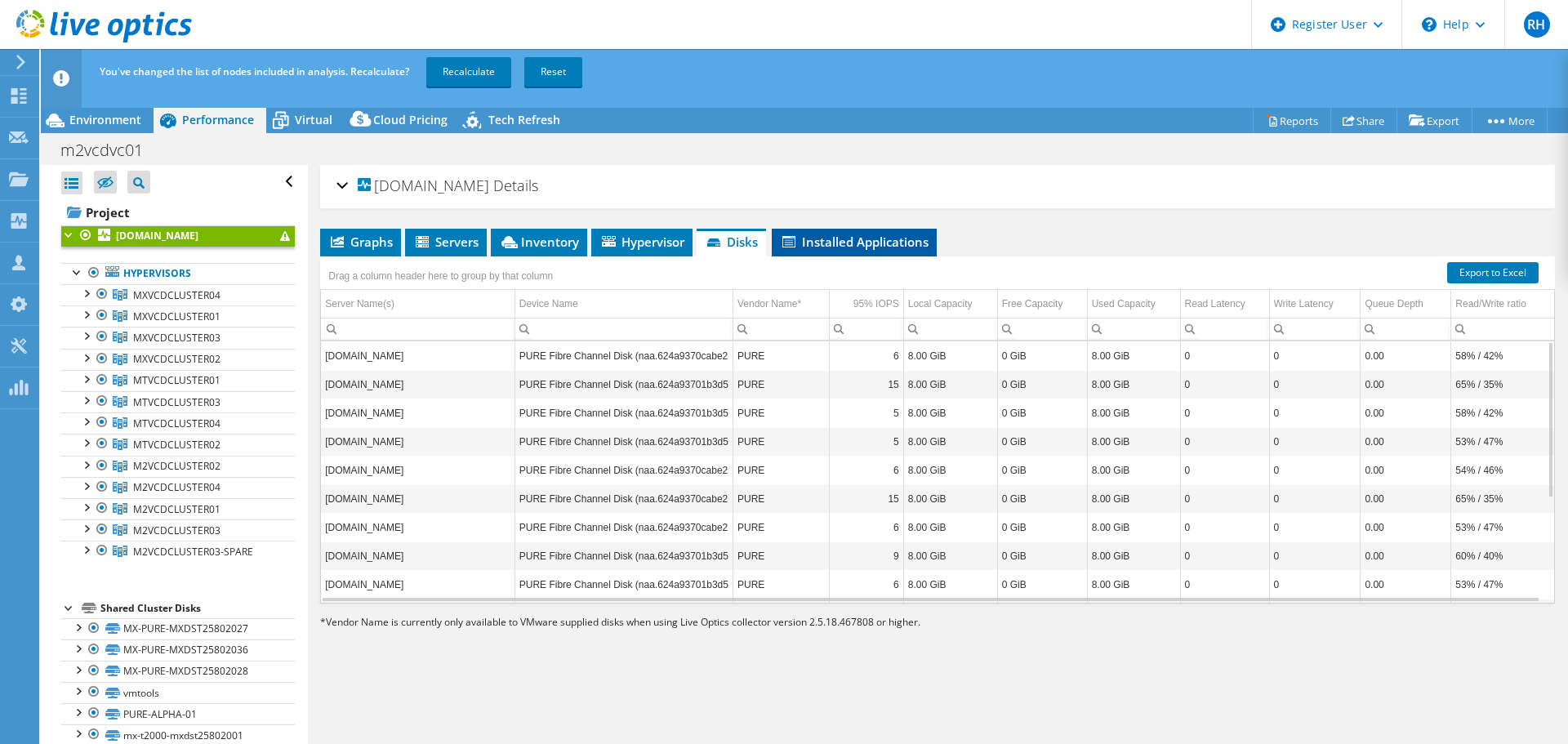
click at [862, 246] on span "Installed Applications" at bounding box center [854, 241] width 149 height 16
